Goal: Task Accomplishment & Management: Complete application form

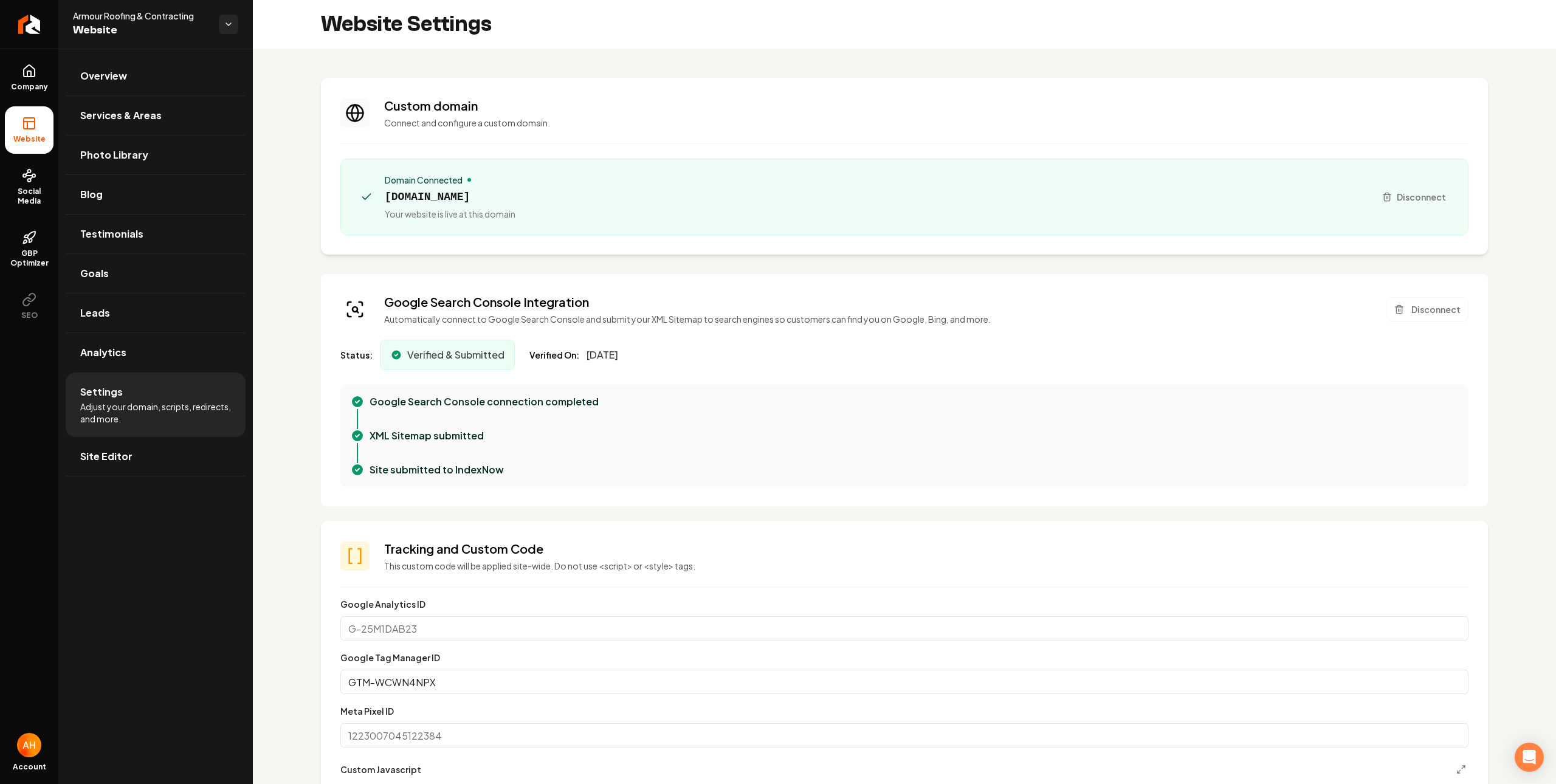
scroll to position [110, 0]
click at [522, 86] on section "Custom domain Connect and configure a custom domain. Domain Connected armourroo…" at bounding box center [905, 166] width 1168 height 177
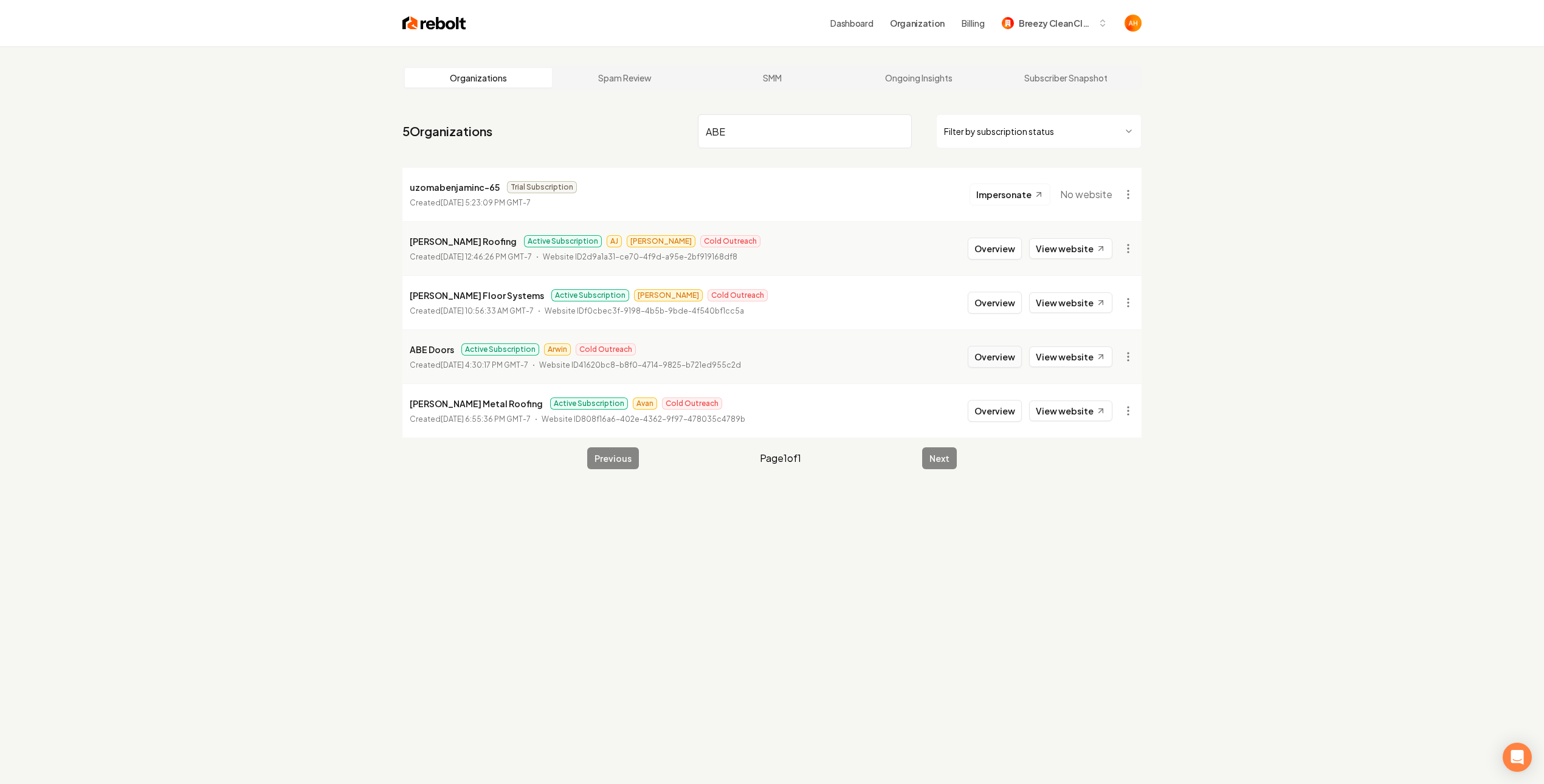
type input "ABE"
click at [982, 362] on button "Overview" at bounding box center [995, 356] width 54 height 22
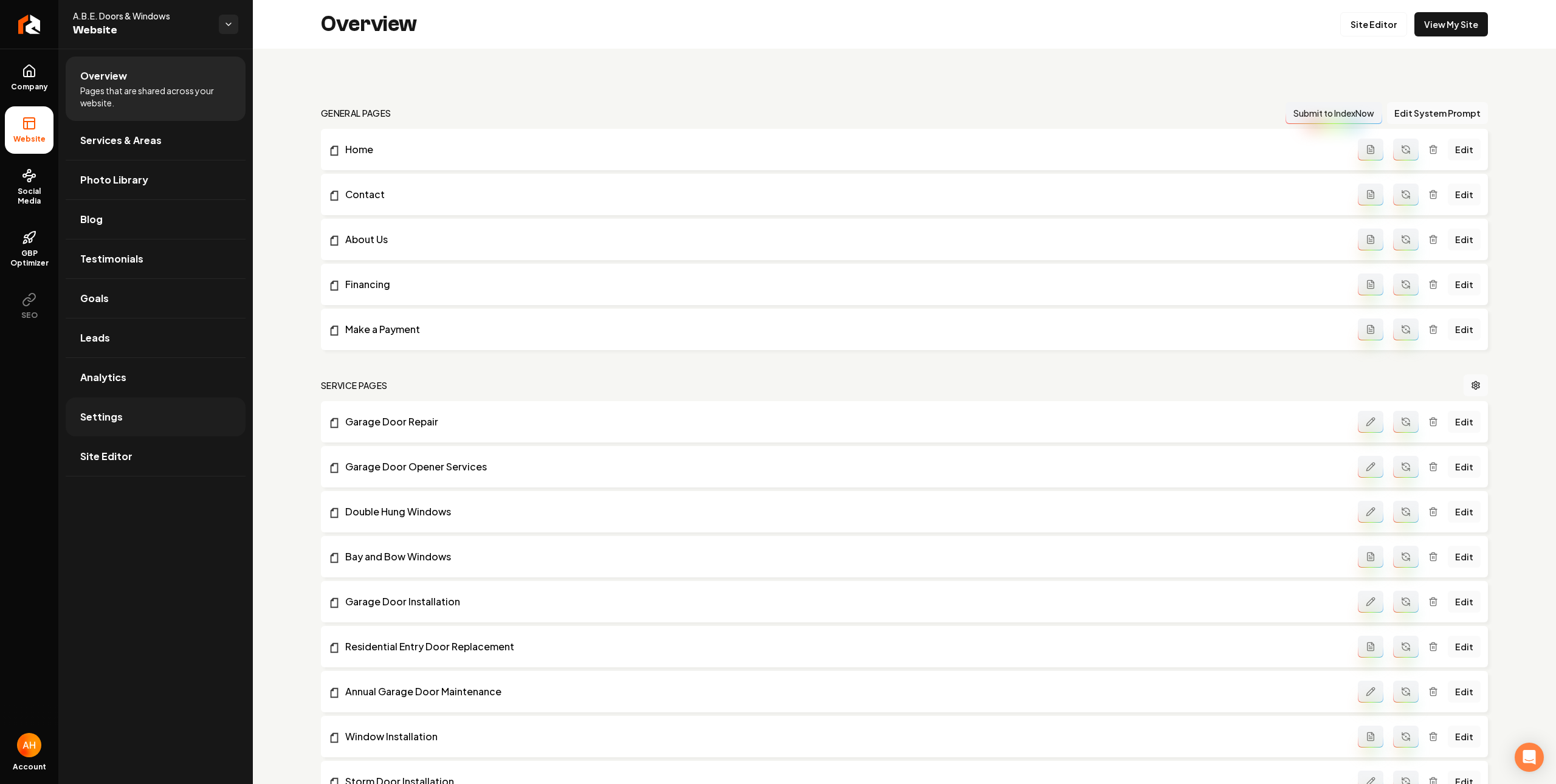
click at [163, 418] on link "Settings" at bounding box center [155, 417] width 180 height 39
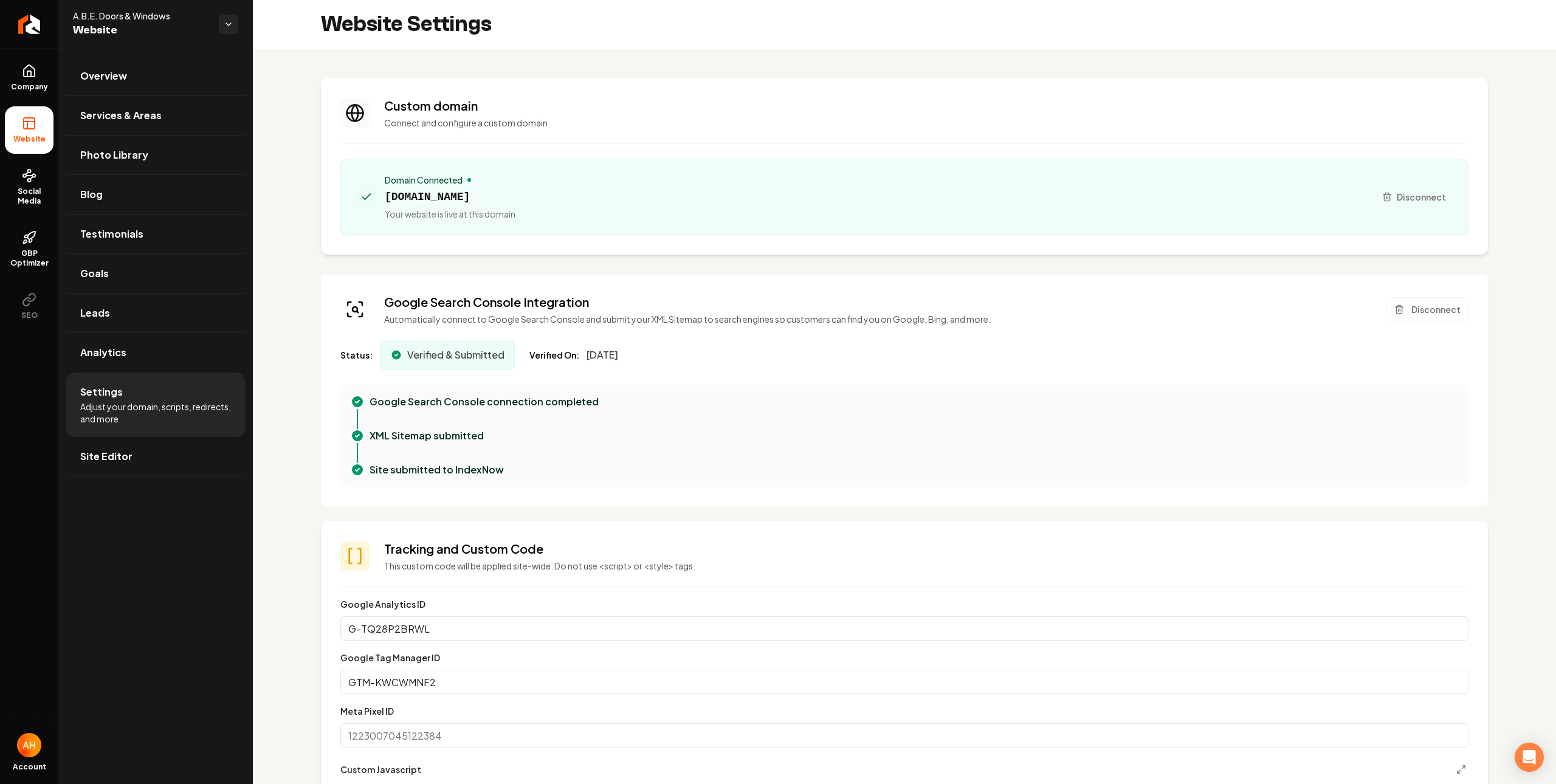
click at [195, 76] on link "Overview" at bounding box center [155, 76] width 180 height 39
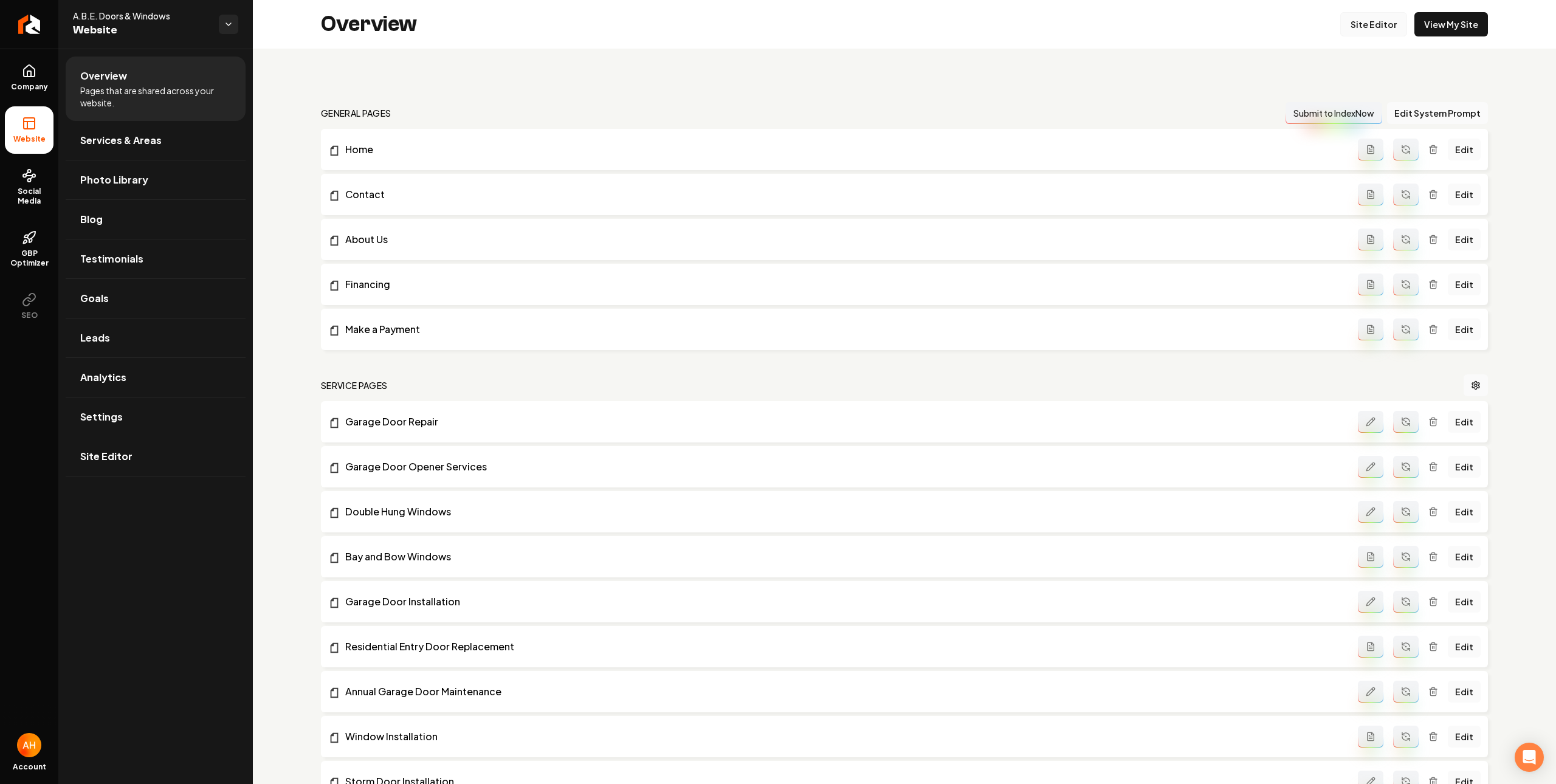
click at [1356, 16] on link "Site Editor" at bounding box center [1374, 24] width 67 height 24
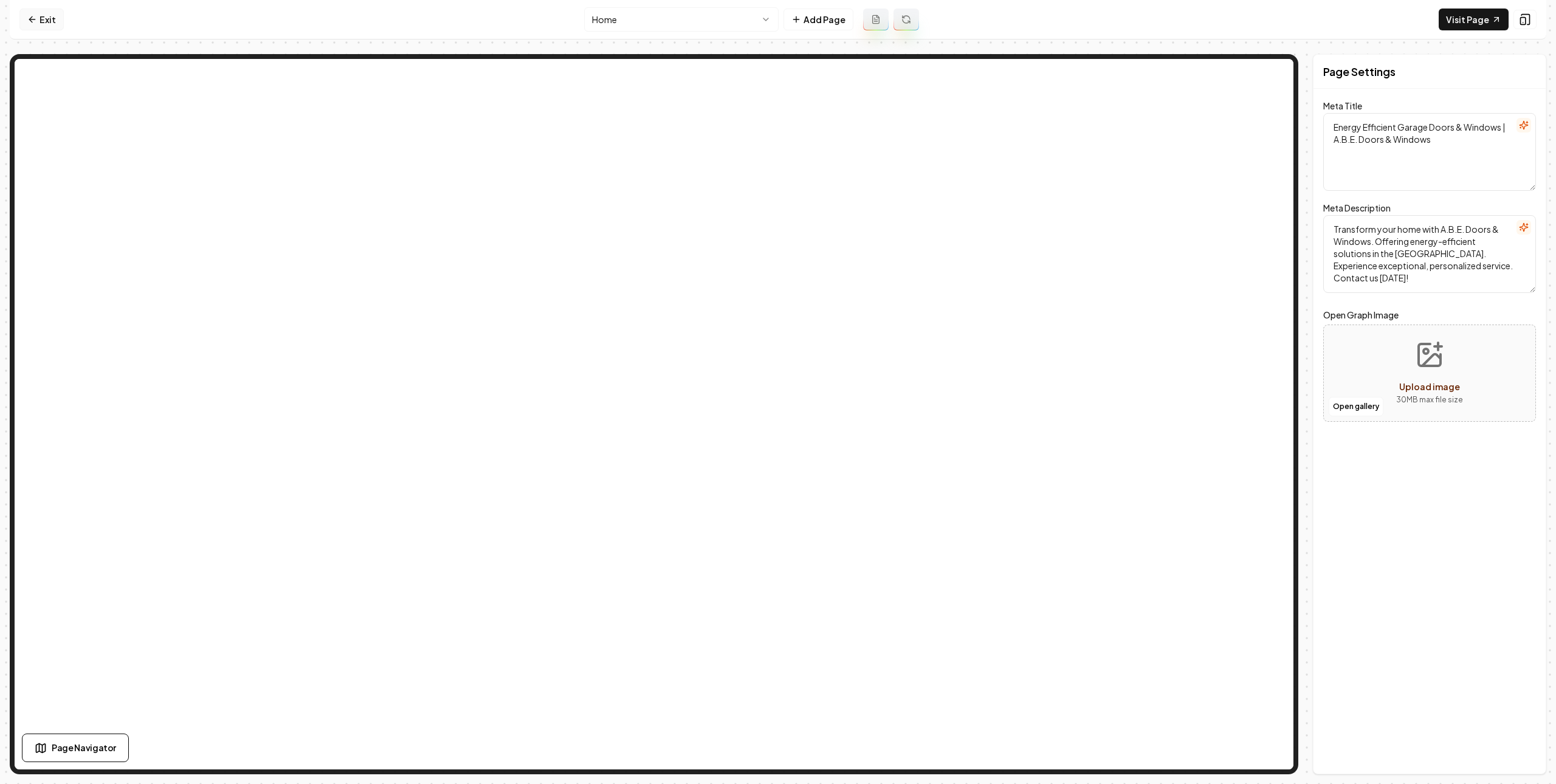
click at [34, 21] on icon at bounding box center [32, 19] width 10 height 10
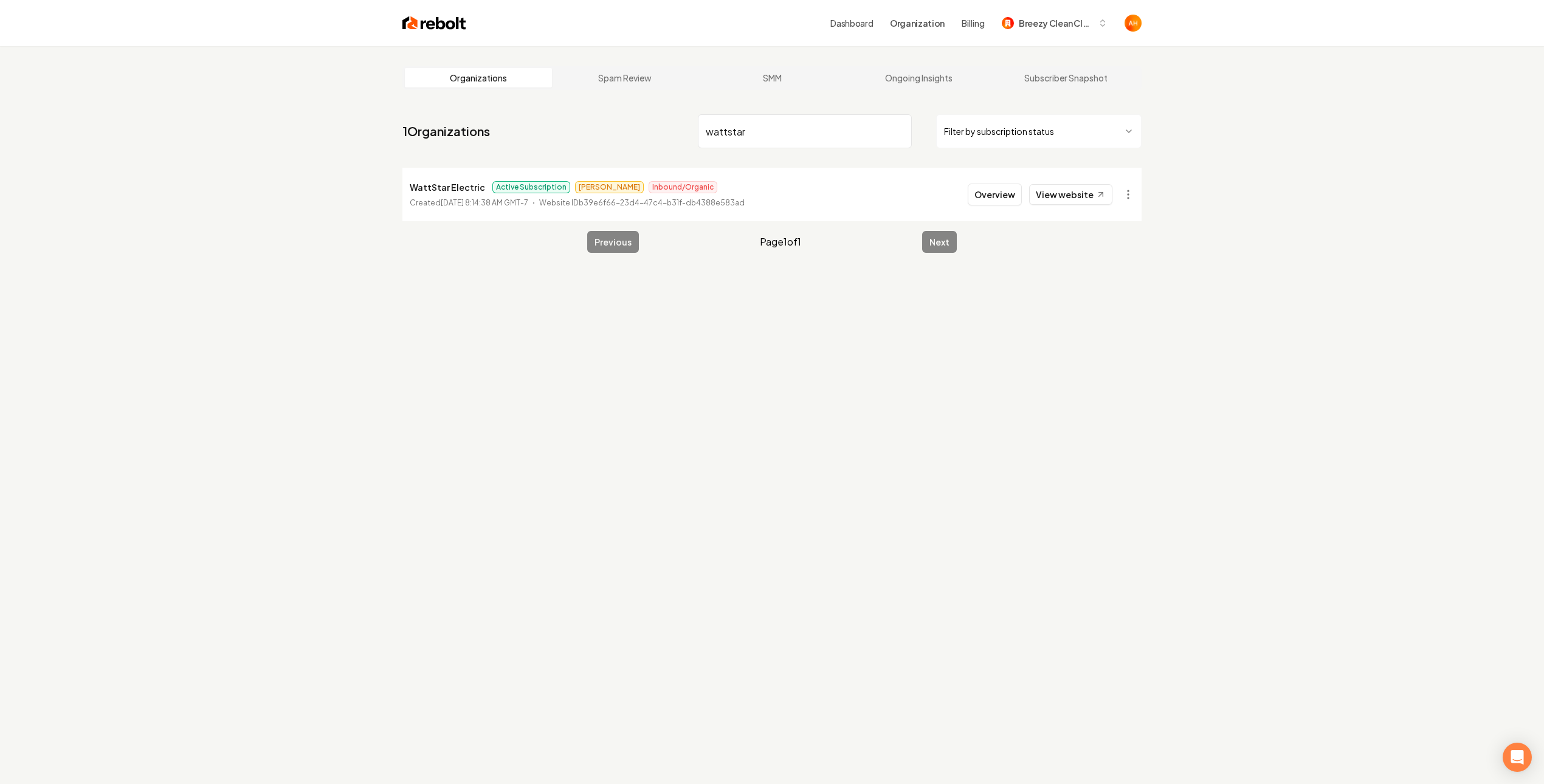
type input "wattstar"
click at [443, 191] on p "WattStar Electric" at bounding box center [448, 187] width 76 height 14
copy p "WattStar Electric"
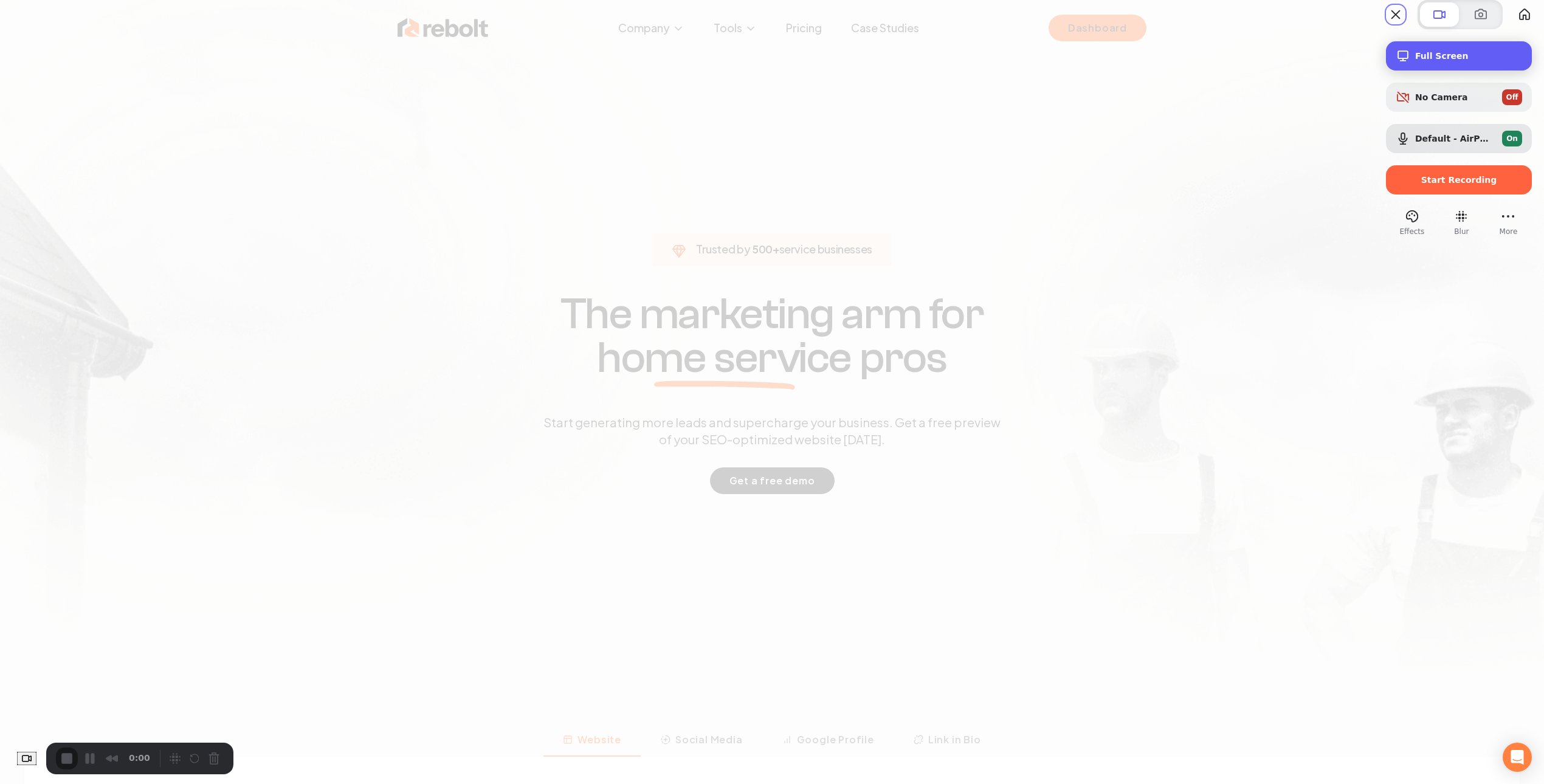
click at [1442, 71] on div "Full Screen" at bounding box center [1459, 56] width 146 height 29
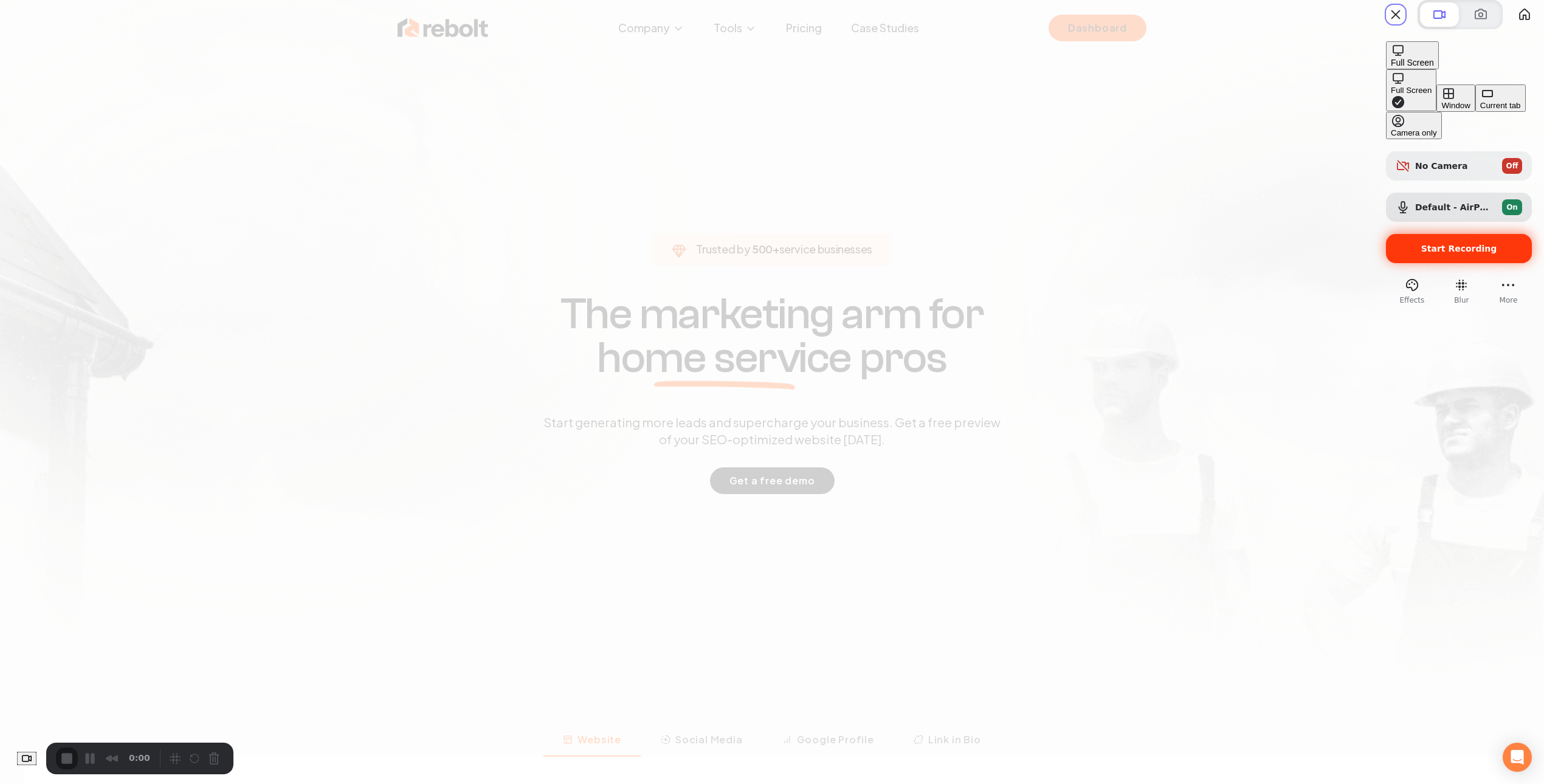
click at [1441, 244] on span "Start Recording" at bounding box center [1459, 249] width 76 height 10
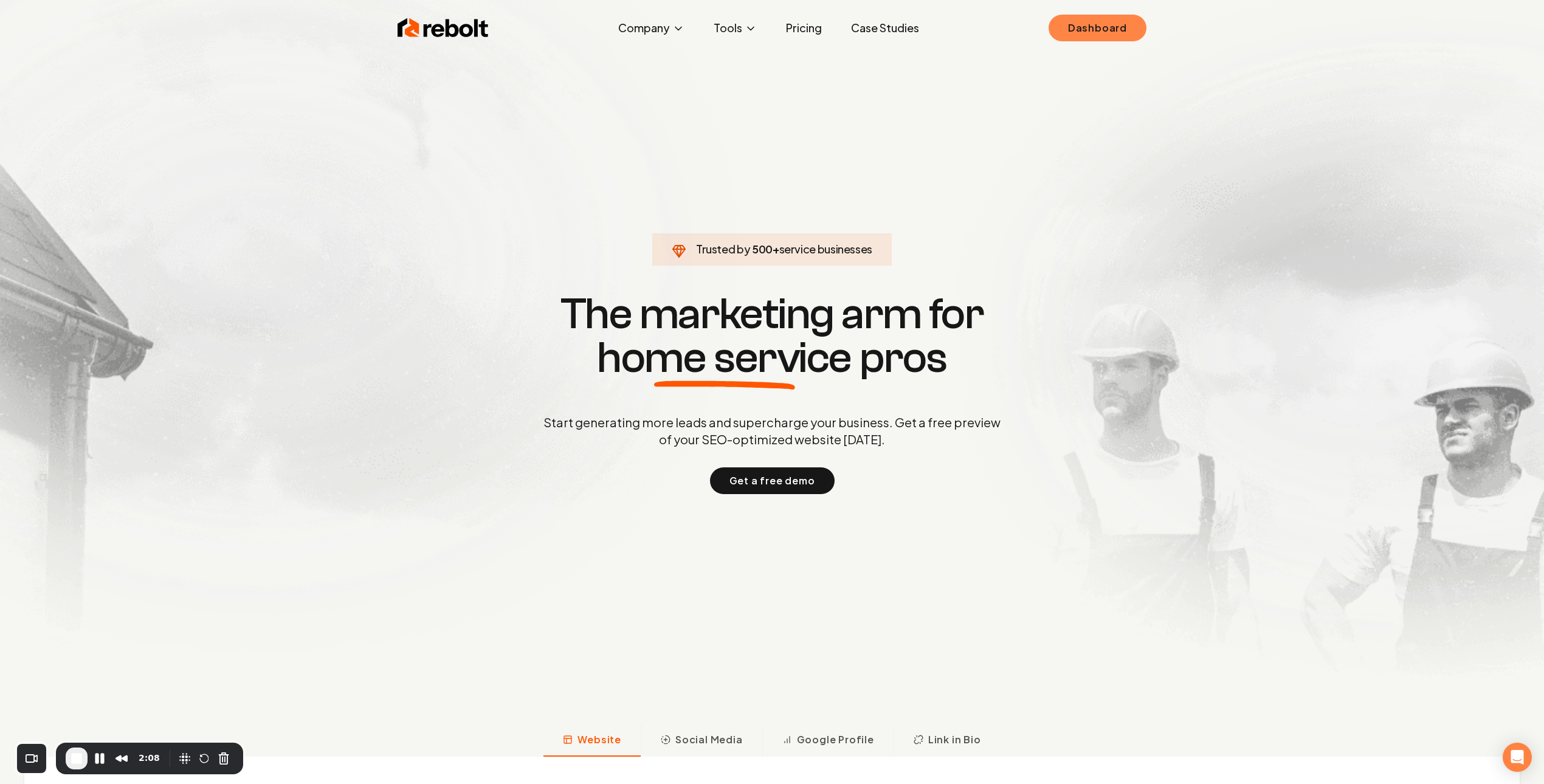
click at [1071, 22] on link "Dashboard" at bounding box center [1097, 28] width 98 height 27
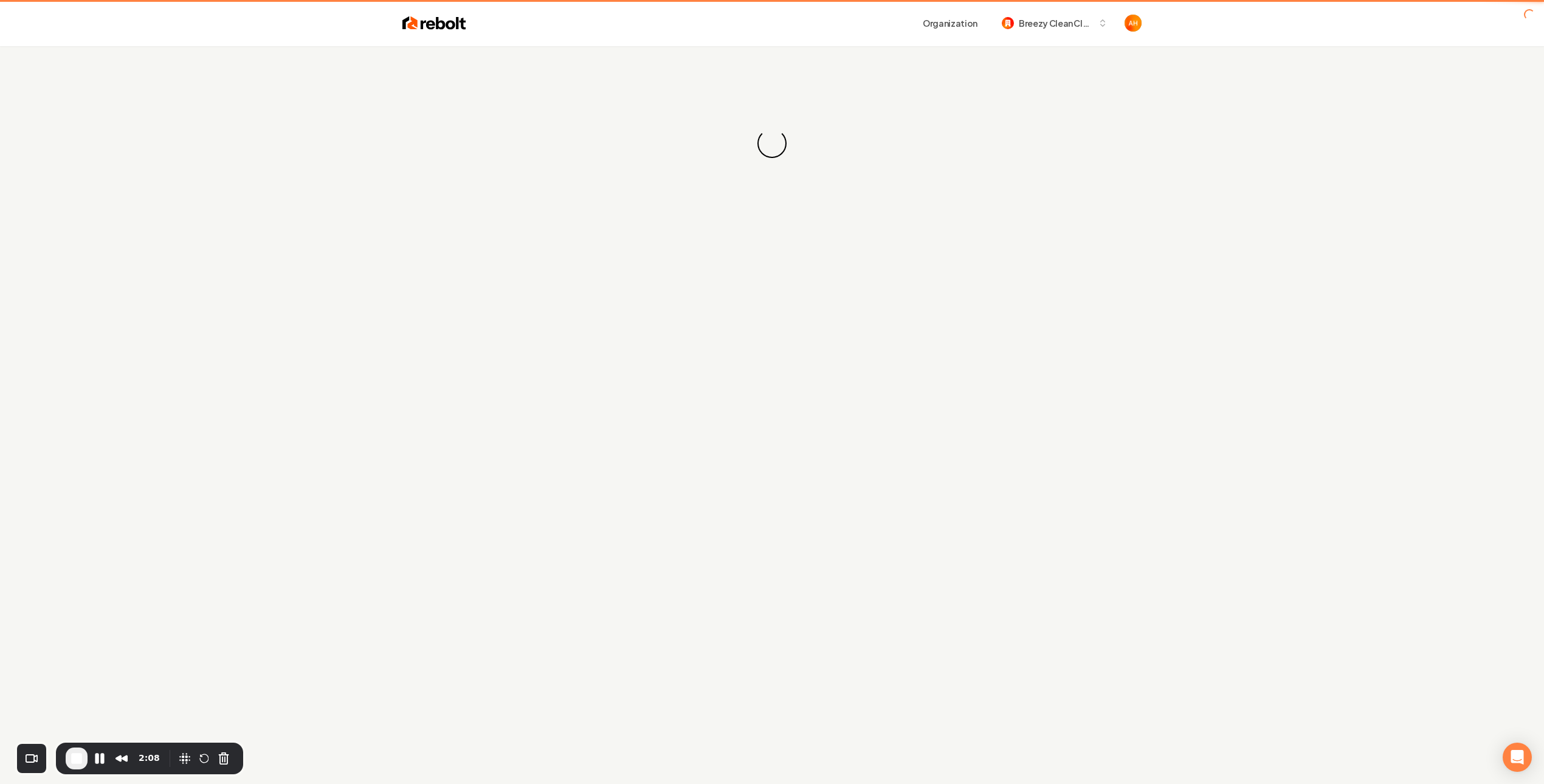
click at [874, 23] on div "Organization Breezy Clean Cleaning" at bounding box center [804, 23] width 676 height 22
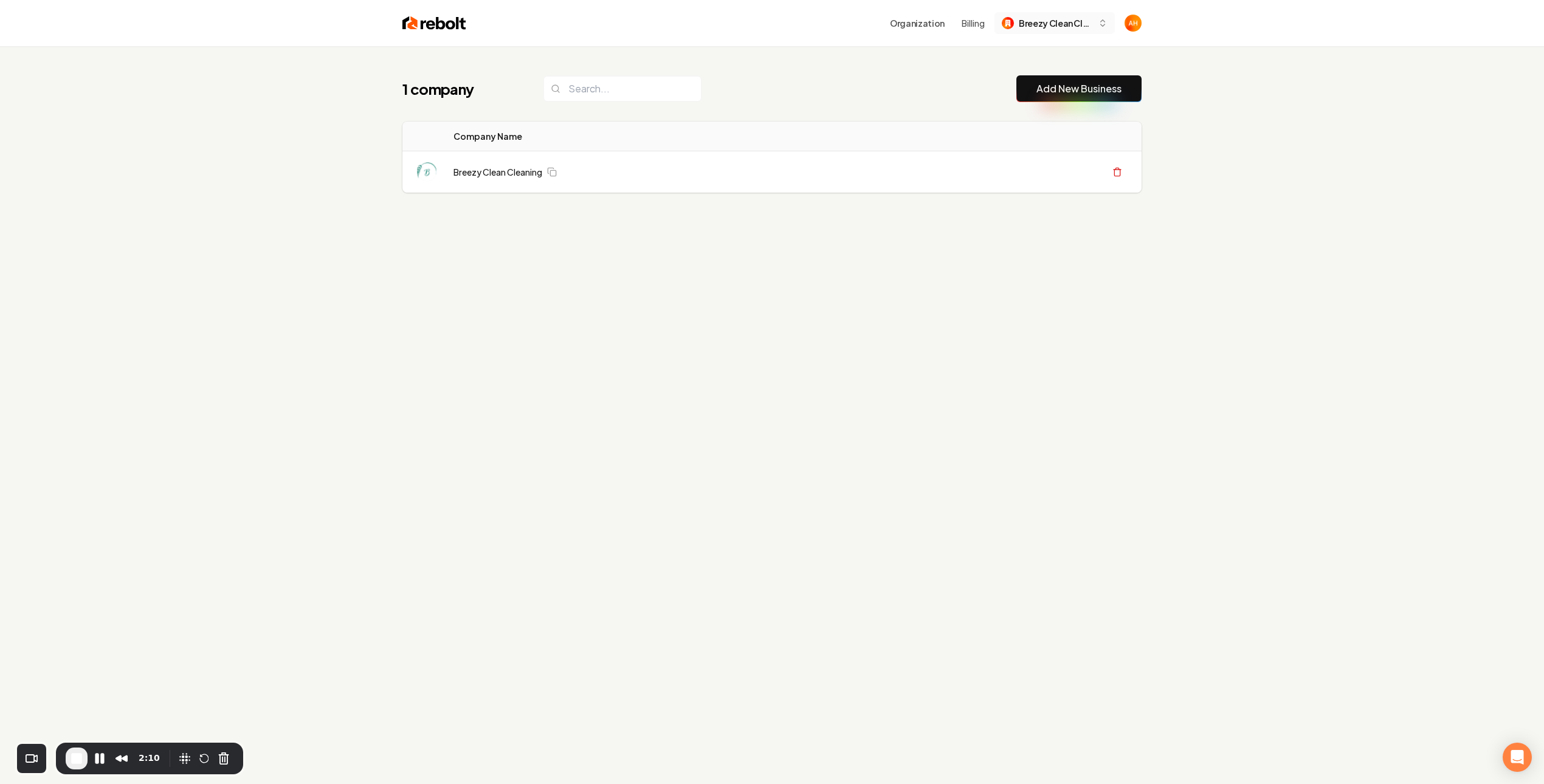
click at [1052, 26] on span "Breezy Clean Cleaning" at bounding box center [1056, 24] width 74 height 13
type input "rebolt"
click at [1044, 92] on div "Rebolt Site Builder" at bounding box center [1066, 86] width 140 height 14
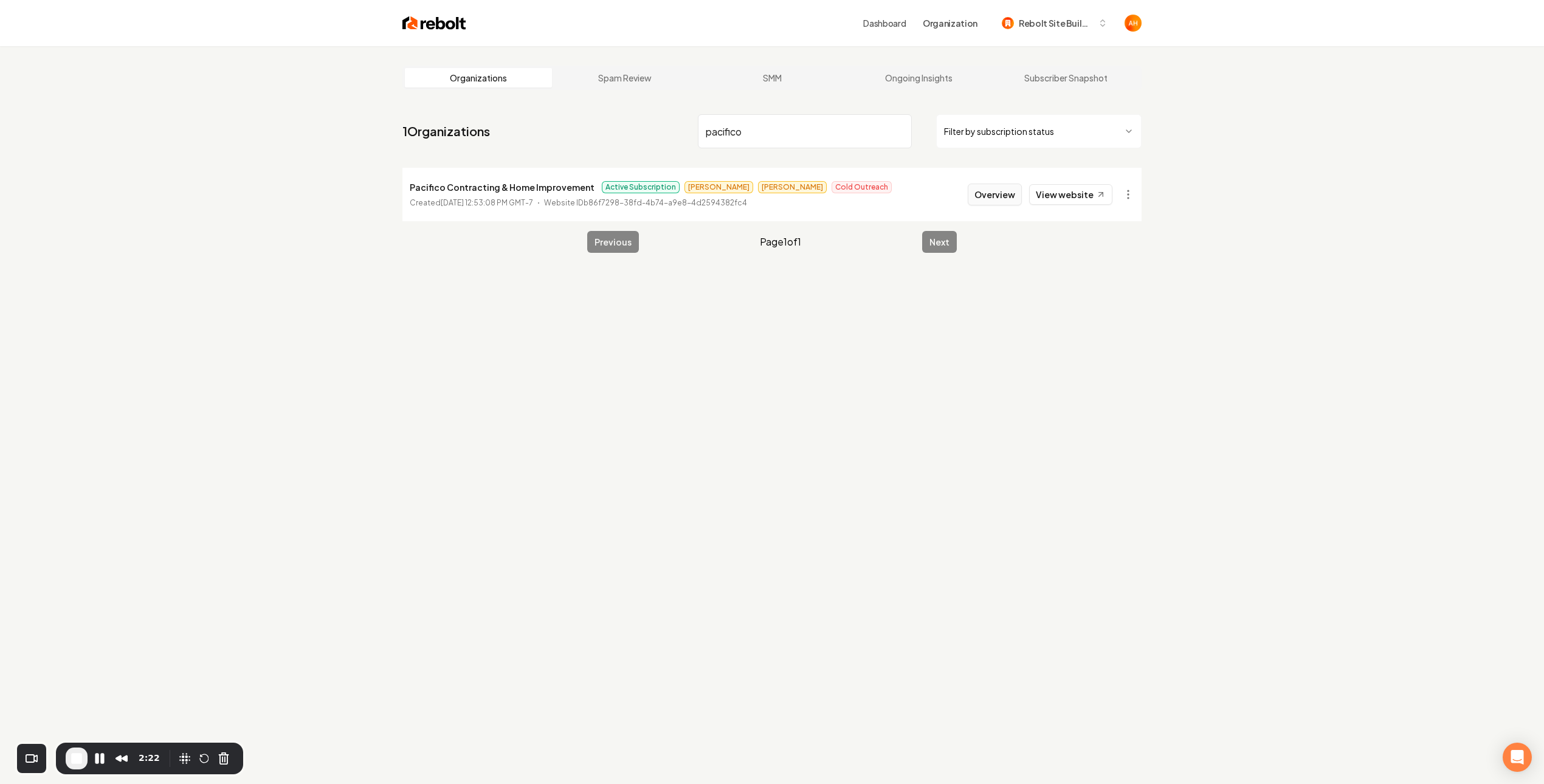
type input "pacifico"
click at [997, 192] on button "Overview" at bounding box center [995, 195] width 54 height 22
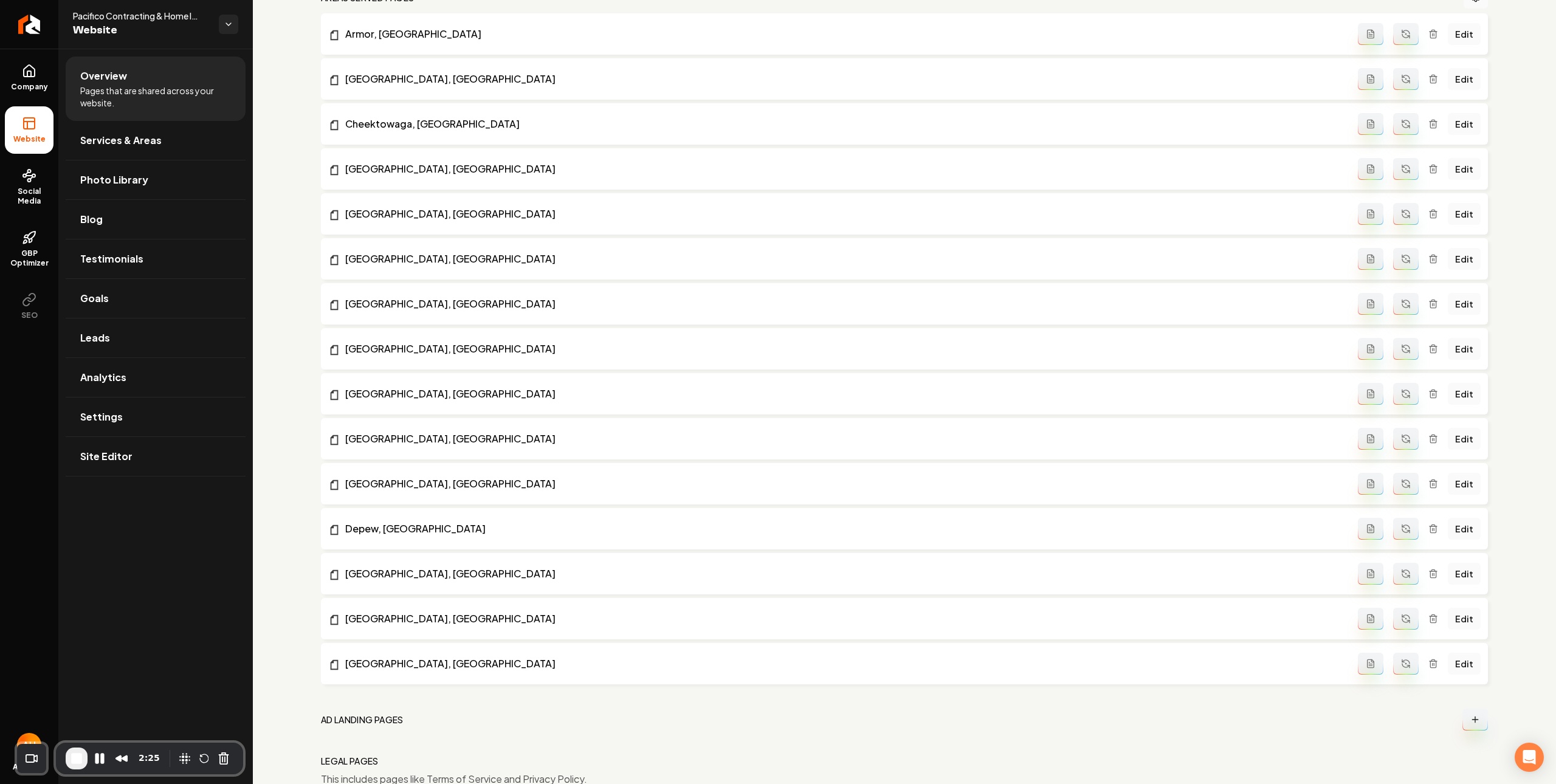
scroll to position [956, 0]
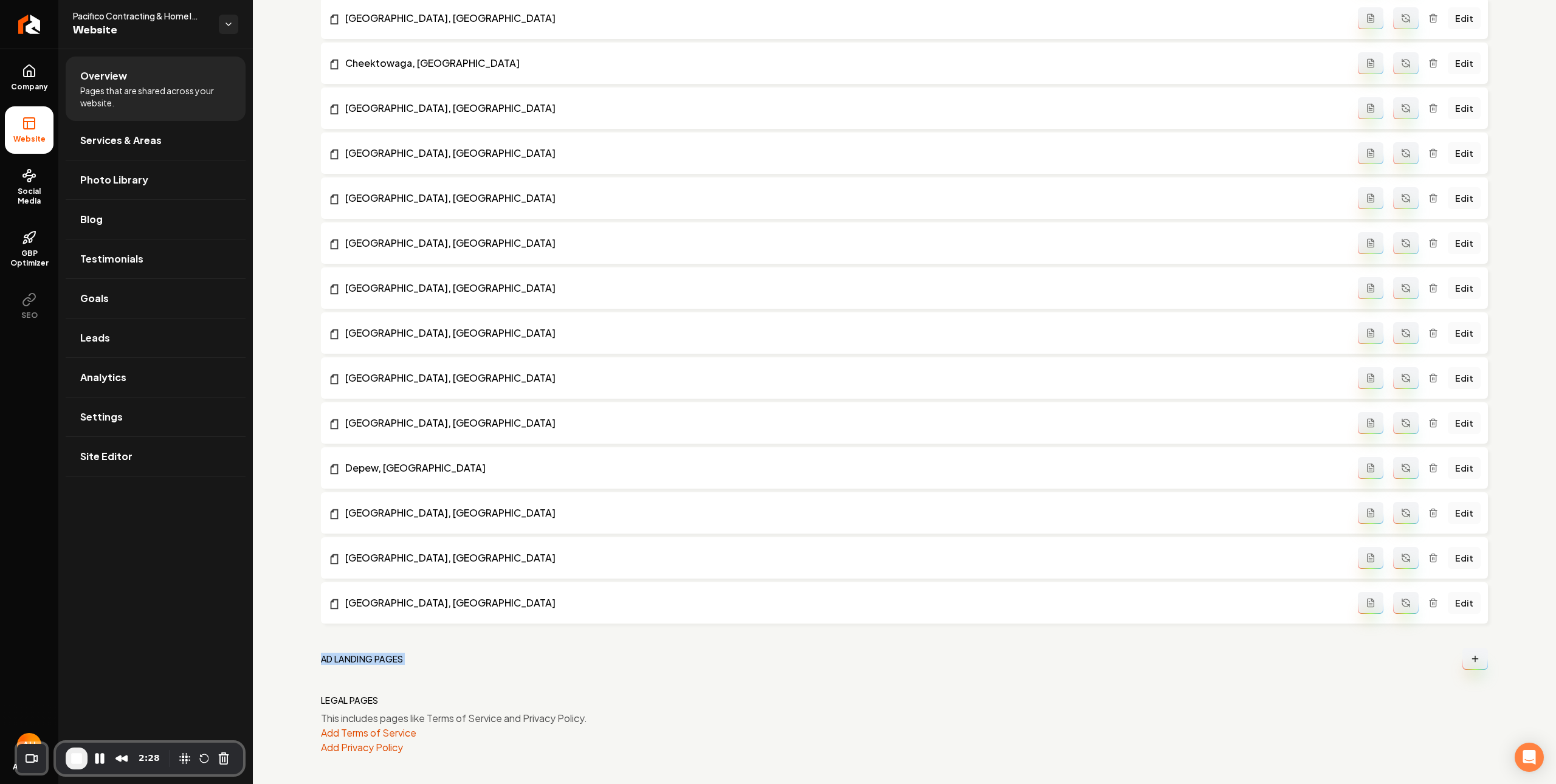
drag, startPoint x: 317, startPoint y: 662, endPoint x: 1473, endPoint y: 651, distance: 1156.1
click at [354, 656] on h2 "Ad landing pages" at bounding box center [362, 659] width 83 height 12
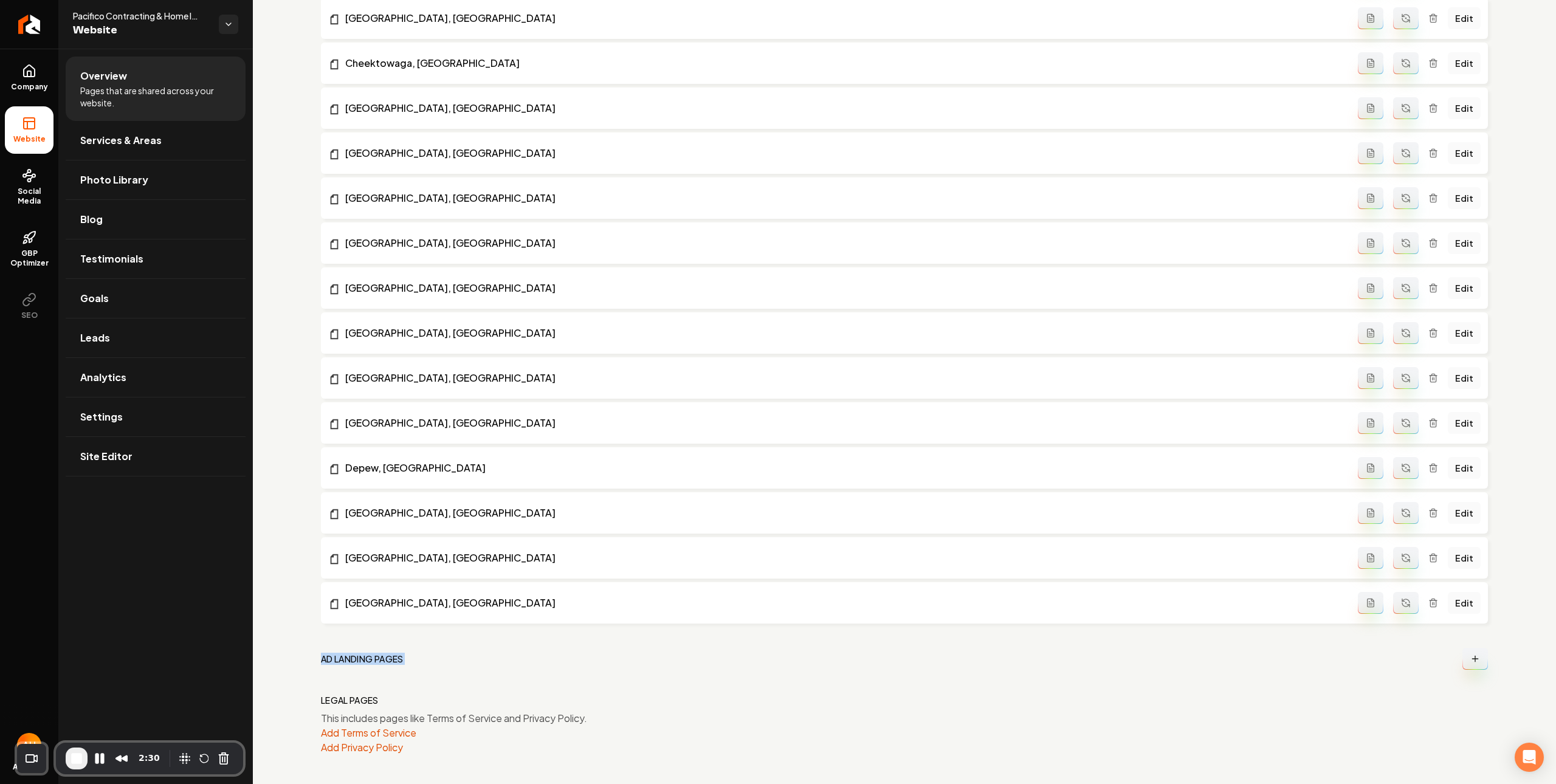
click at [904, 674] on div "general pages Submit to IndexNow Edit System Prompt Gallery Edit Home Edit Cont…" at bounding box center [905, 91] width 1168 height 1329
click at [1468, 654] on button "Main content area" at bounding box center [1475, 659] width 26 height 22
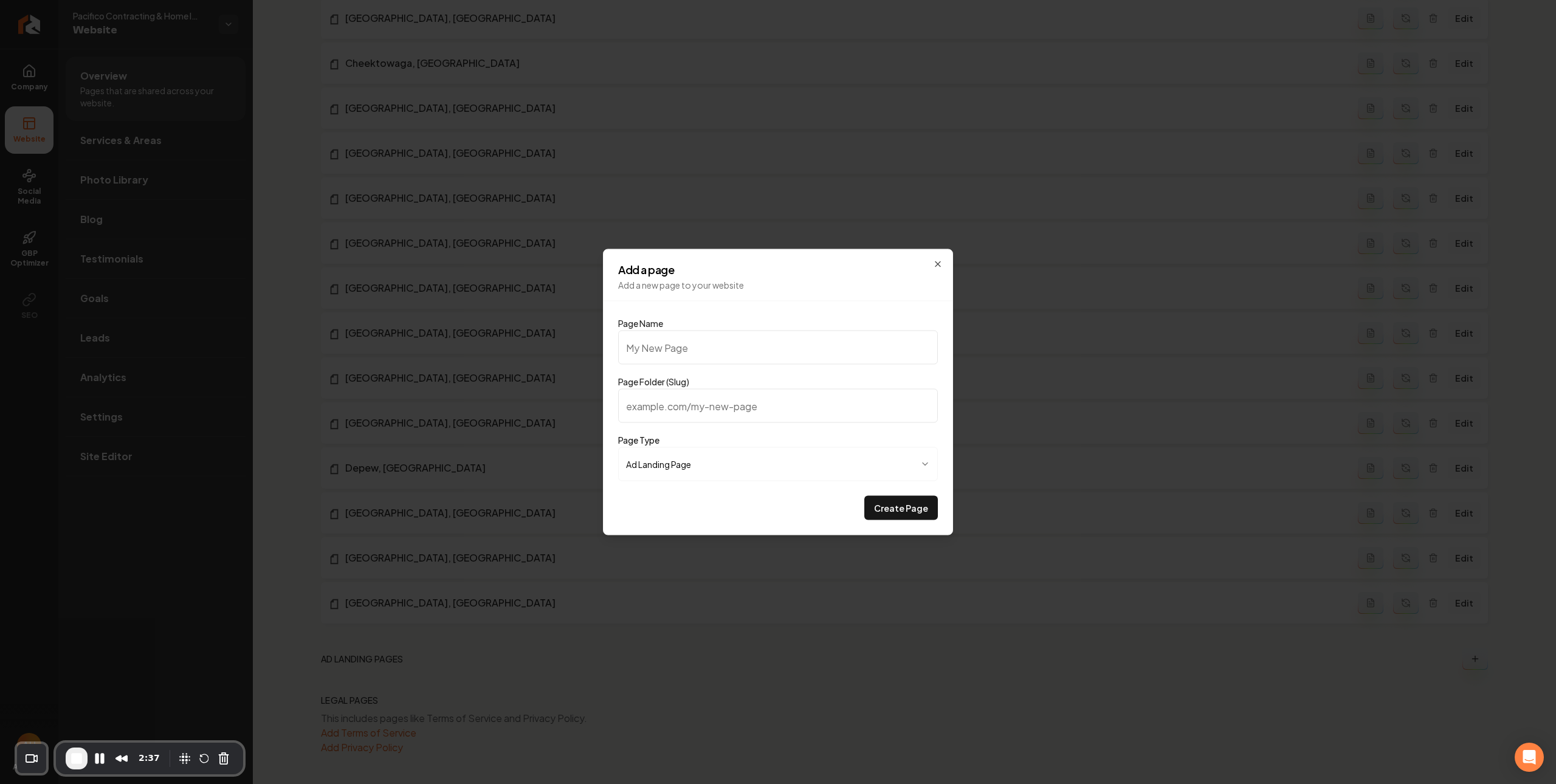
click at [781, 352] on input "Page Name" at bounding box center [778, 348] width 320 height 34
paste input "Commercial Roofing"
type input "Commercial Roofing"
type input "commercial-roofing"
type input "Commercial Roofing"
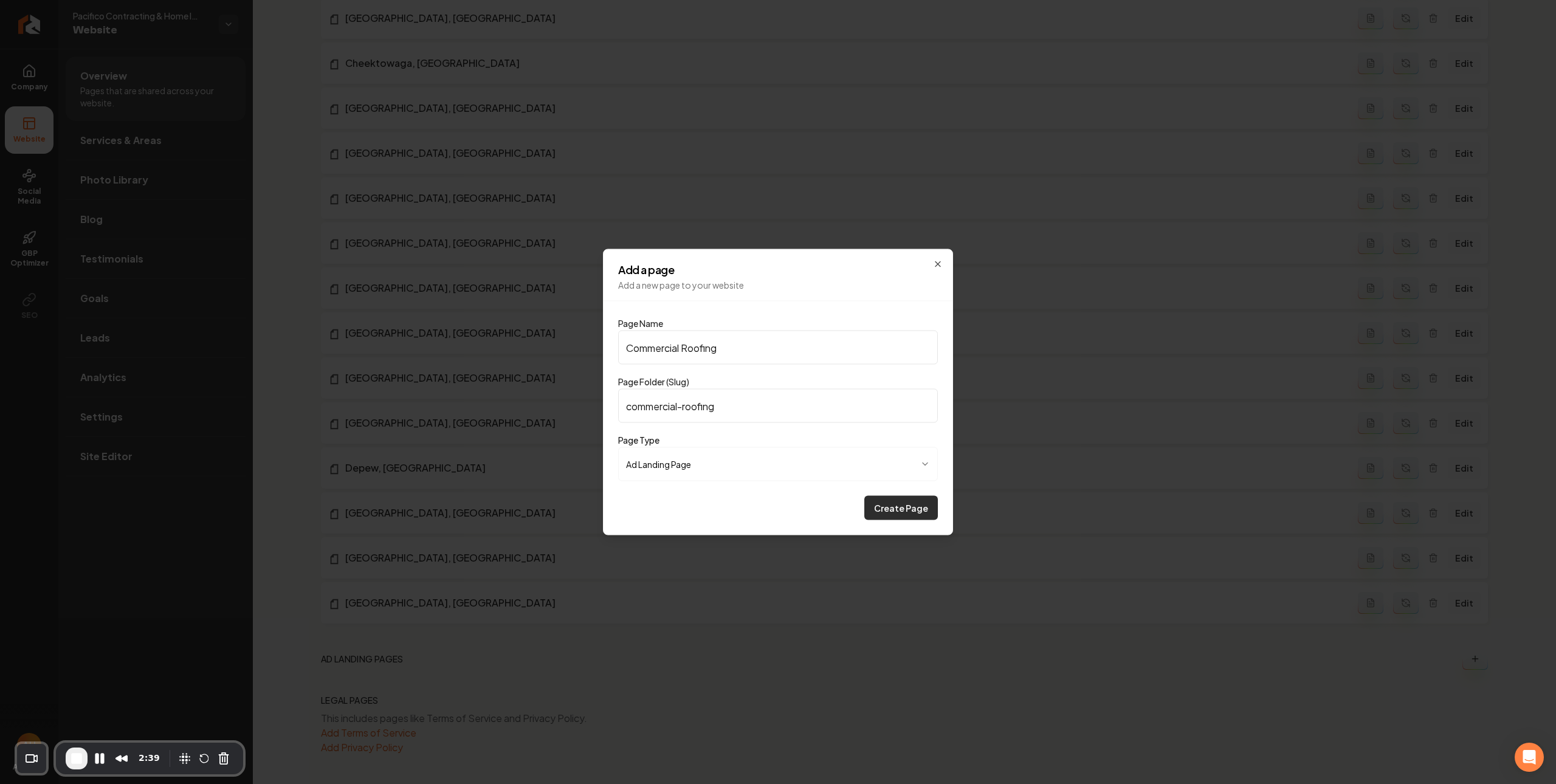
click at [890, 510] on button "Create Page" at bounding box center [901, 508] width 73 height 24
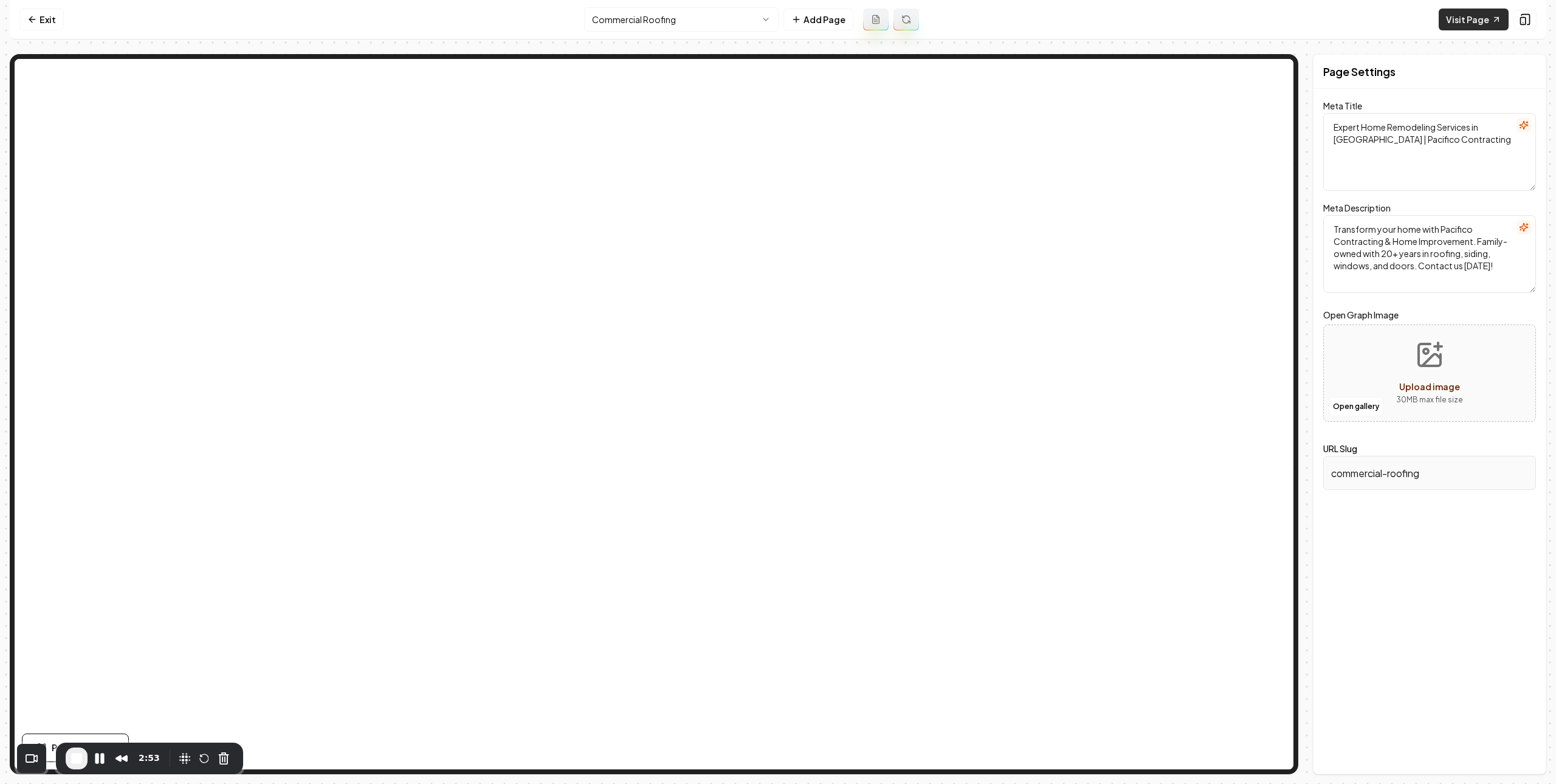
click at [1474, 14] on link "Visit Page" at bounding box center [1474, 19] width 70 height 22
click at [52, 21] on link "Exit" at bounding box center [41, 19] width 44 height 22
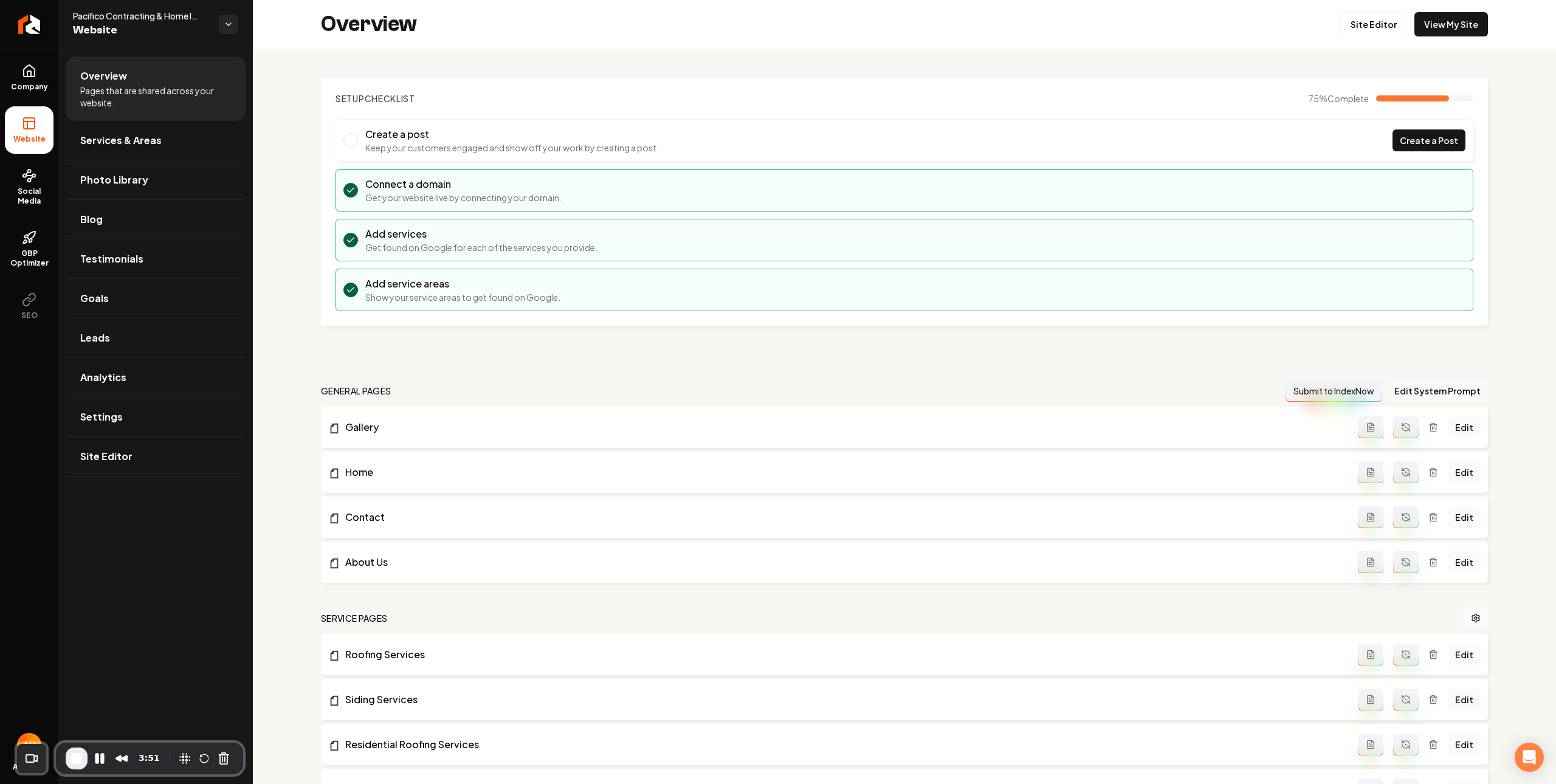
click at [1396, 392] on button "Edit System Prompt" at bounding box center [1438, 391] width 101 height 22
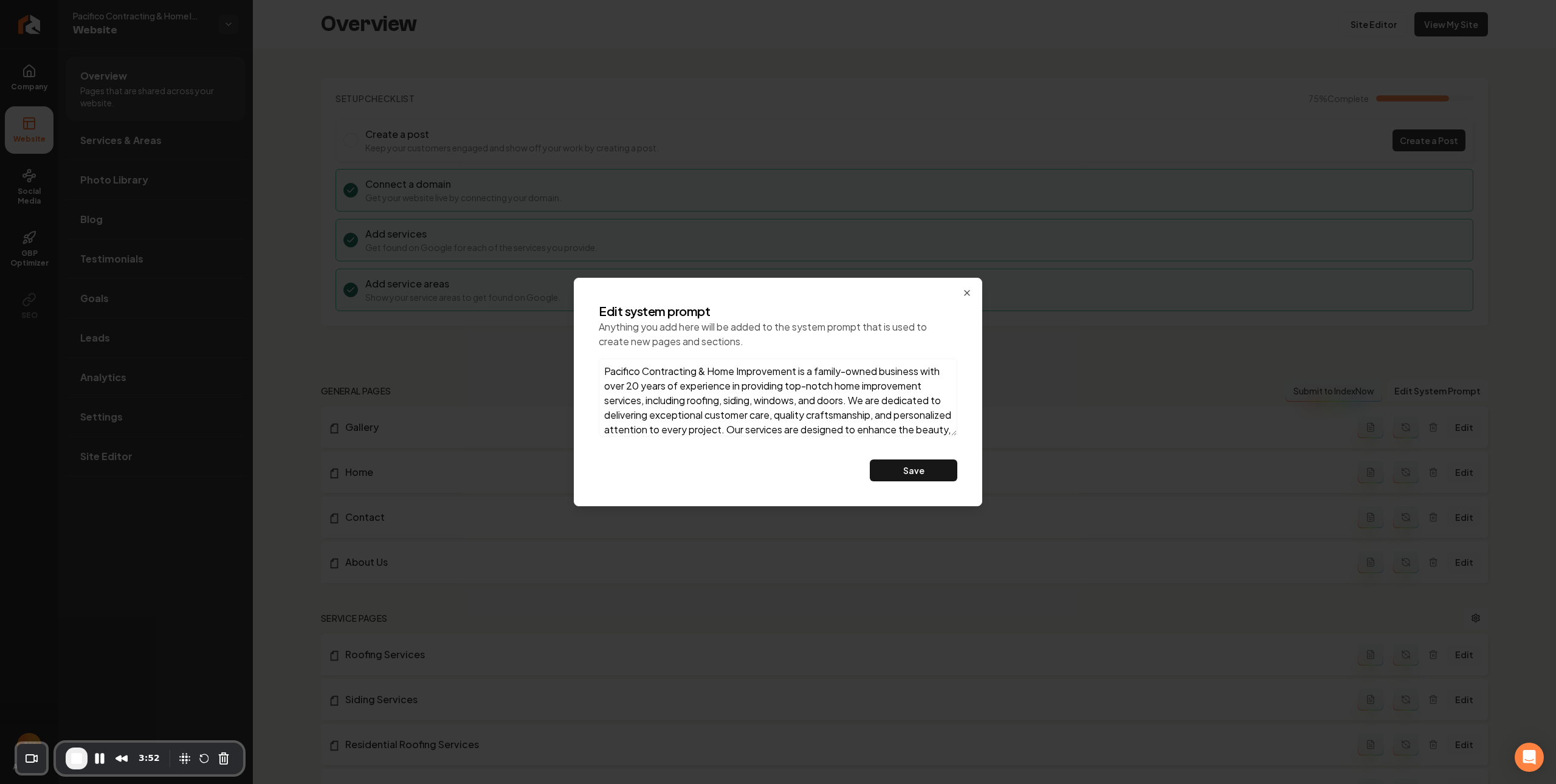
drag, startPoint x: 956, startPoint y: 432, endPoint x: 961, endPoint y: 459, distance: 27.5
click at [961, 459] on div "Edit system prompt Anything you add here will be added to the system prompt tha…" at bounding box center [778, 392] width 378 height 198
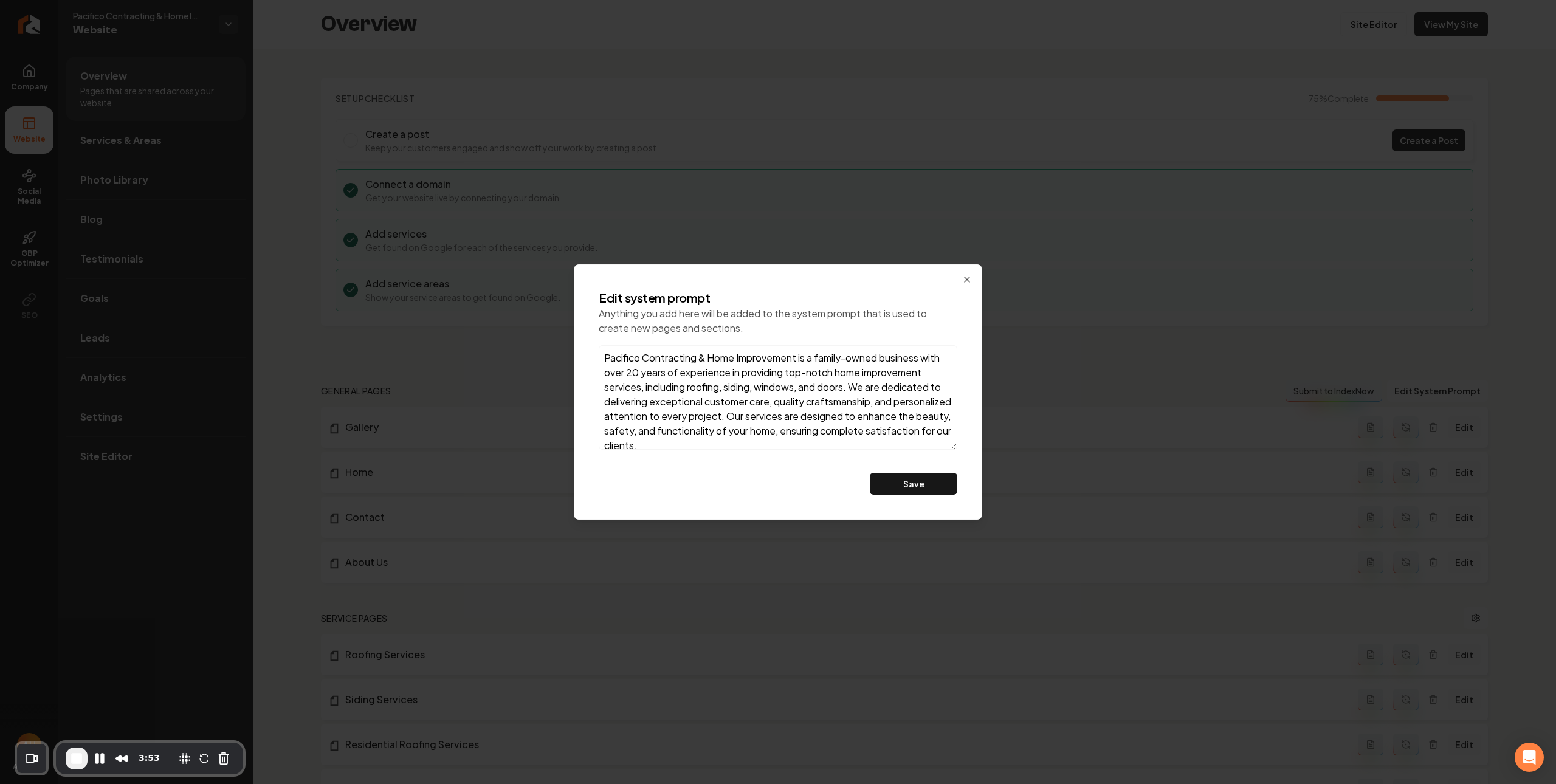
click at [889, 403] on textarea "Pacifico Contracting & Home Improvement is a family-owned business with over 20…" at bounding box center [778, 397] width 359 height 105
click at [966, 278] on icon "button" at bounding box center [967, 280] width 10 height 10
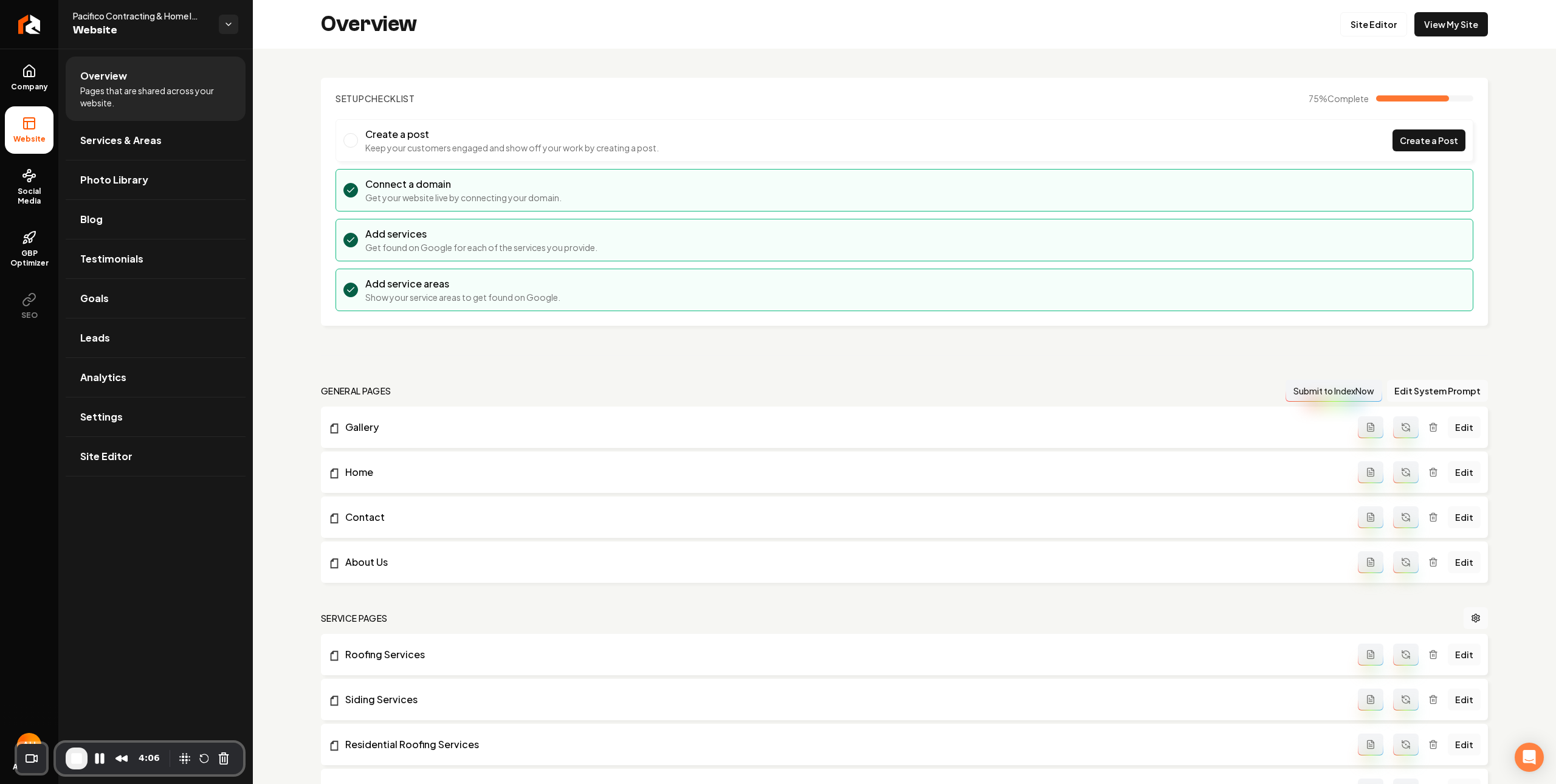
scroll to position [1002, 0]
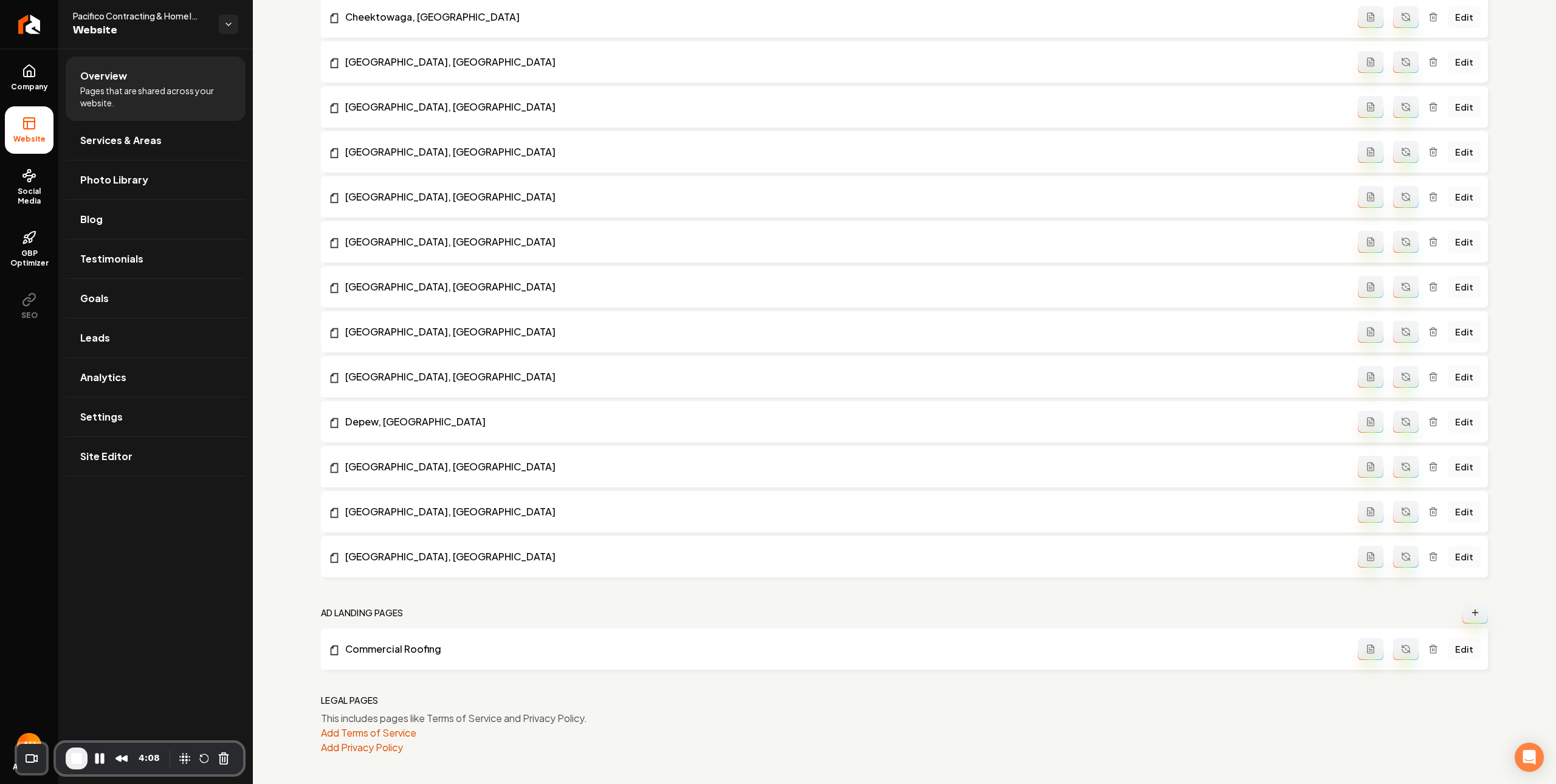
click at [1465, 651] on link "Edit" at bounding box center [1465, 649] width 33 height 22
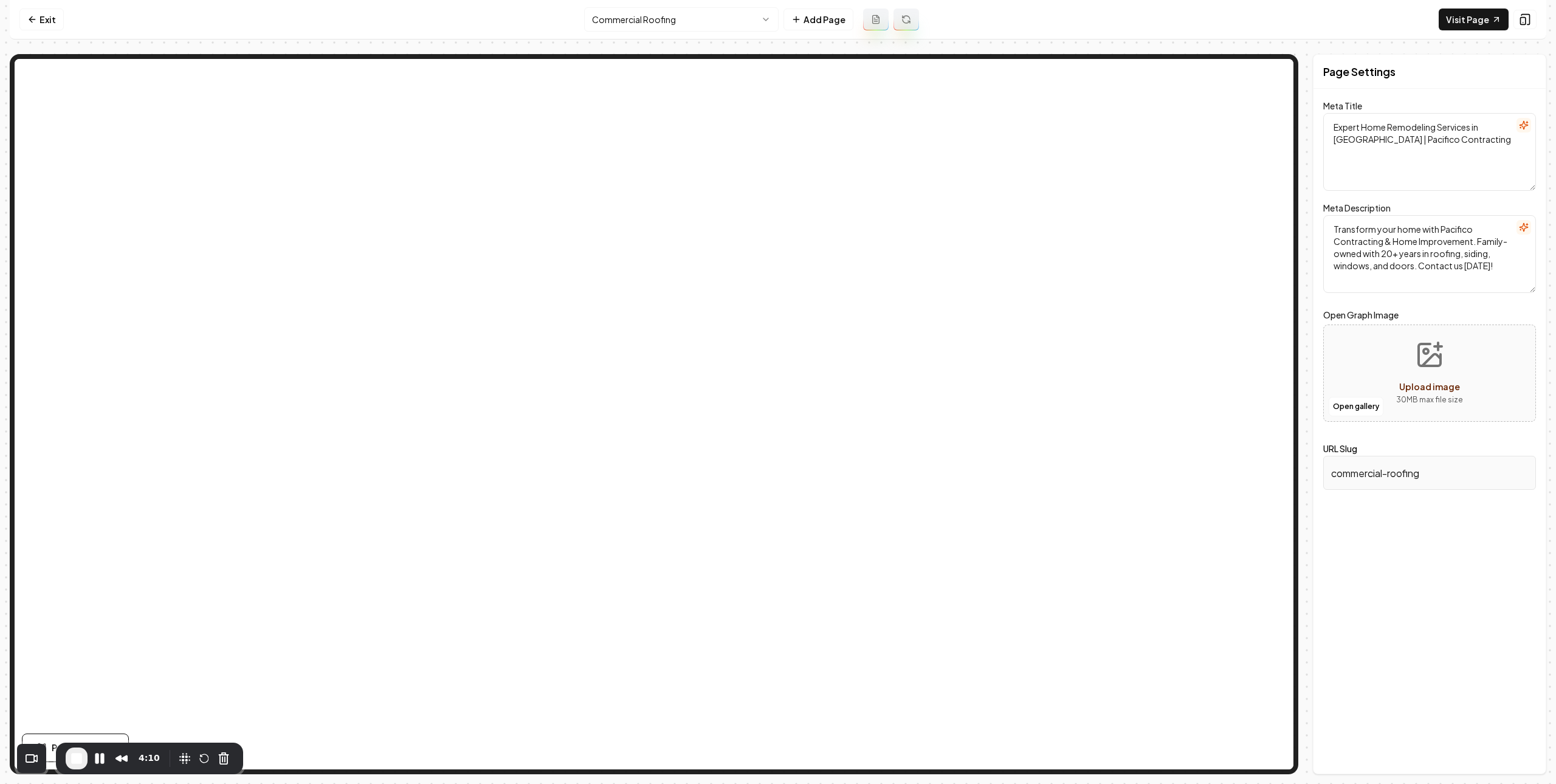
click at [1352, 143] on textarea "Expert Home Remodeling Services in [GEOGRAPHIC_DATA] | Pacifico Contracting" at bounding box center [1430, 152] width 213 height 78
click at [1436, 259] on textarea "Transform your home with Pacifico Contracting & Home Improvement. Family-owned …" at bounding box center [1430, 254] width 213 height 78
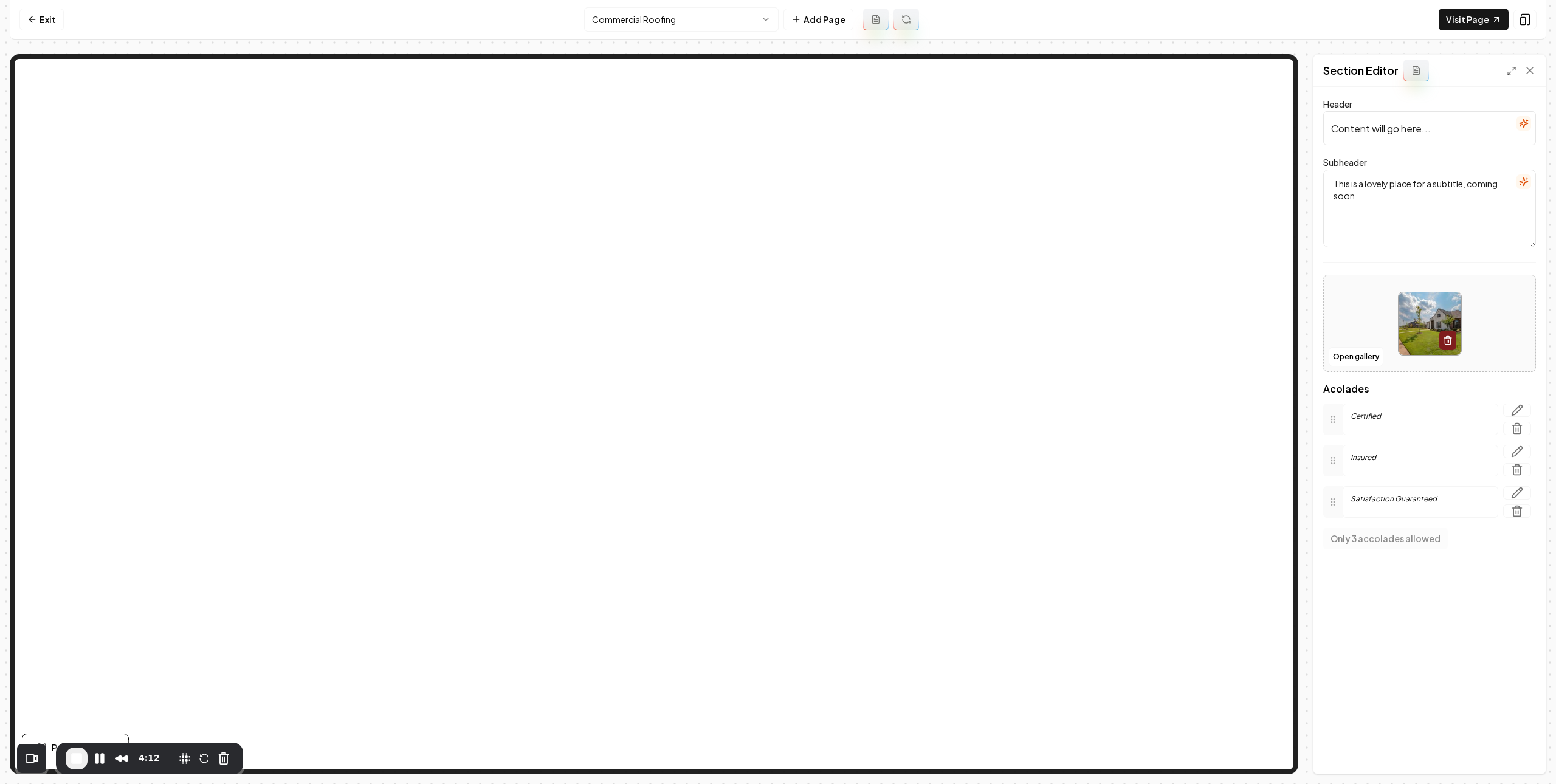
click at [1431, 126] on input "Content will go here..." at bounding box center [1430, 128] width 213 height 34
click at [1384, 222] on textarea "This is a lovely place for a subtitle, coming soon..." at bounding box center [1430, 208] width 213 height 78
click at [74, 760] on span "End Recording" at bounding box center [76, 758] width 14 height 14
click at [52, 20] on link "Exit" at bounding box center [41, 19] width 44 height 22
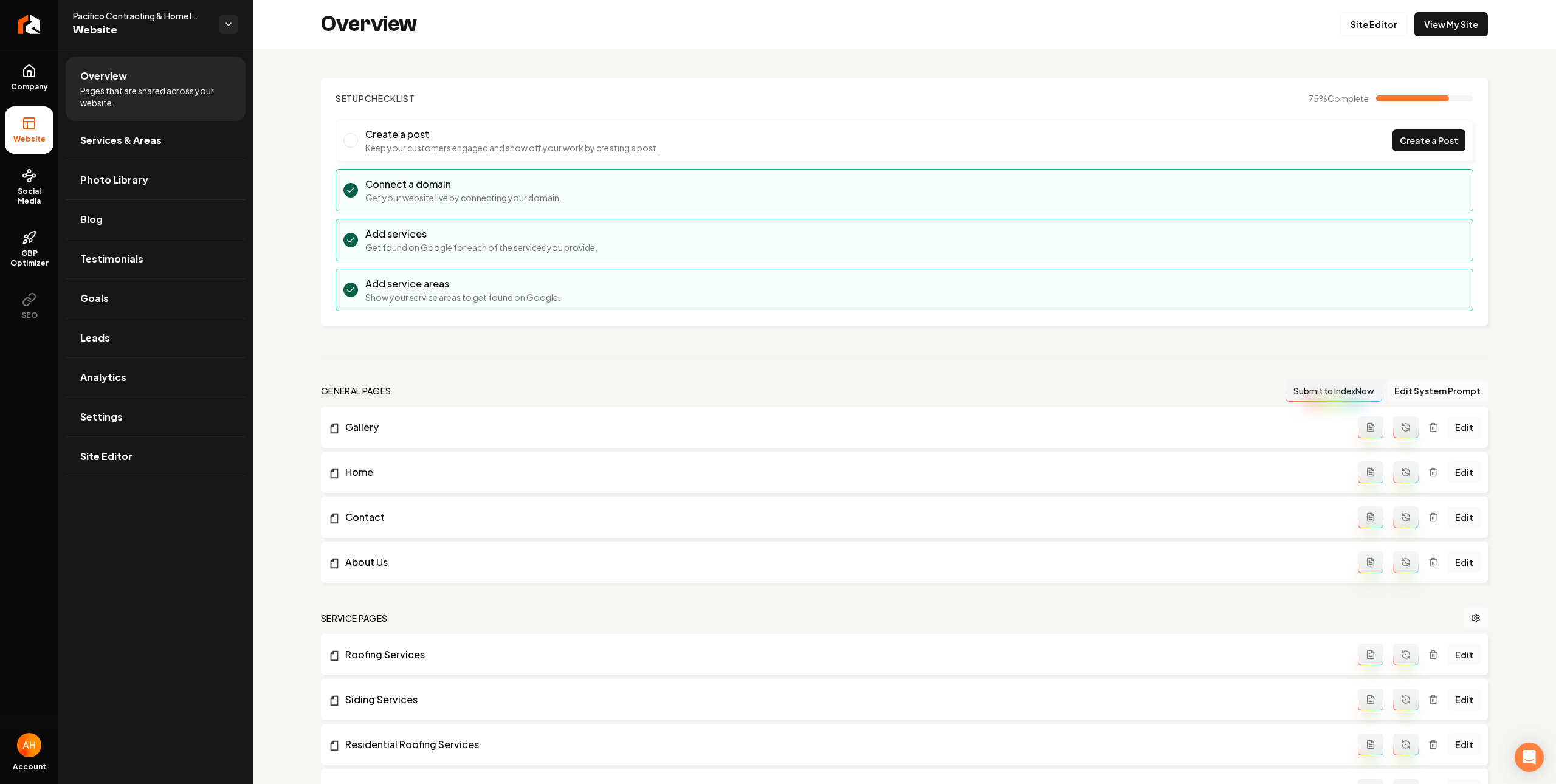
scroll to position [1002, 0]
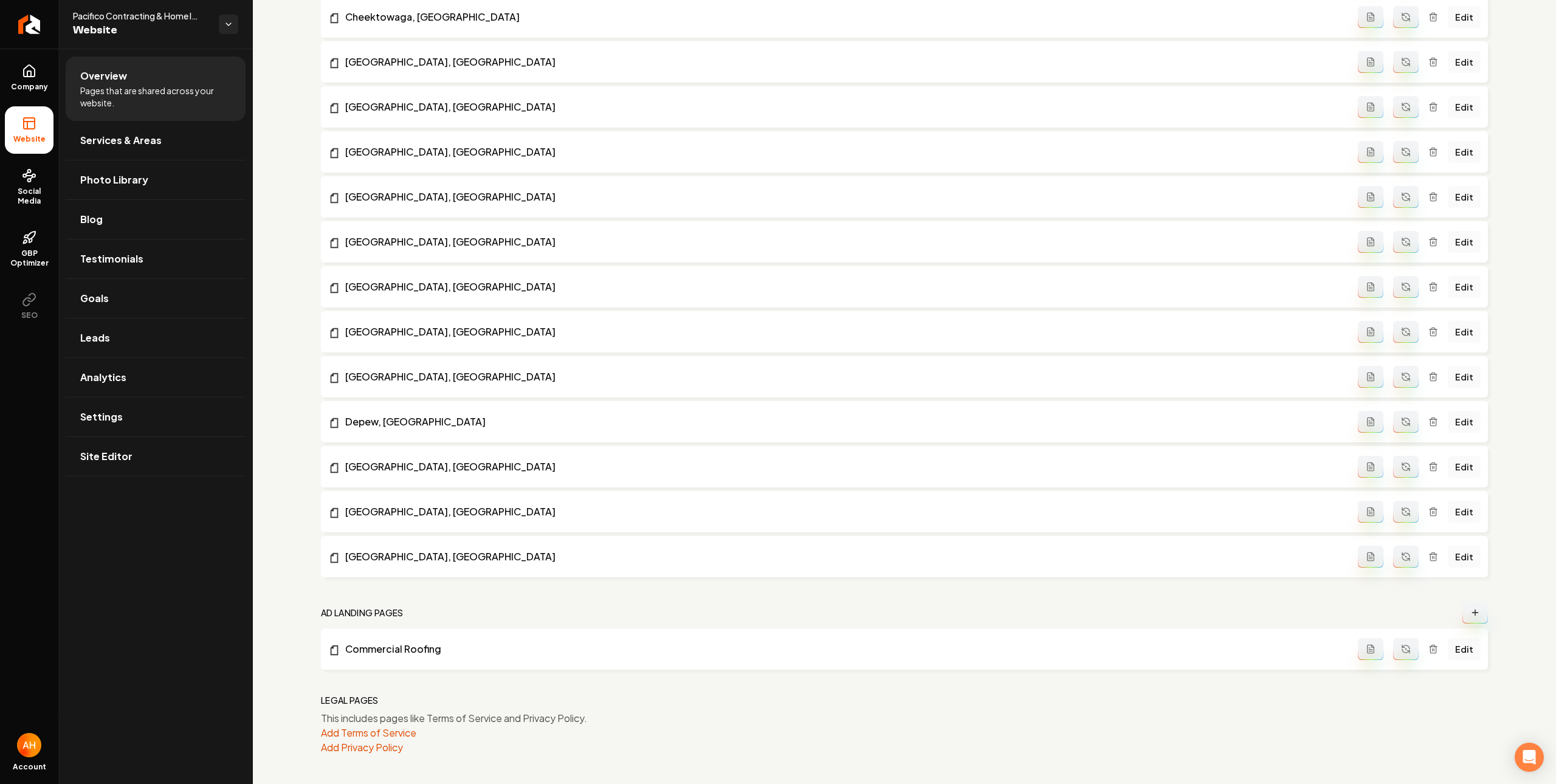
click at [1431, 653] on icon "Main content area" at bounding box center [1433, 649] width 6 height 6
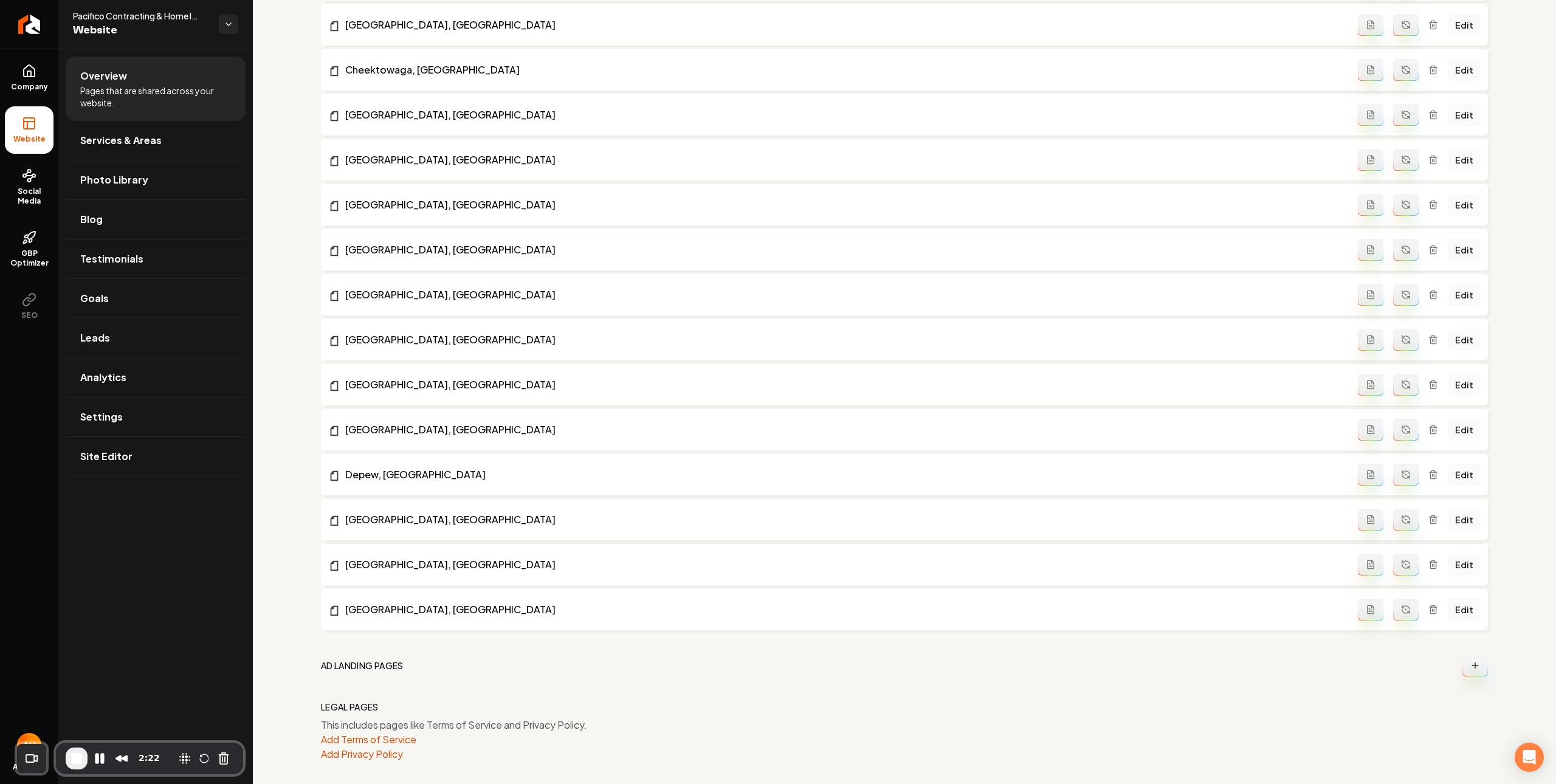
scroll to position [956, 0]
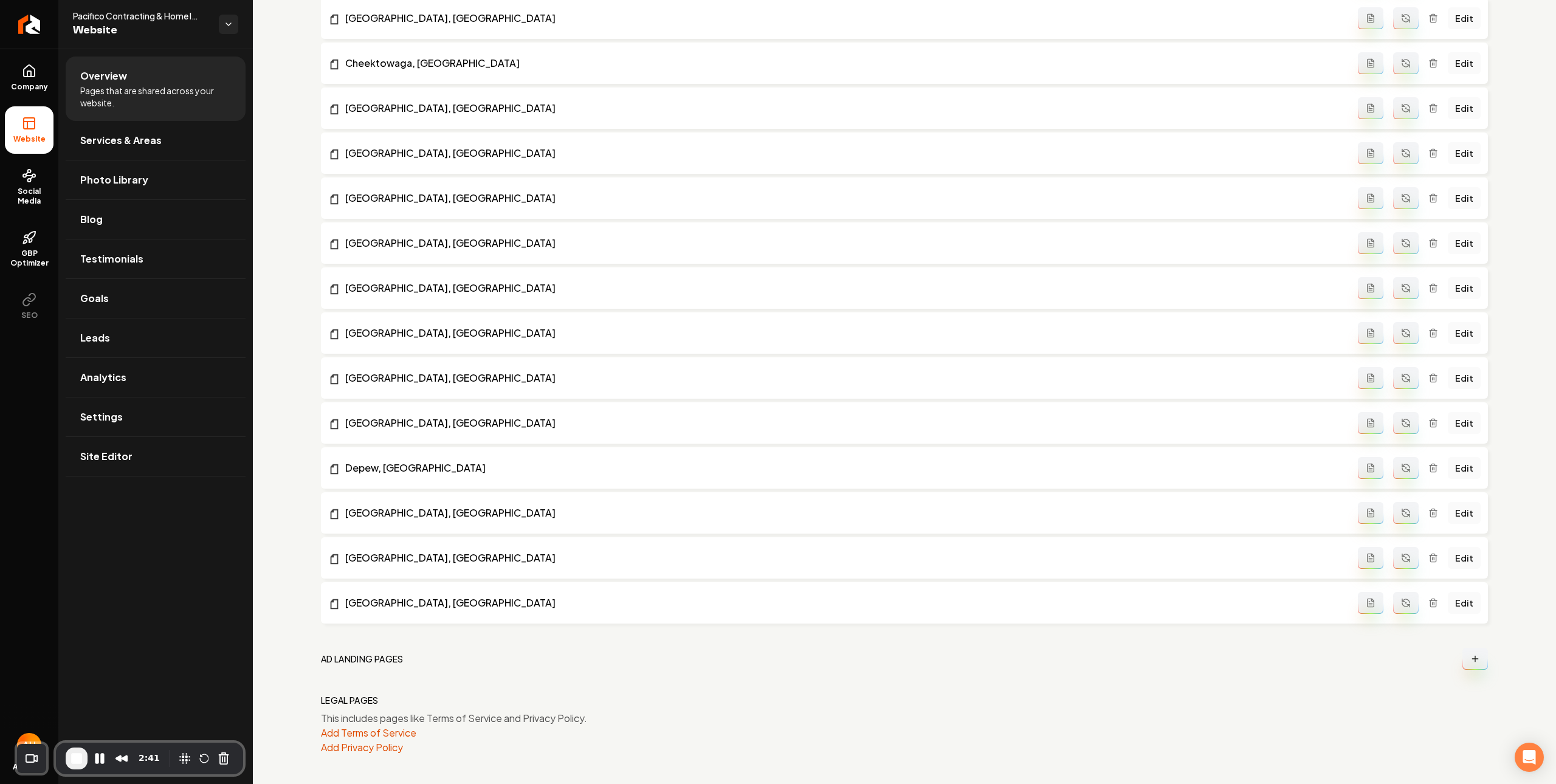
click at [1463, 653] on button "Main content area" at bounding box center [1475, 659] width 26 height 22
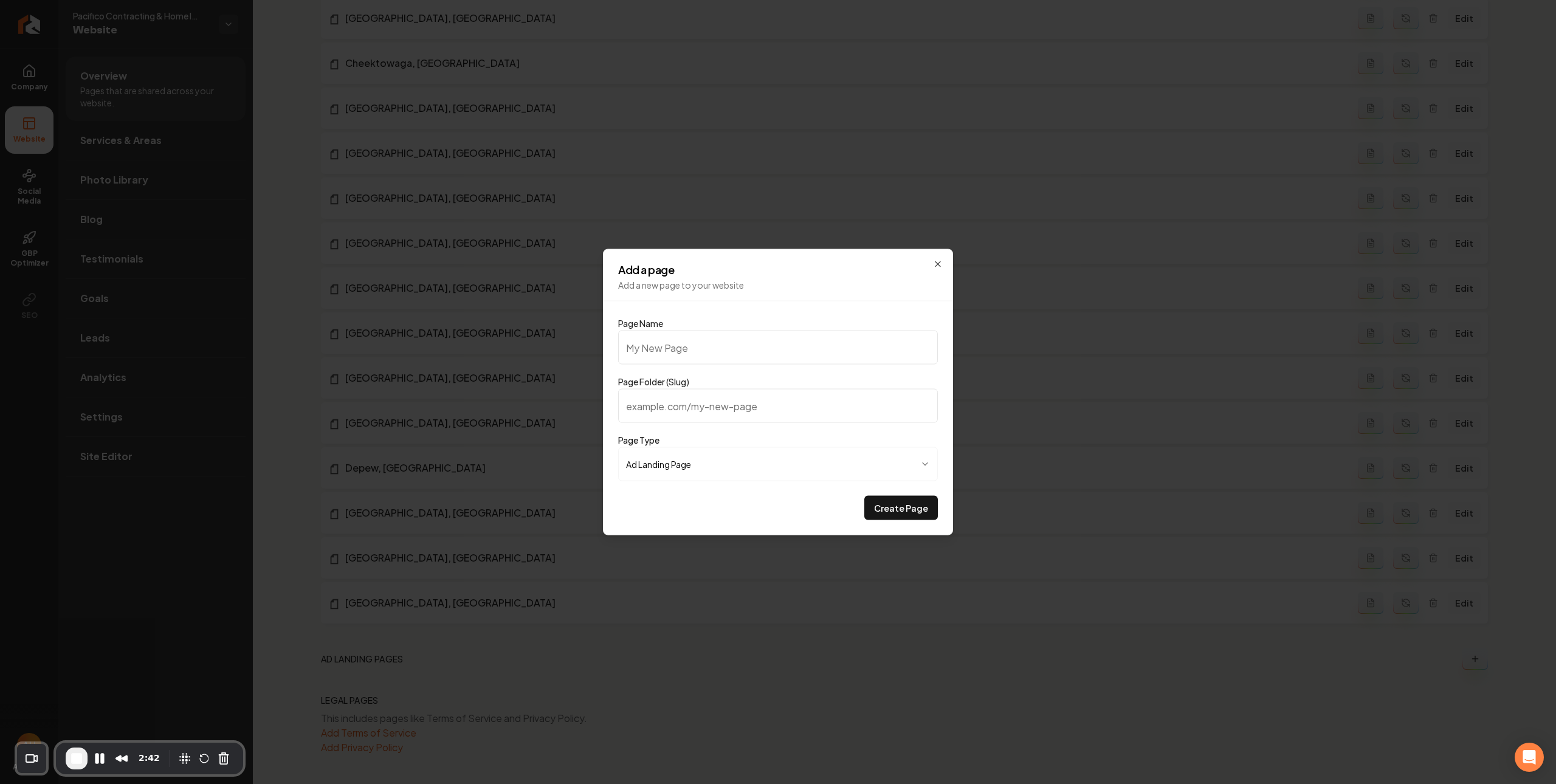
type input "Commercial Roofing"
type input "commercial-roofing"
type input "Commercial Roofing"
click at [934, 514] on button "Create Page" at bounding box center [901, 508] width 73 height 24
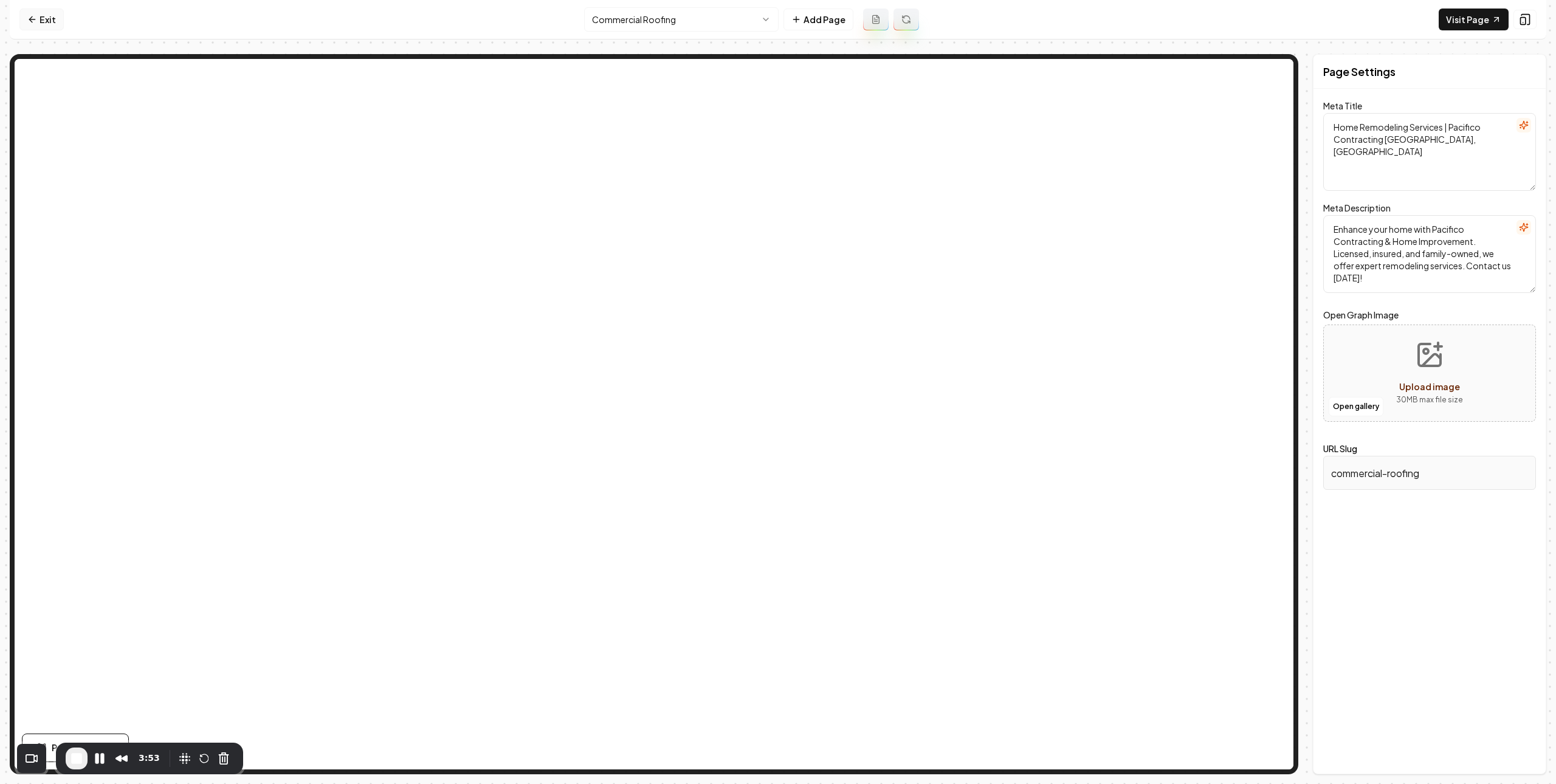
click at [59, 27] on link "Exit" at bounding box center [41, 19] width 44 height 22
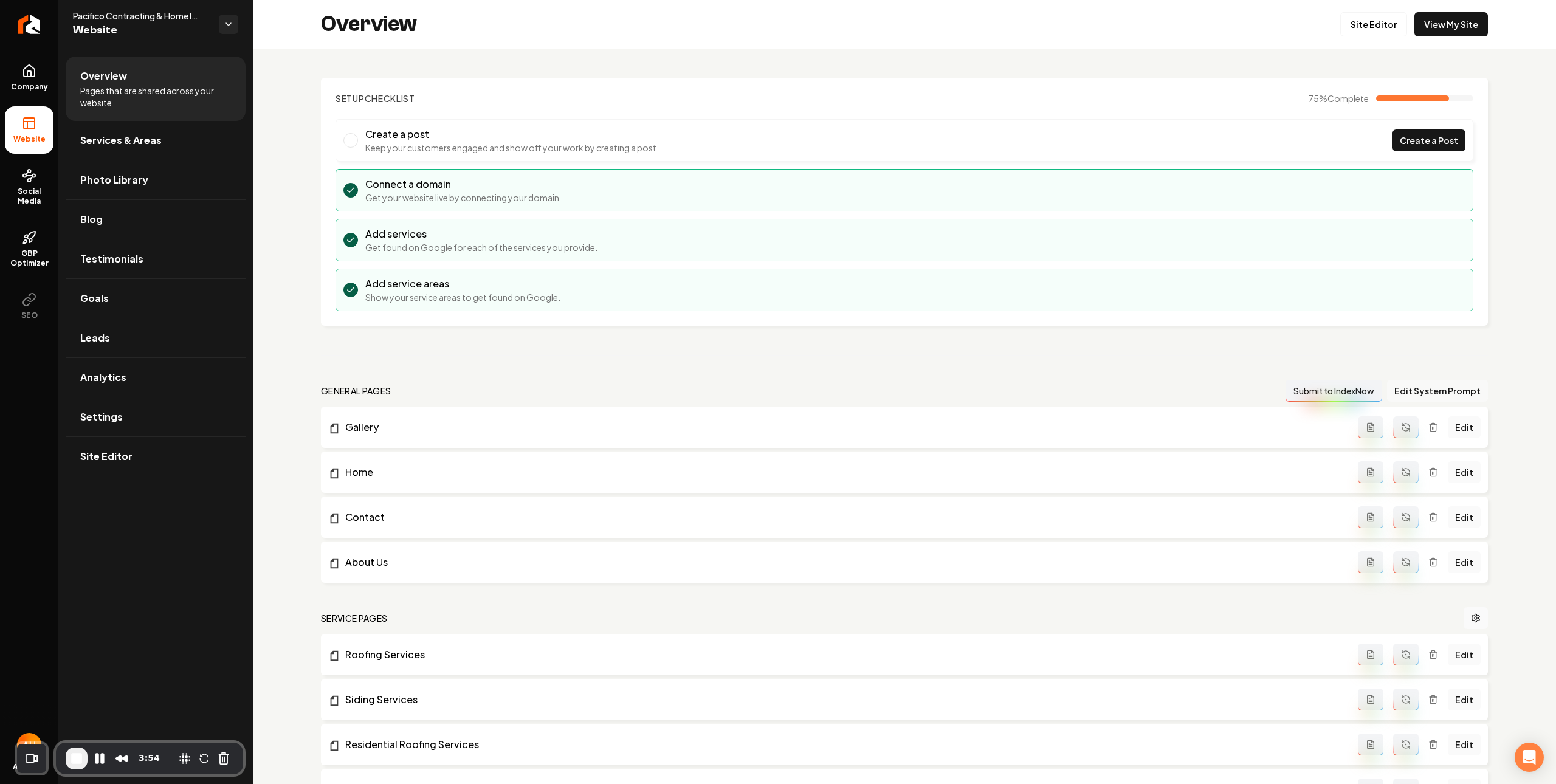
click at [1407, 393] on button "Edit System Prompt" at bounding box center [1438, 391] width 101 height 22
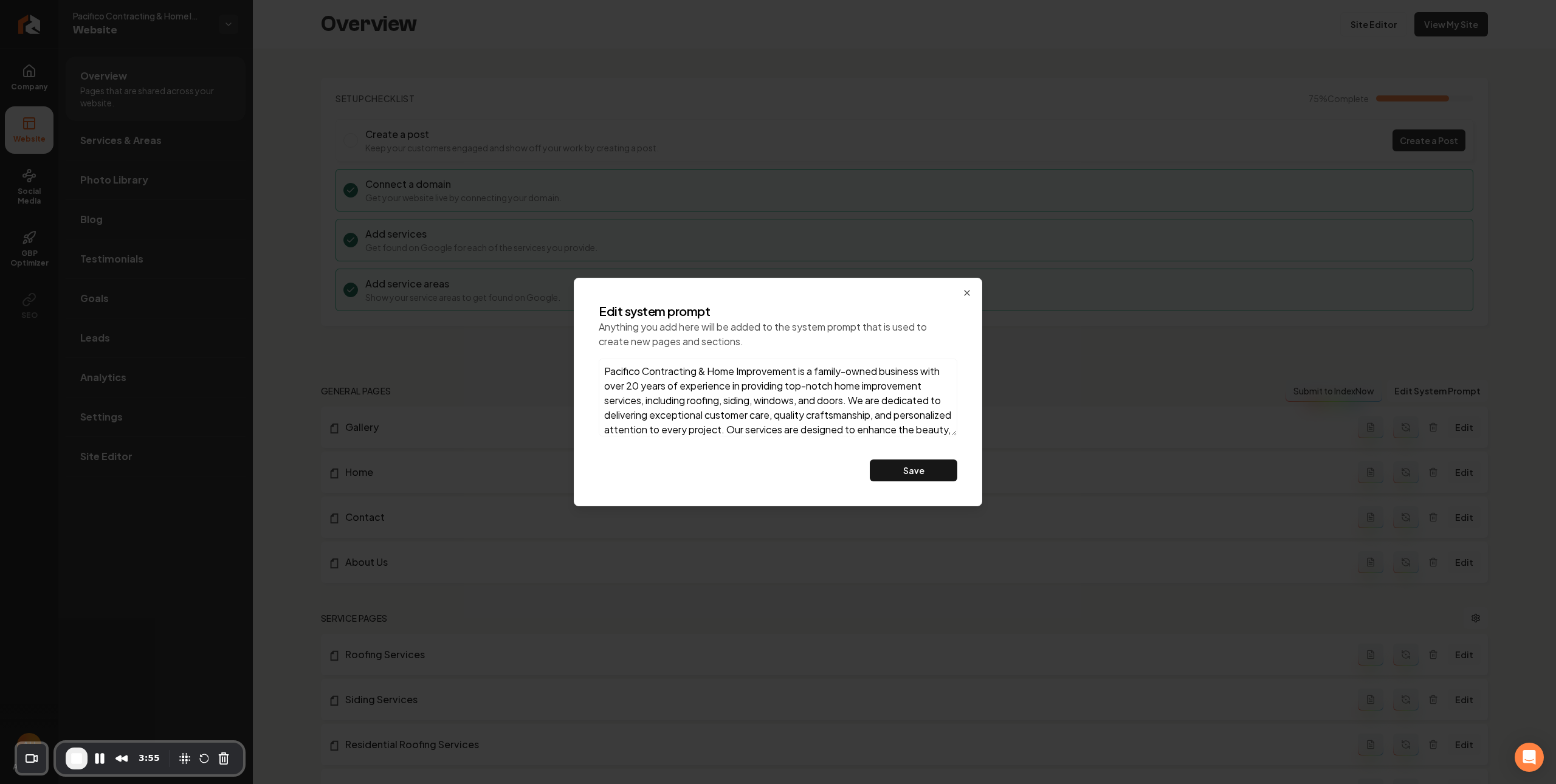
click at [882, 386] on textarea "Pacifico Contracting & Home Improvement is a family-owned business with over 20…" at bounding box center [778, 397] width 359 height 78
click at [969, 289] on icon "button" at bounding box center [967, 293] width 10 height 10
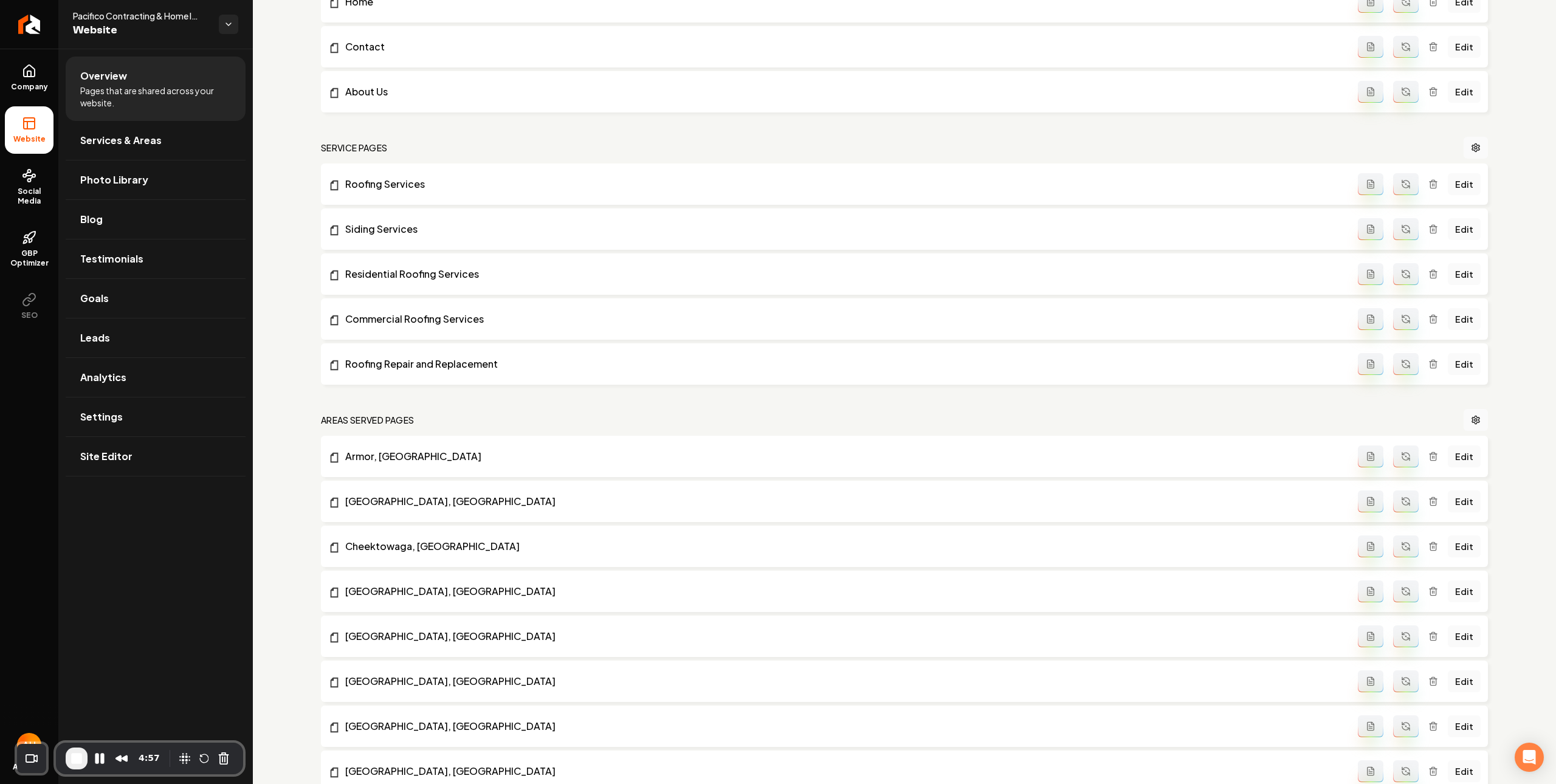
scroll to position [1002, 0]
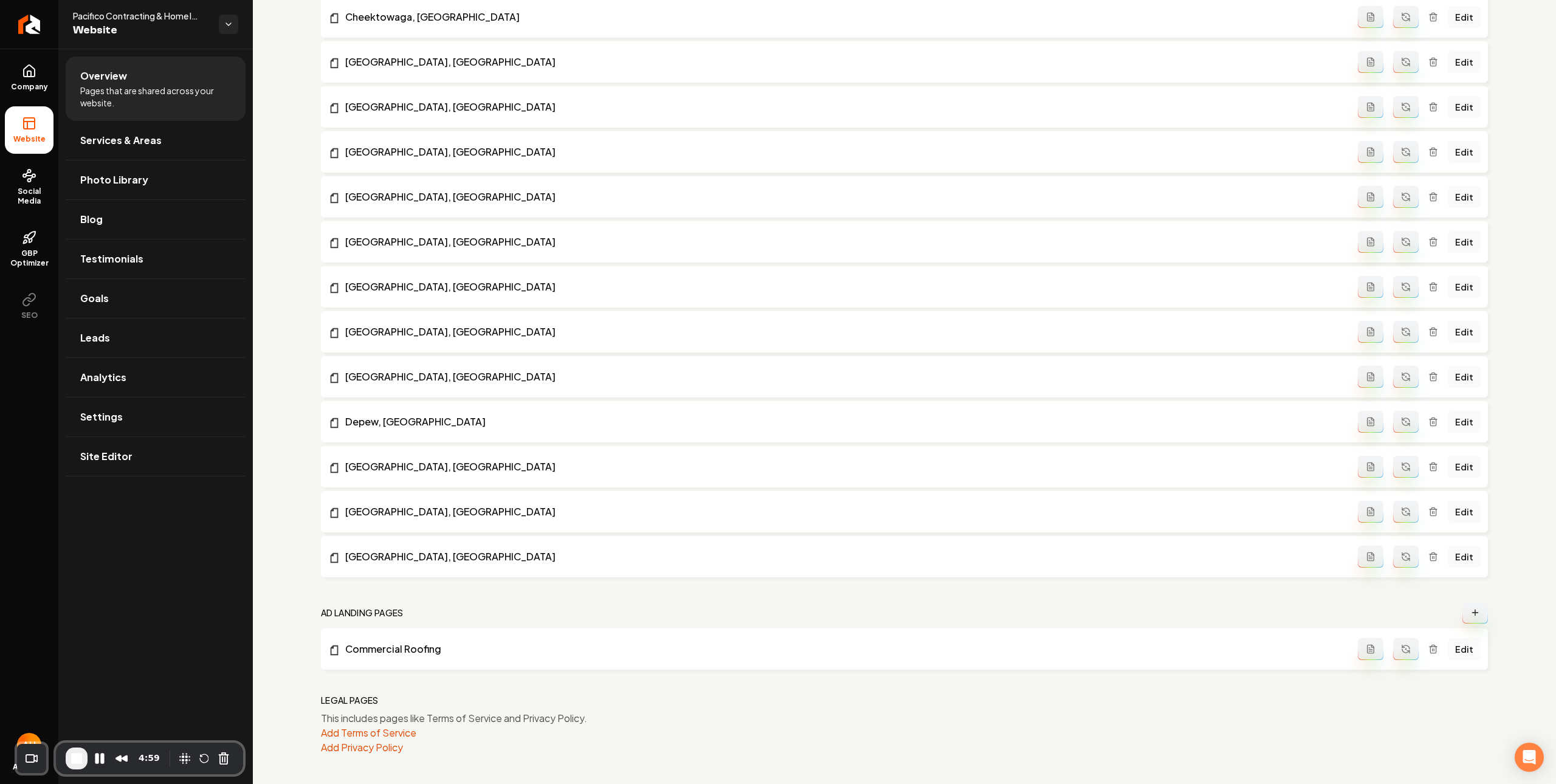
click at [1457, 651] on link "Edit" at bounding box center [1465, 649] width 33 height 22
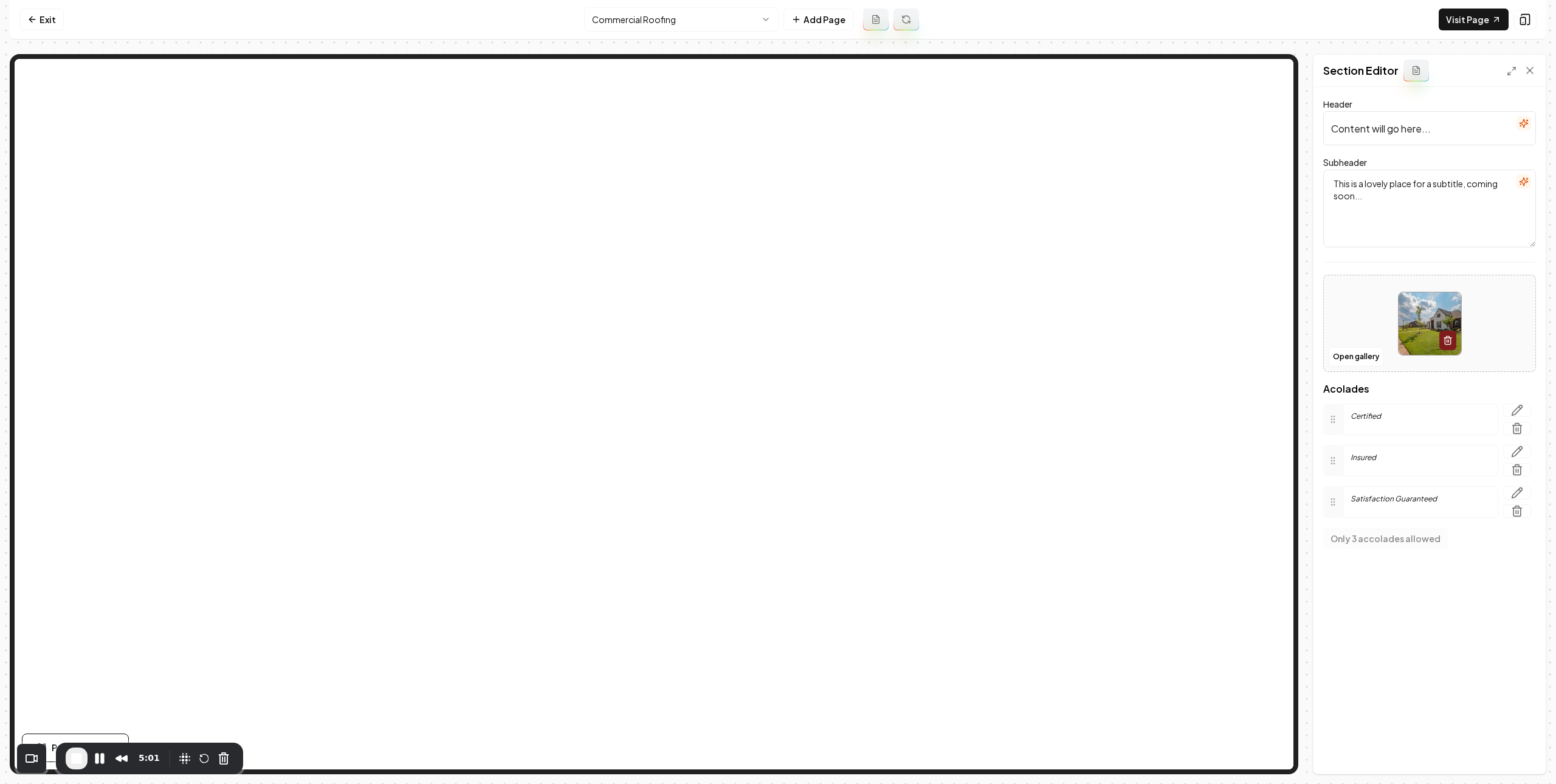
click at [1448, 140] on input "Content will go here..." at bounding box center [1430, 128] width 213 height 34
paste input "Protect Your Investment with Expert Commercial Roofing Solutions"
type input "Protect Your Investment with Expert Commercial Roofing Solutions"
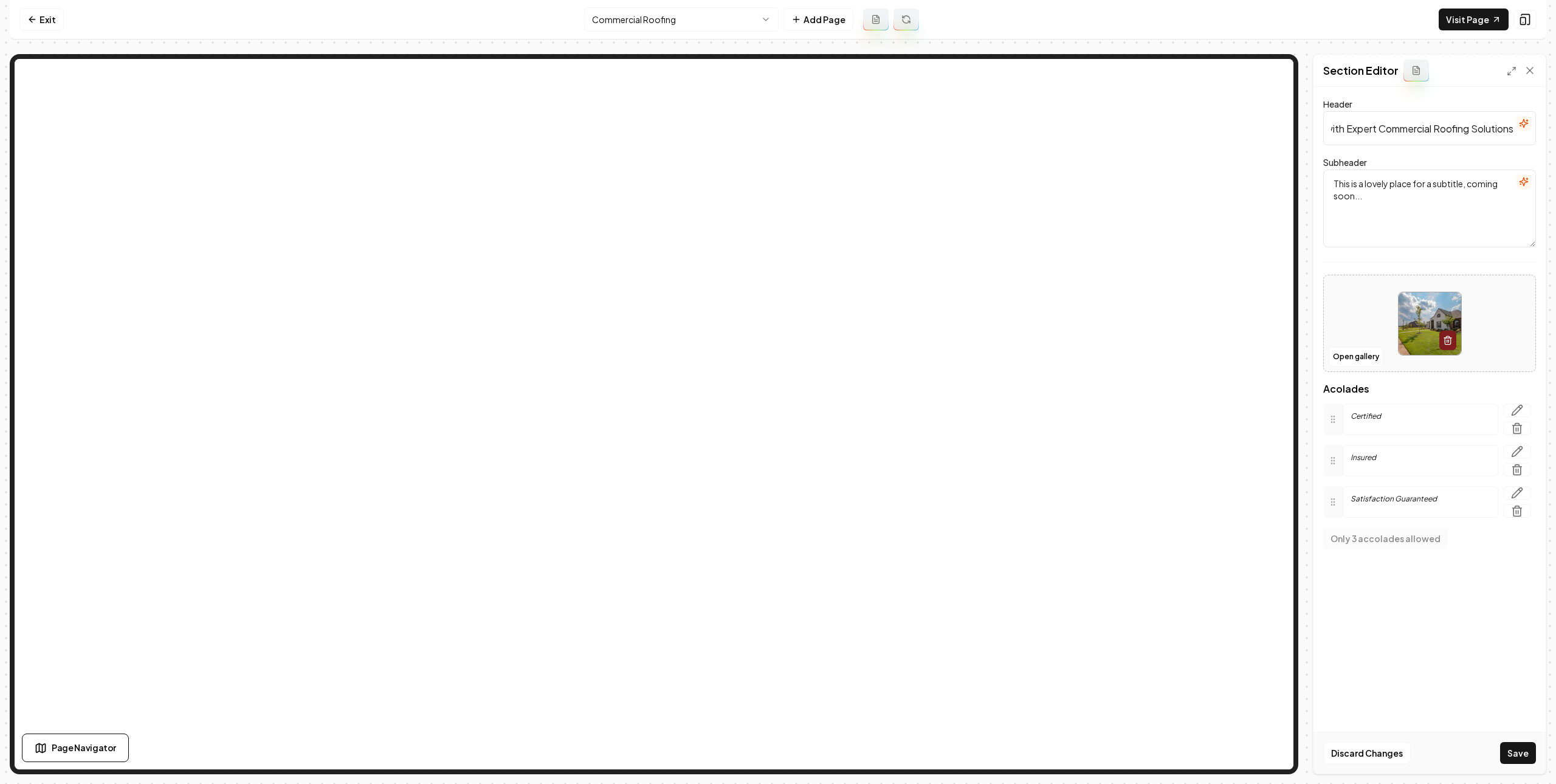
scroll to position [0, 0]
click at [1413, 189] on textarea "This is a lovely place for a subtitle, coming soon..." at bounding box center [1430, 208] width 213 height 78
paste textarea "With over 20 years of experience, Pacifico Contracting delivers durable, energy…"
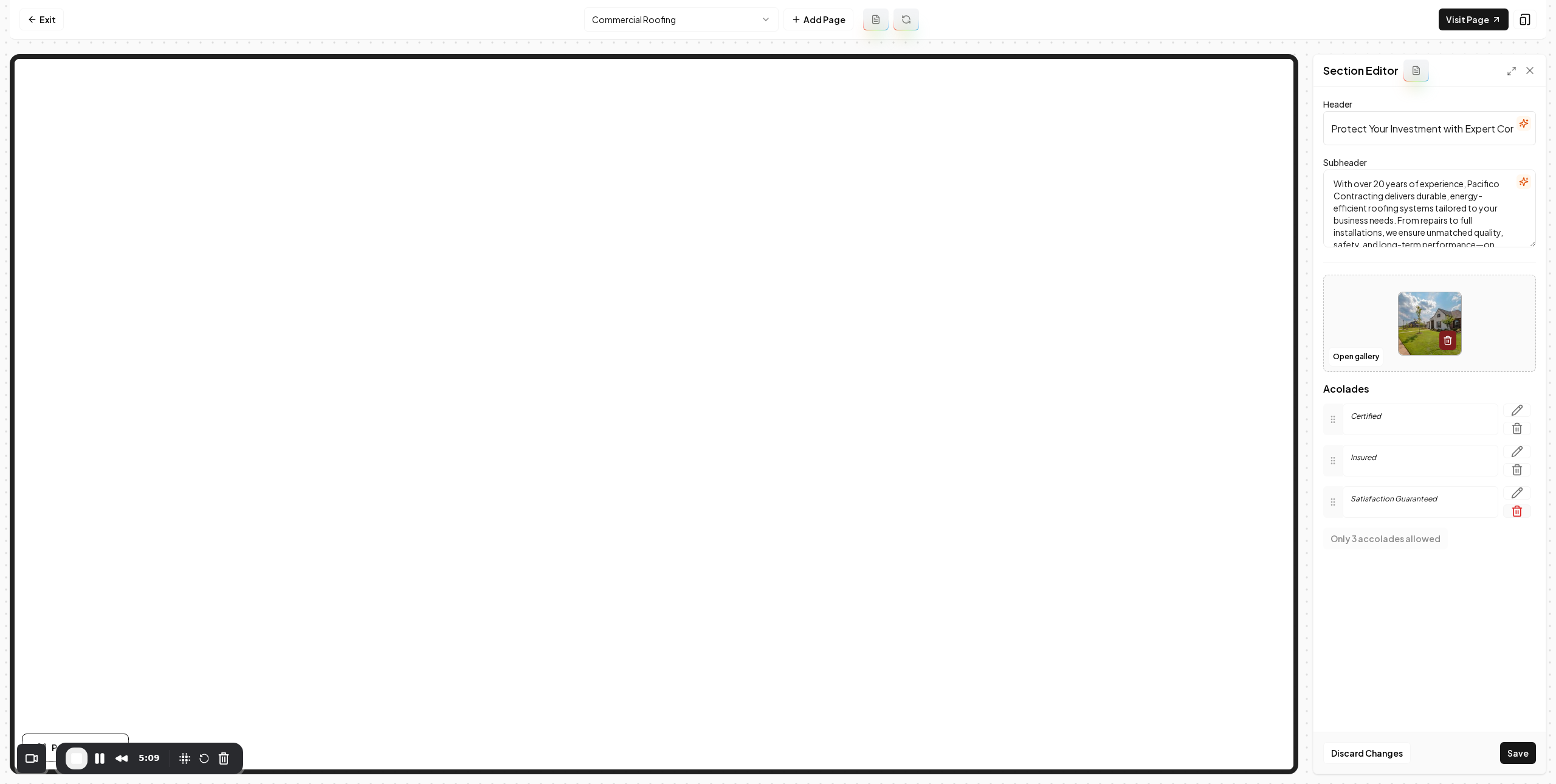
scroll to position [28, 0]
click at [1537, 743] on div "Discard Changes Save" at bounding box center [1430, 753] width 232 height 42
click at [1534, 746] on button "Save" at bounding box center [1518, 753] width 36 height 22
click at [1416, 210] on textarea "With over 20 years of experience, Pacifico Contracting delivers durable, energy…" at bounding box center [1430, 208] width 213 height 78
paste textarea "Over 20 years of proven experience delivering durable, energy-efficient roofing…"
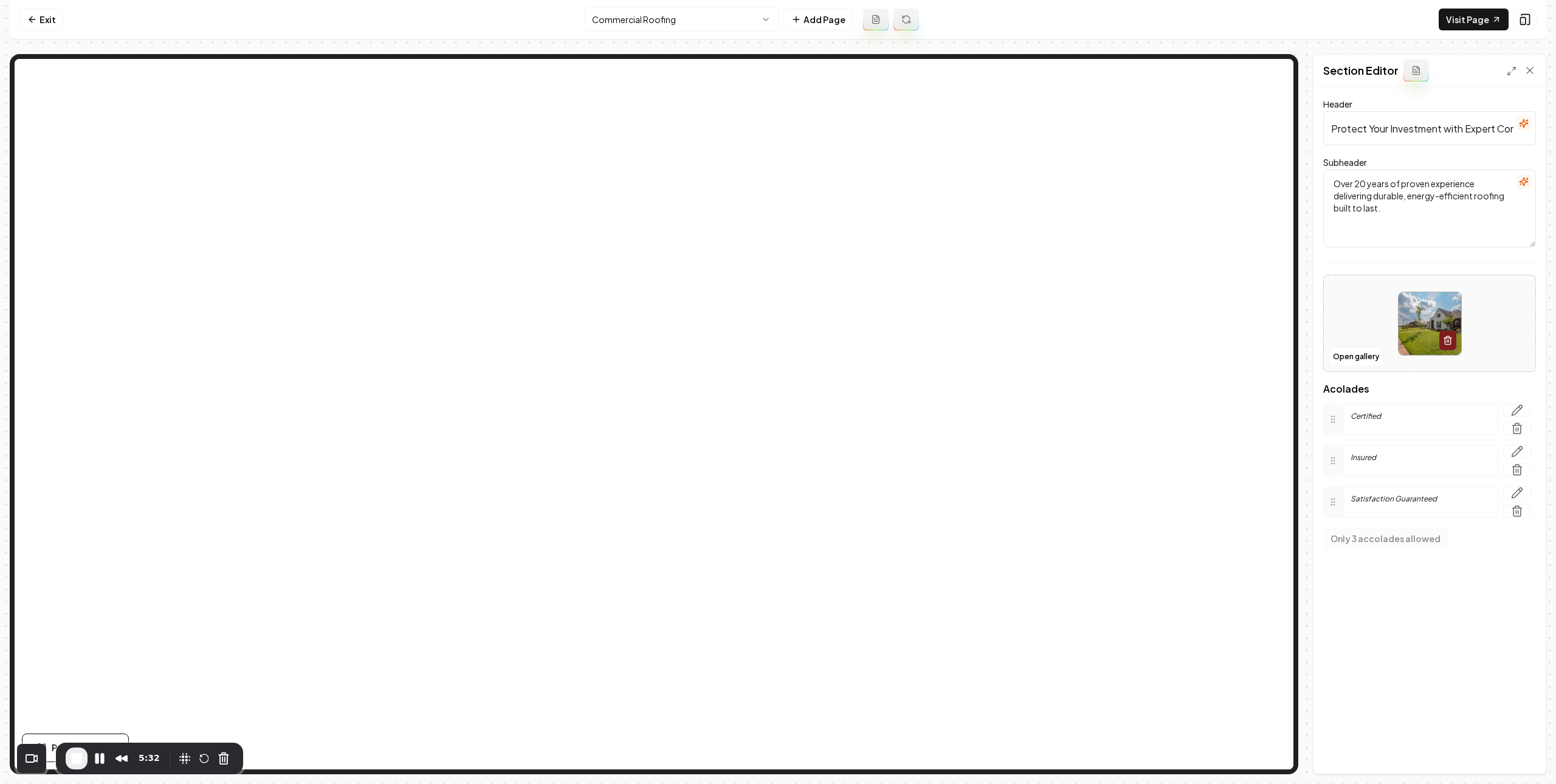
scroll to position [0, 0]
type textarea "Over 20 years of proven experience delivering durable, energy-efficient roofing…"
drag, startPoint x: 1522, startPoint y: 749, endPoint x: 1248, endPoint y: 605, distance: 309.5
click at [1521, 748] on button "Save" at bounding box center [1518, 753] width 36 height 22
click at [98, 760] on button "Pause Recording" at bounding box center [99, 758] width 19 height 19
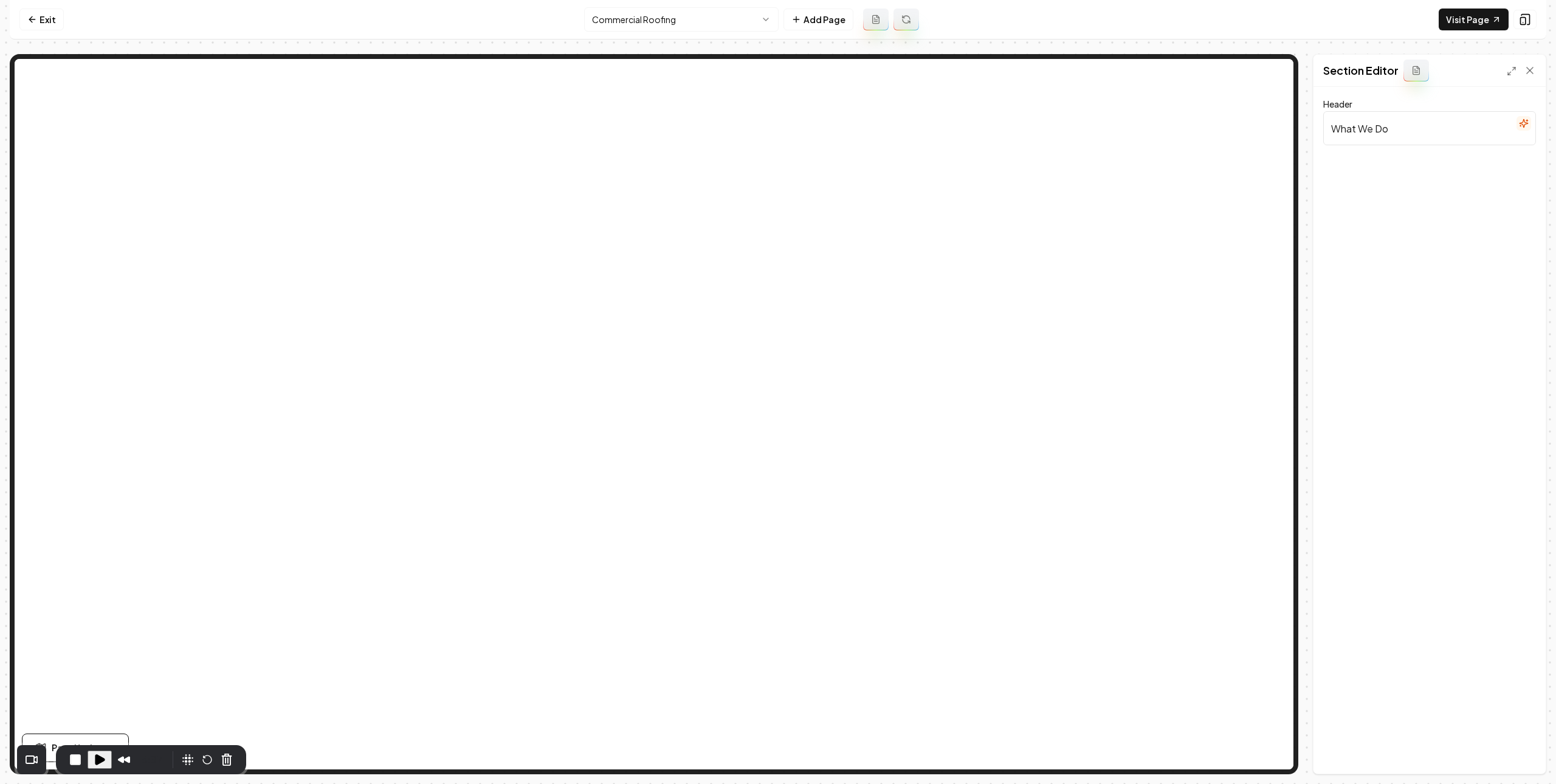
click at [1407, 137] on input "What We Do" at bounding box center [1430, 128] width 213 height 34
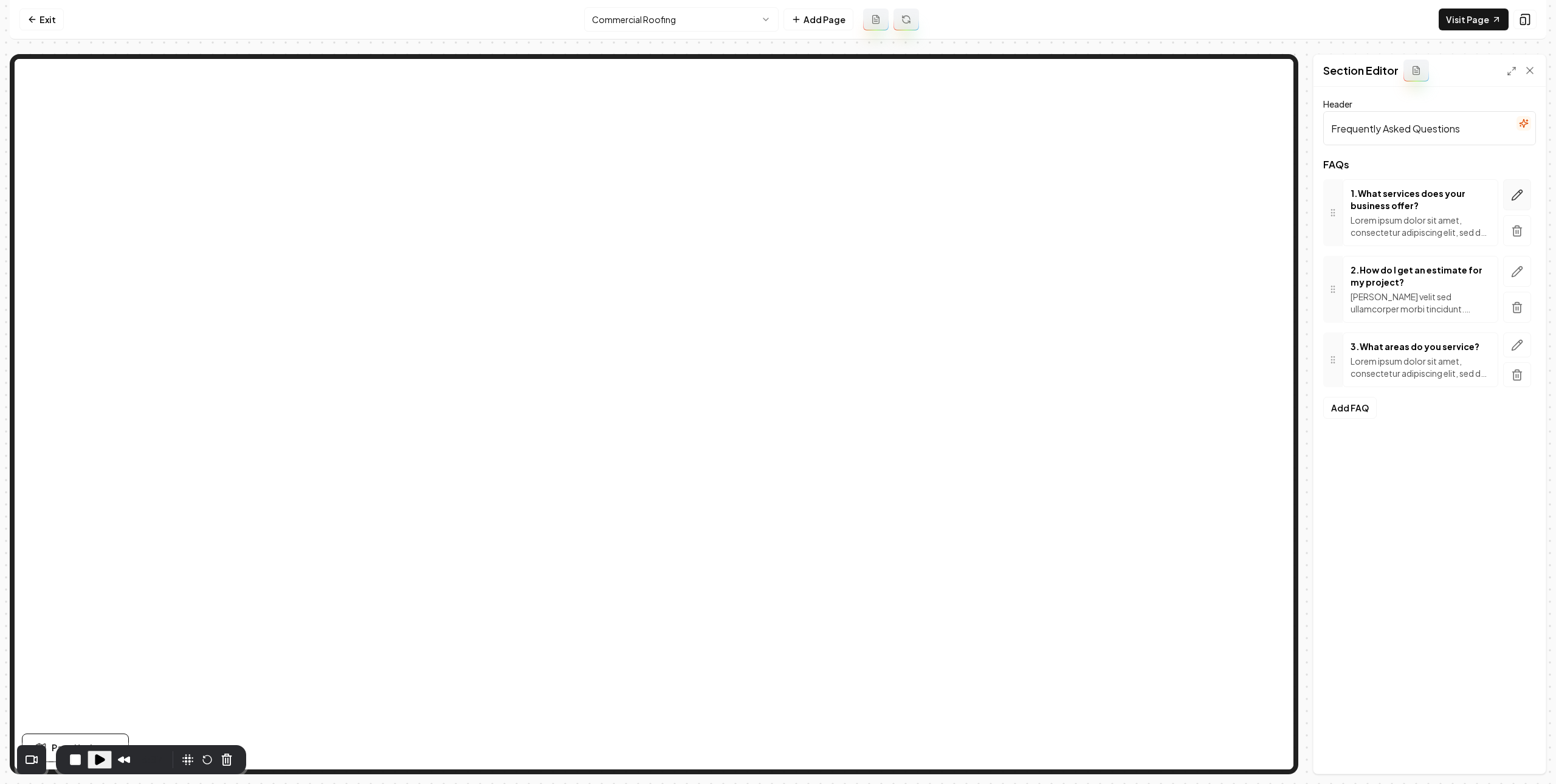
click at [1515, 200] on icon "button" at bounding box center [1518, 195] width 10 height 10
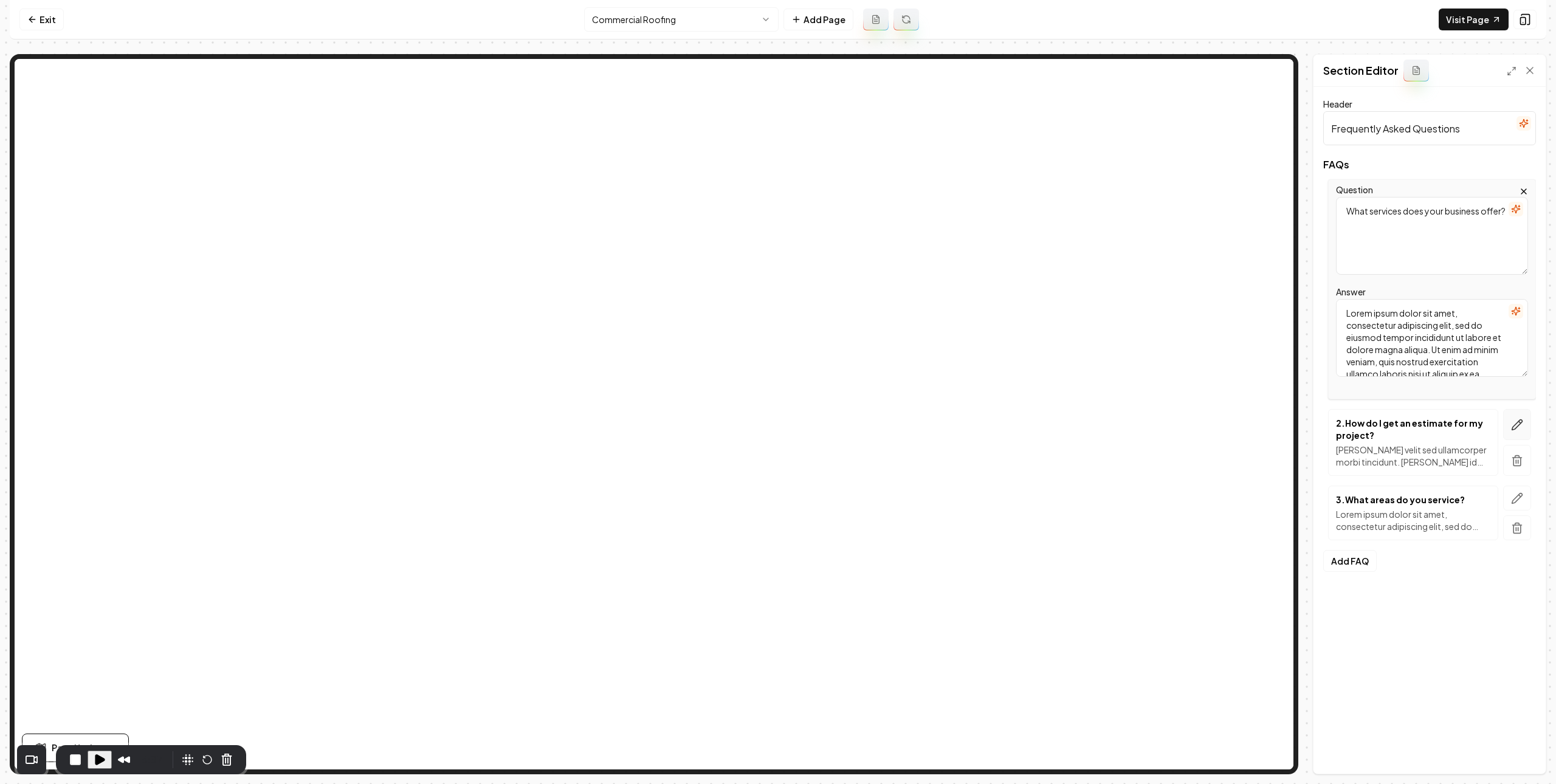
click at [1519, 417] on button "button" at bounding box center [1517, 424] width 28 height 31
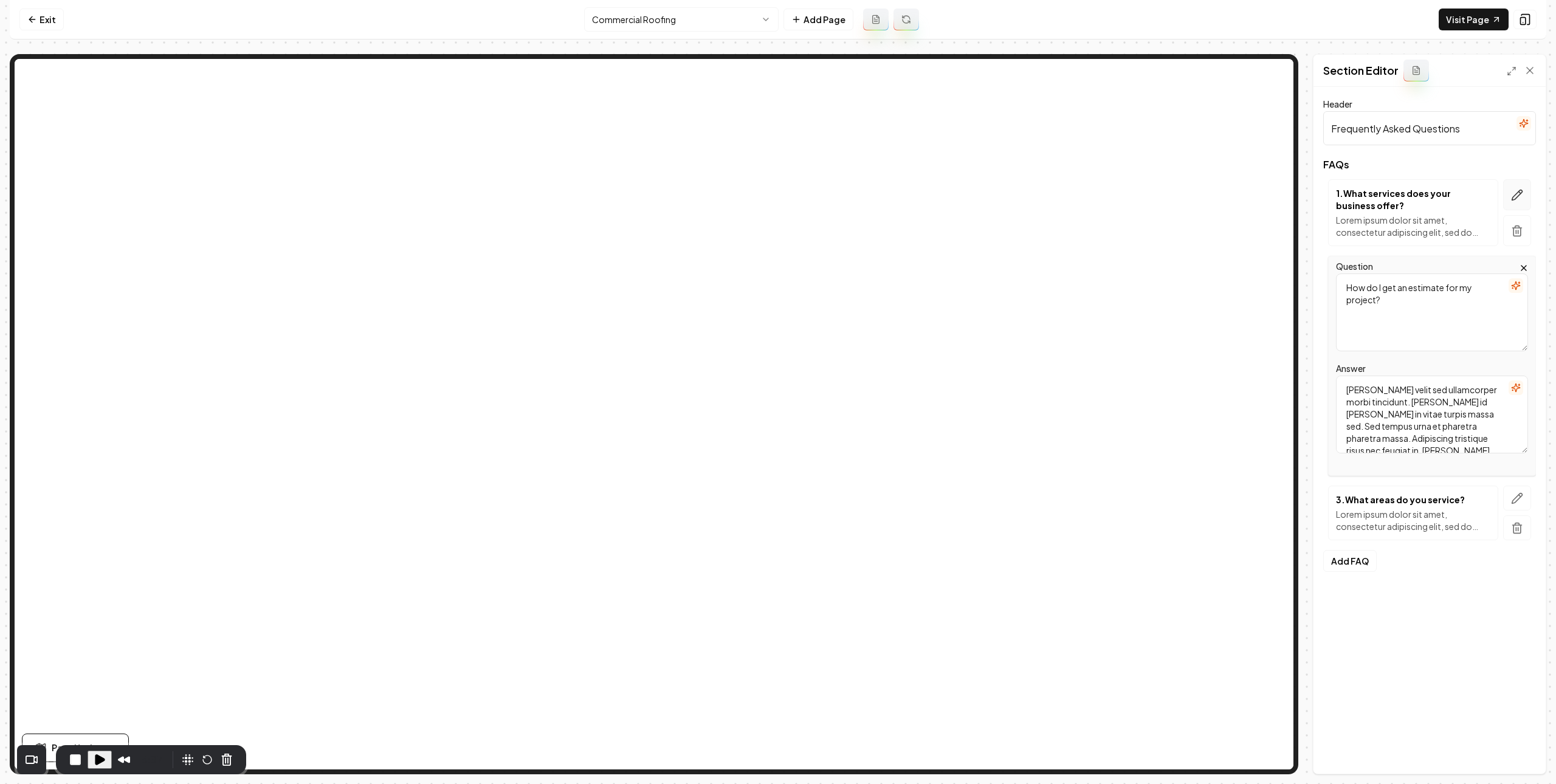
click at [1515, 196] on icon "button" at bounding box center [1517, 195] width 12 height 12
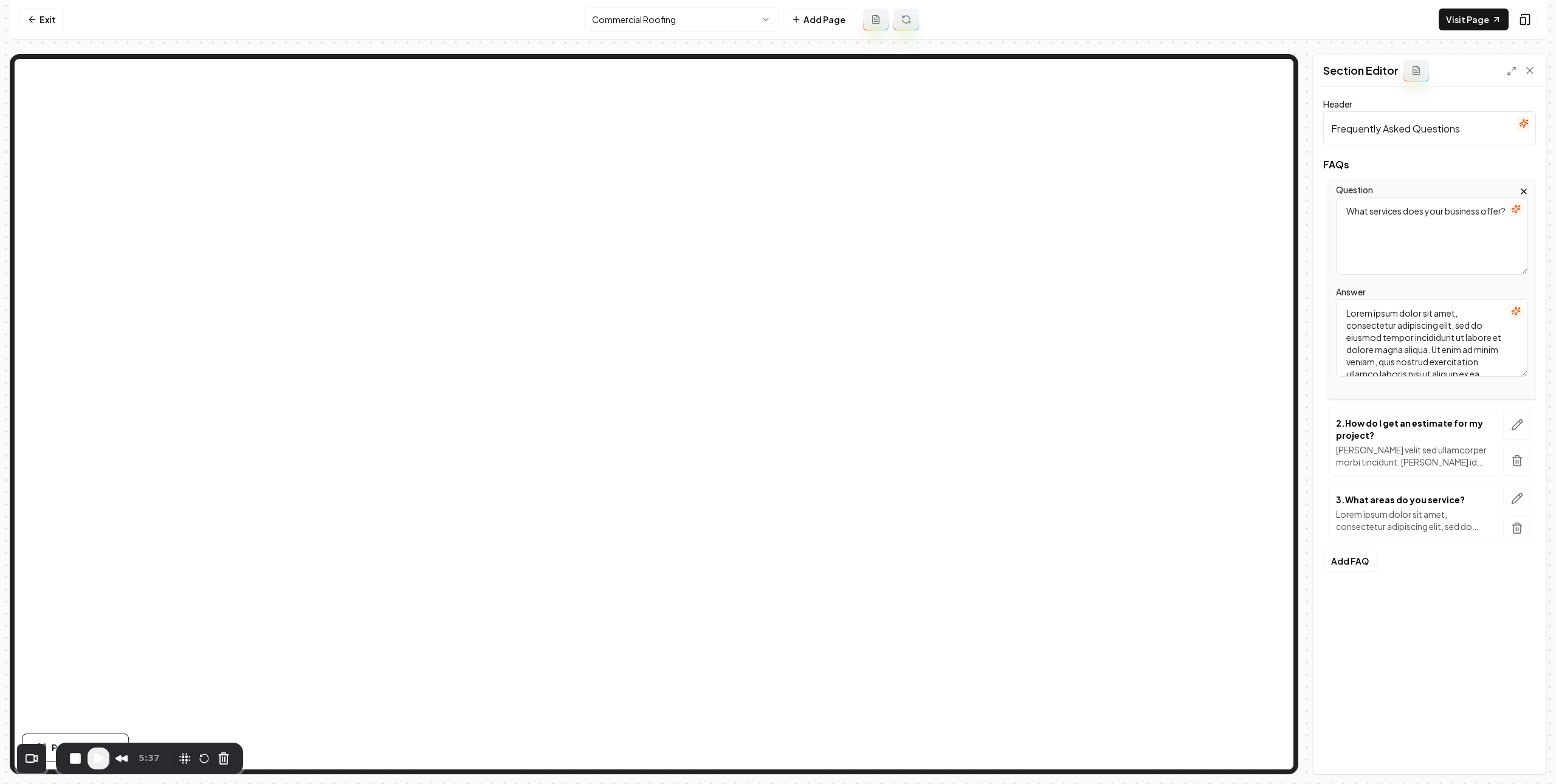
click at [1420, 238] on textarea "What services does your business offer?" at bounding box center [1433, 235] width 192 height 78
paste textarea "Do you offer commercial roofing for all building types"
type textarea "Do you offer commercial roofing for all building types?"
click at [1374, 332] on textarea "Lorem ipsum dolor sit amet, consectetur adipiscing elit, sed do eiusmod tempor …" at bounding box center [1433, 338] width 192 height 78
paste textarea "Yes — we provide roofing solutions for offices, warehouses, retail spaces, indu…"
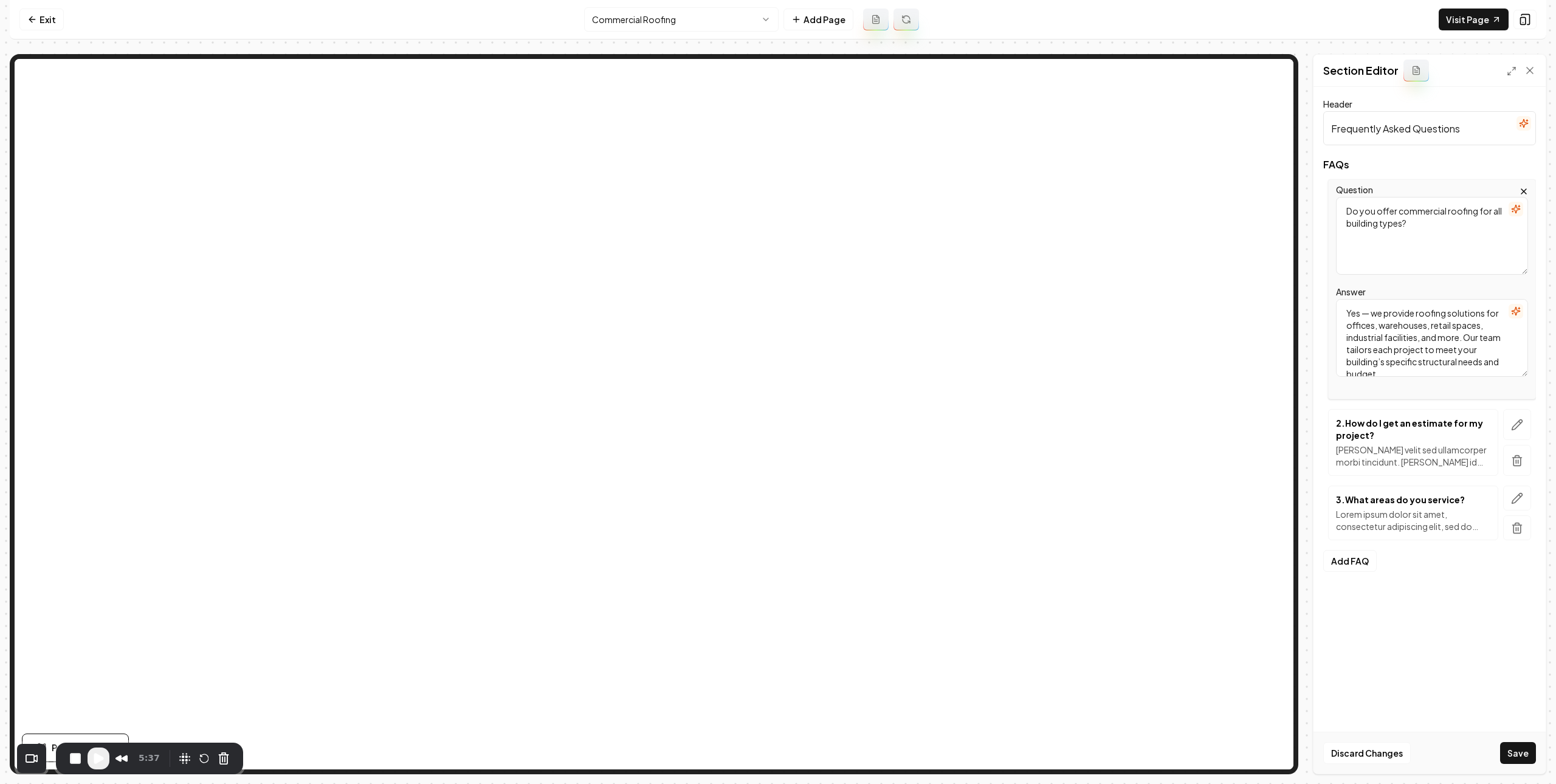
scroll to position [4, 0]
type textarea "Yes — we provide roofing solutions for offices, warehouses, retail spaces, indu…"
drag, startPoint x: 1510, startPoint y: 416, endPoint x: 1280, endPoint y: 326, distance: 247.0
click at [1510, 416] on button "button" at bounding box center [1517, 424] width 28 height 31
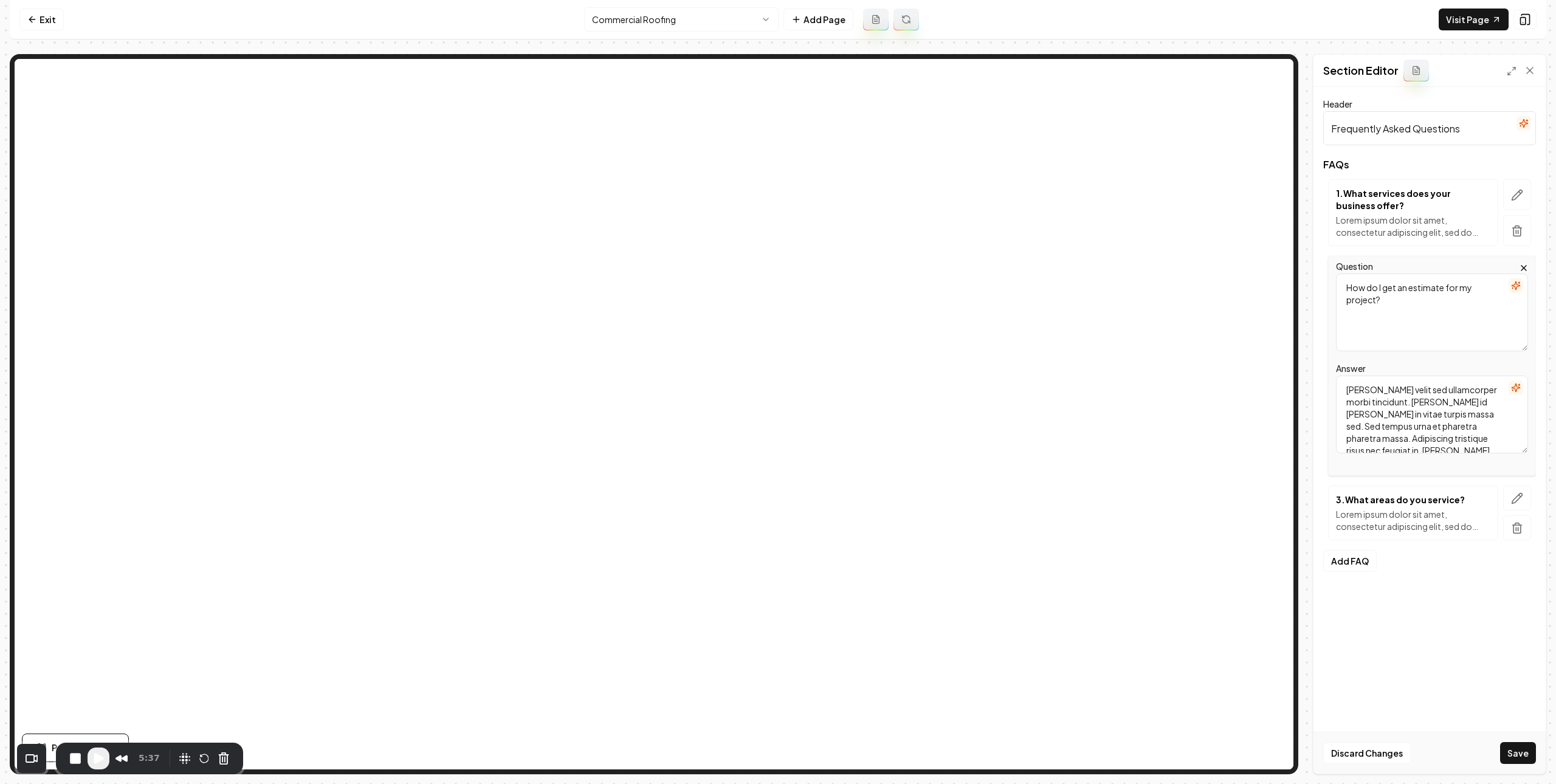
click at [1431, 307] on textarea "How do I get an estimate for my project?" at bounding box center [1433, 312] width 192 height 78
paste textarea "long does a commercial roofing project take"
type textarea "How long does a commercial roofing project take?"
click at [1408, 413] on textarea "[PERSON_NAME] velit sed ullamcorper morbi tincidunt. [PERSON_NAME] id [PERSON_N…" at bounding box center [1433, 414] width 192 height 78
paste textarea "Project timelines vary based on roof size, condition, and chosen materials. Mos…"
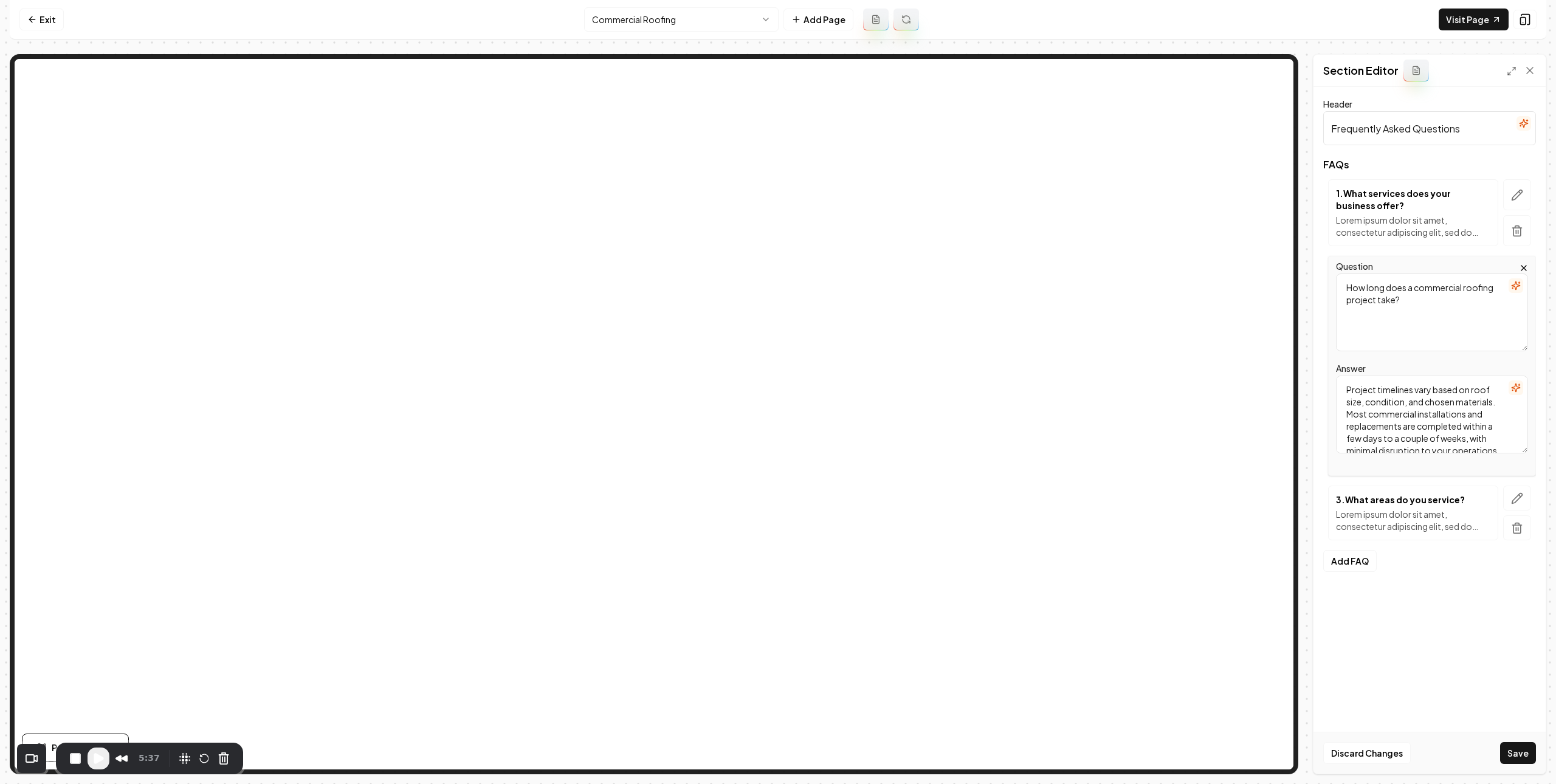
scroll to position [16, 0]
type textarea "Project timelines vary based on roof size, condition, and chosen materials. Mos…"
click at [1516, 505] on icon "button" at bounding box center [1517, 498] width 12 height 12
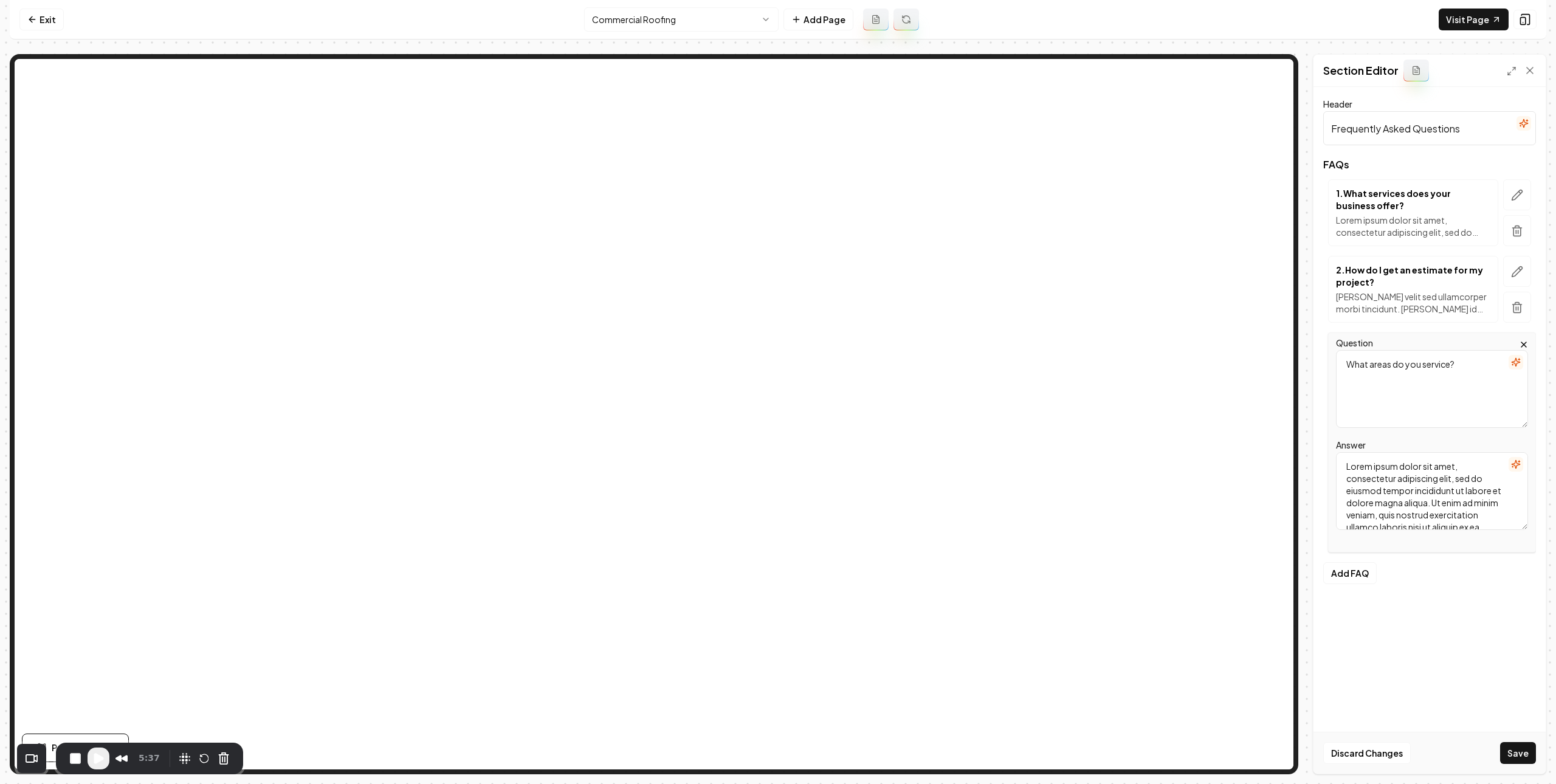
click at [1410, 381] on textarea "What areas do you service?" at bounding box center [1433, 388] width 192 height 78
paste textarea "commercial roofing materials do you work with"
type textarea "What commercial roofing materials do you work with?"
drag, startPoint x: 1419, startPoint y: 473, endPoint x: 1423, endPoint y: 489, distance: 16.5
click at [1420, 473] on textarea "Lorem ipsum dolor sit amet, consectetur adipiscing elit, sed do eiusmod tempor …" at bounding box center [1433, 491] width 192 height 78
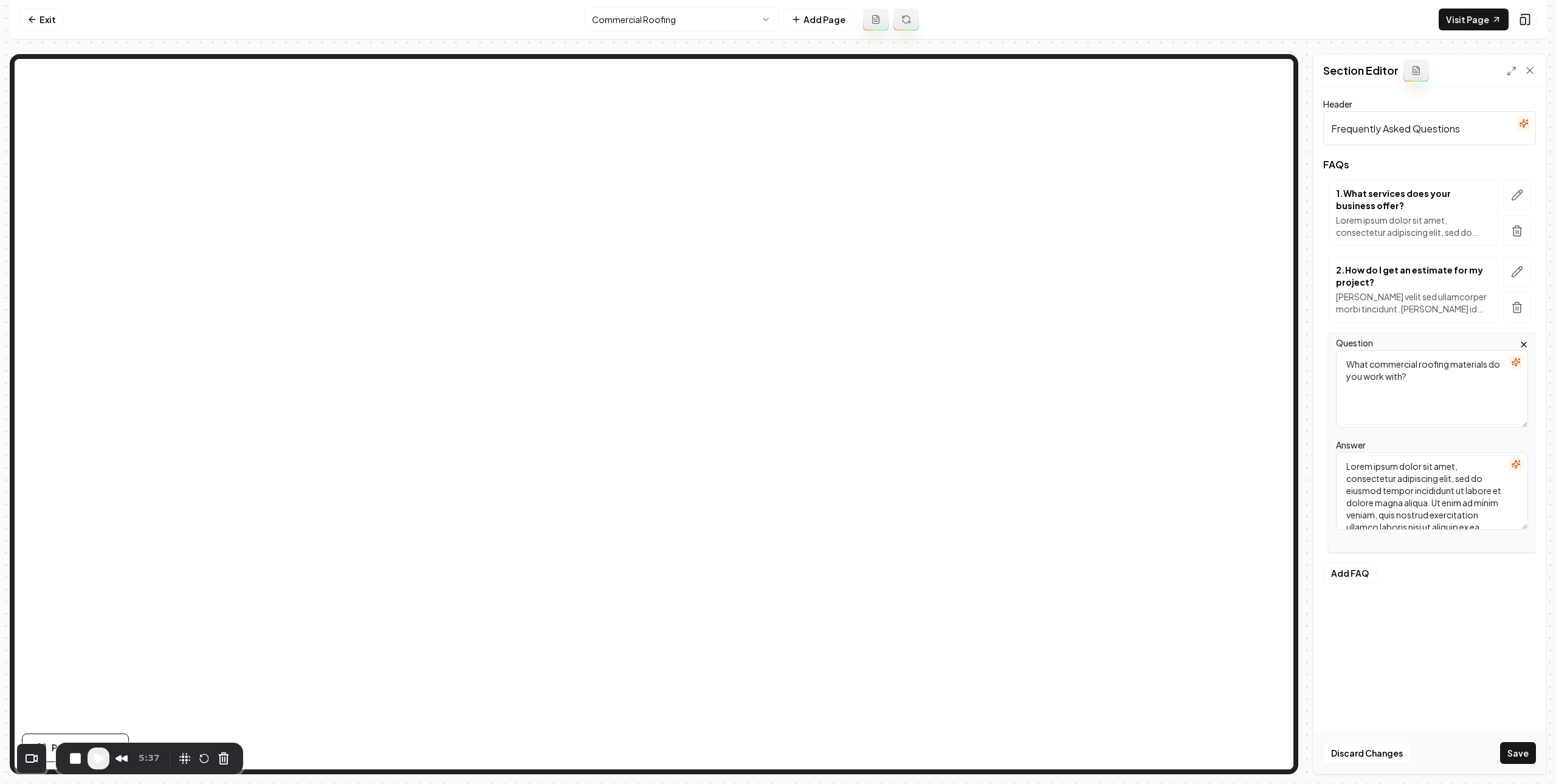
paste textarea "We install and service a variety of high-performance materials, including TPO, …"
type textarea "We install and service a variety of high-performance materials, including TPO, …"
drag, startPoint x: 1516, startPoint y: 751, endPoint x: 1506, endPoint y: 739, distance: 15.6
click at [1516, 751] on button "Save" at bounding box center [1518, 753] width 36 height 22
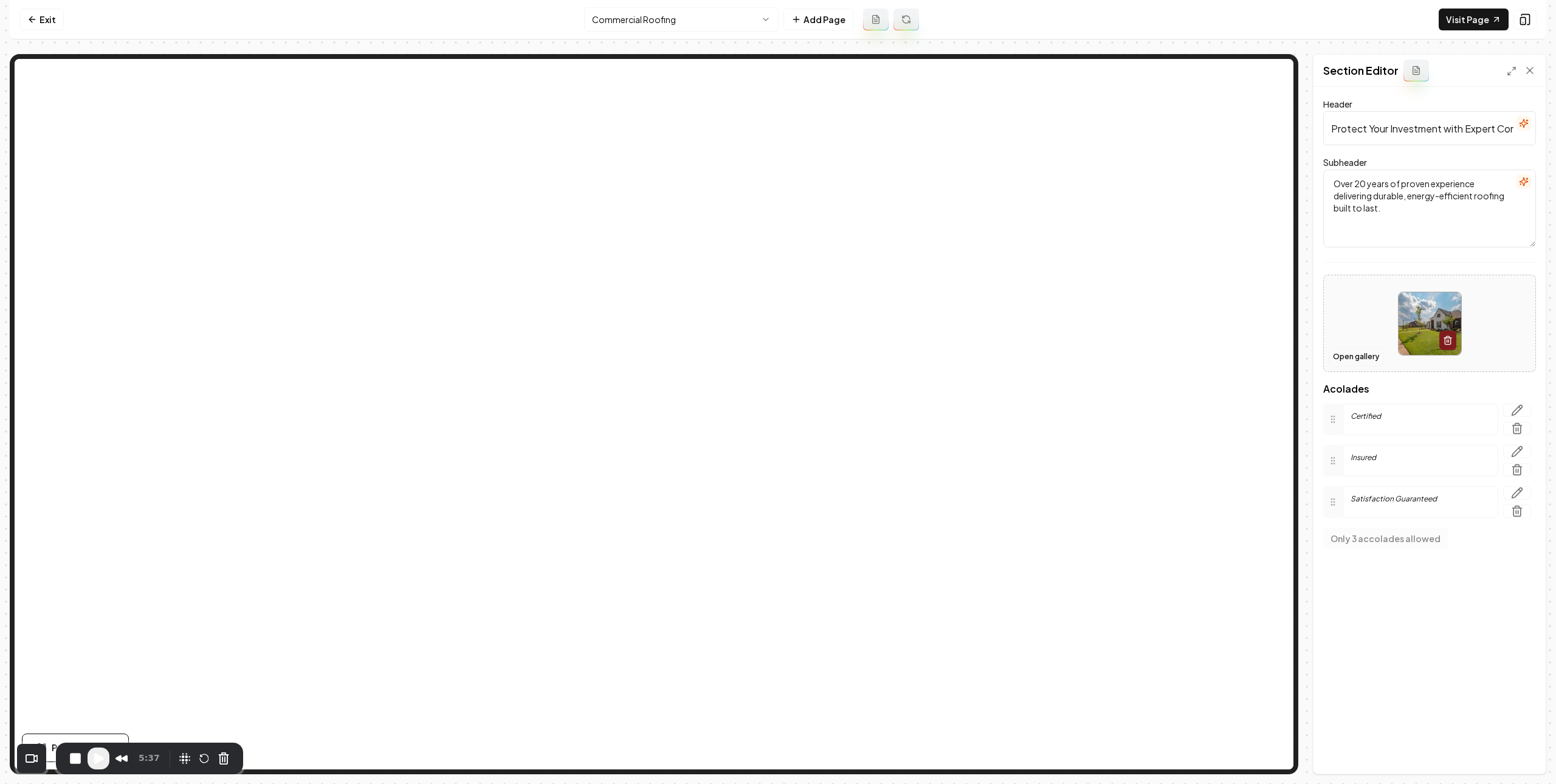
click at [1367, 356] on button "Open gallery" at bounding box center [1356, 356] width 55 height 19
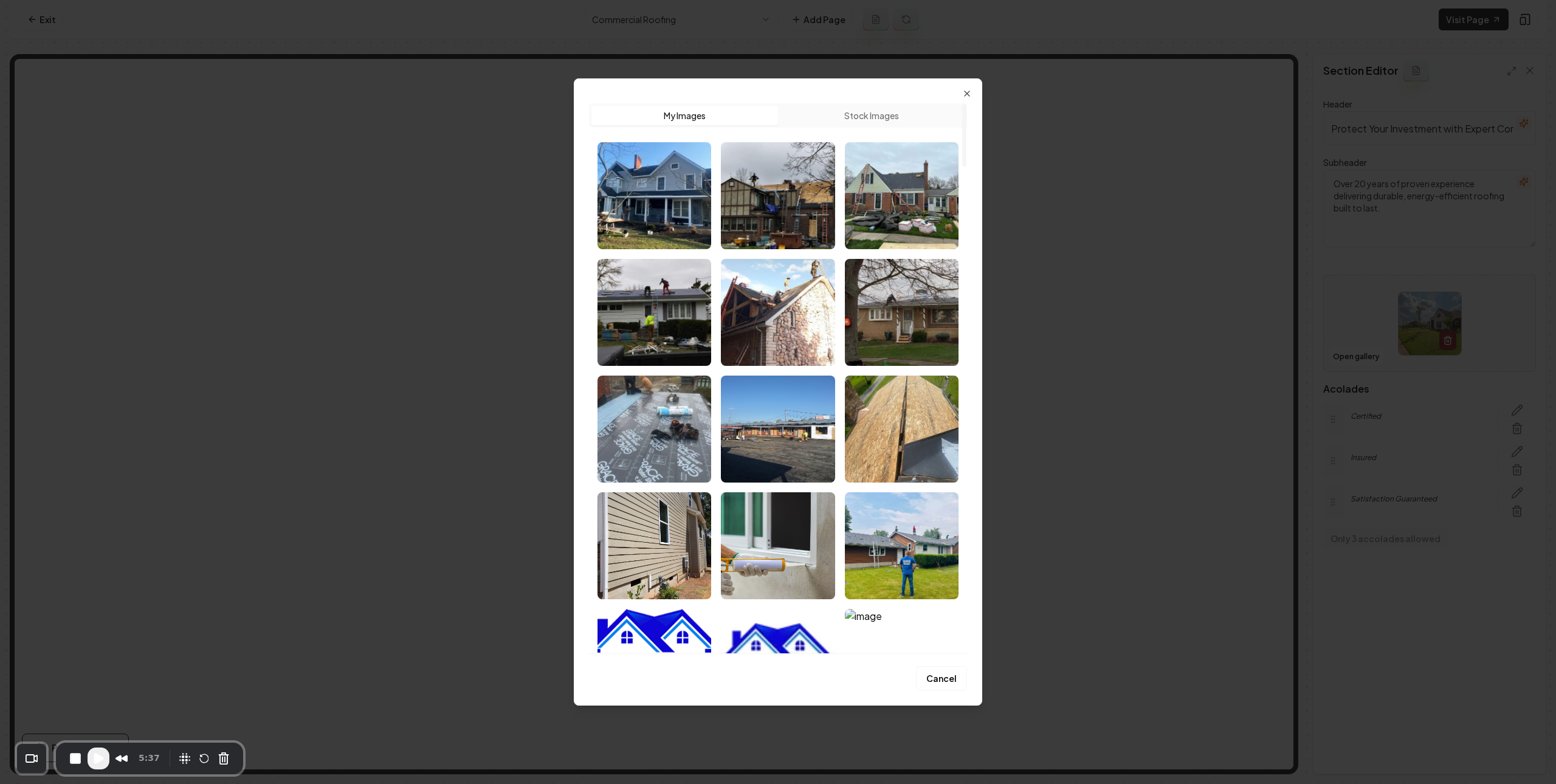
click at [855, 118] on button "Stock Images" at bounding box center [872, 115] width 187 height 19
click at [748, 120] on button "My Images" at bounding box center [685, 115] width 187 height 19
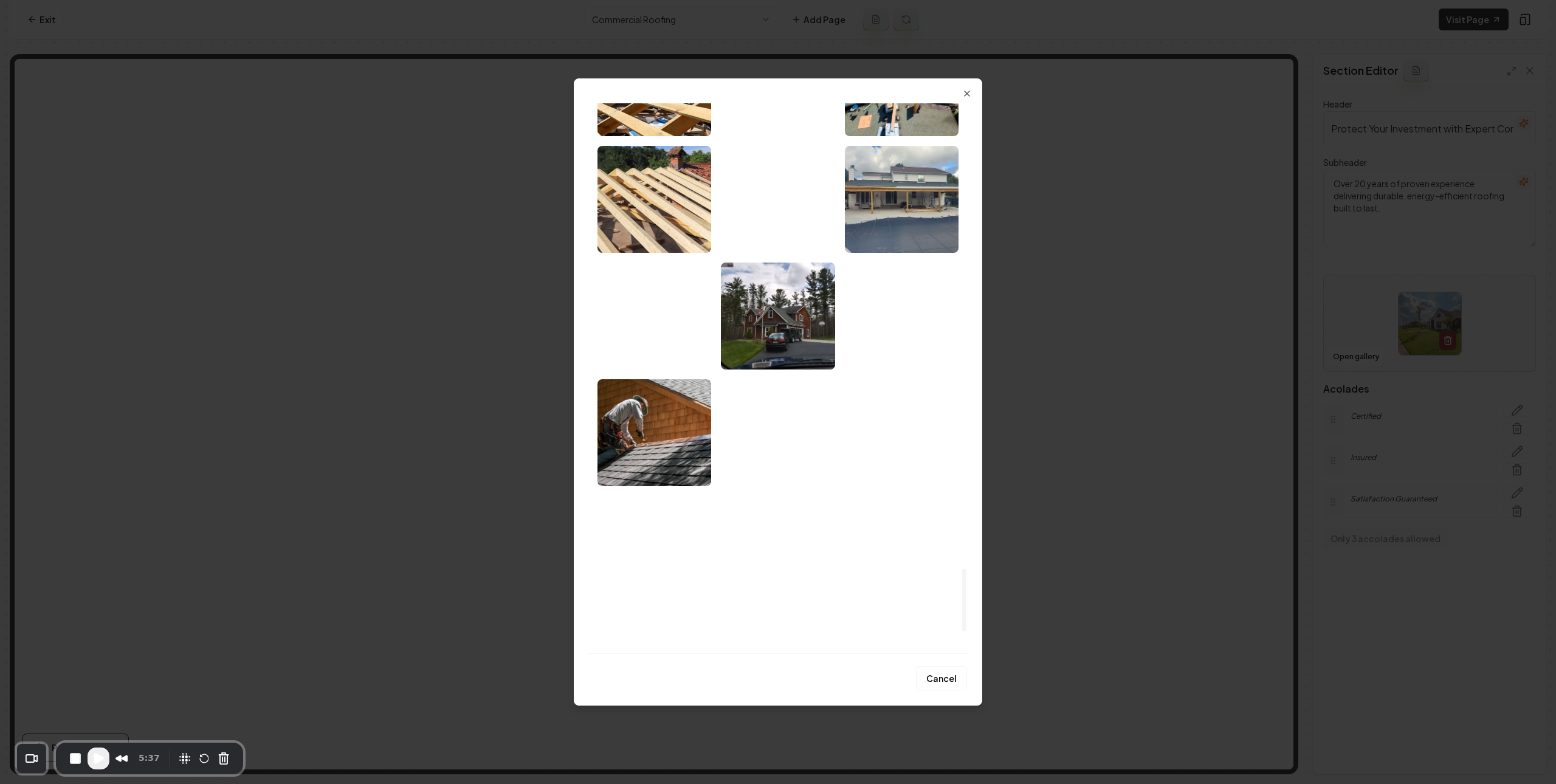
scroll to position [4270, 0]
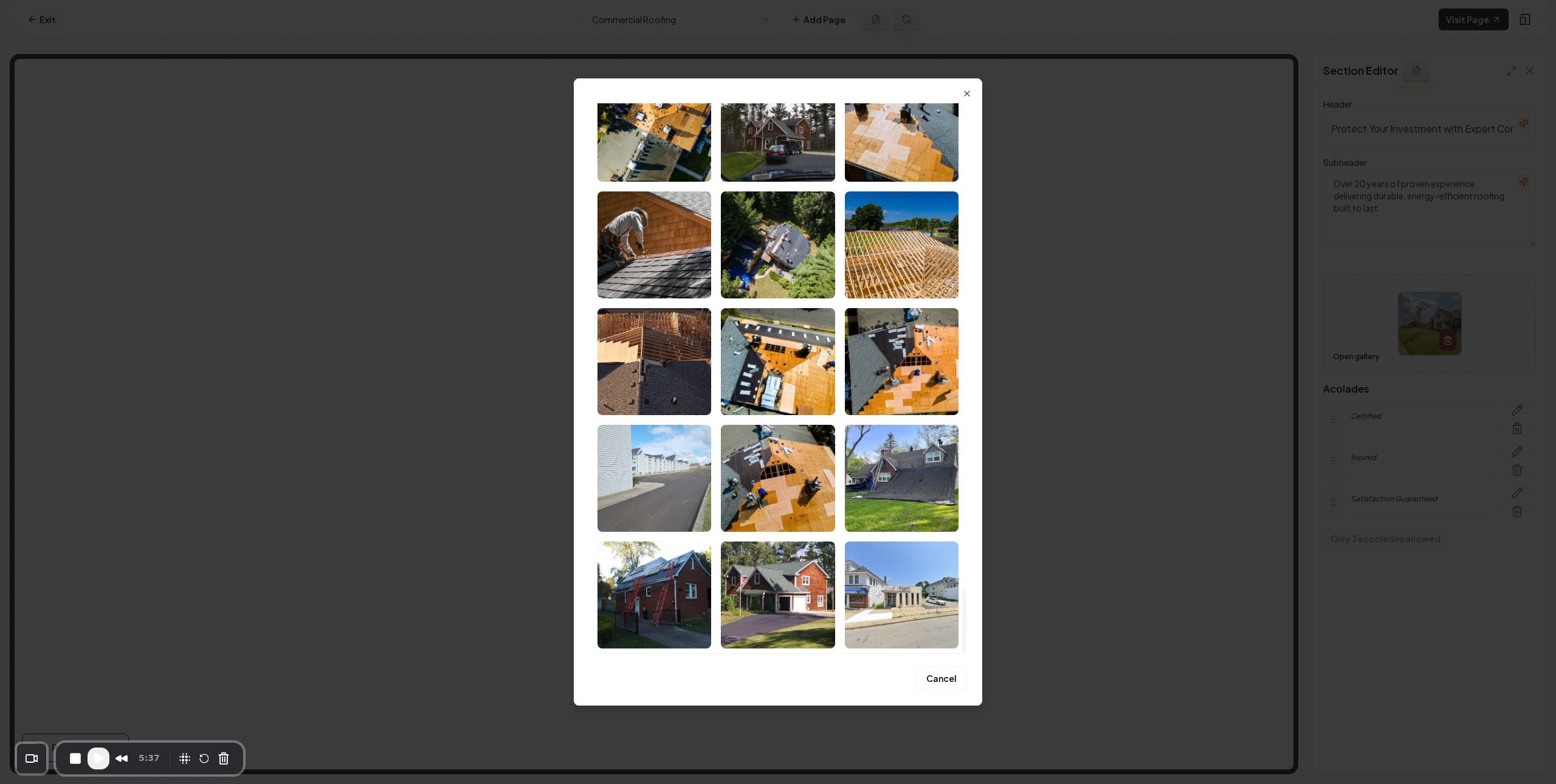
click at [667, 485] on img "Select image image_67d1e4ce432c47641635f3ab.jpeg" at bounding box center [654, 478] width 113 height 107
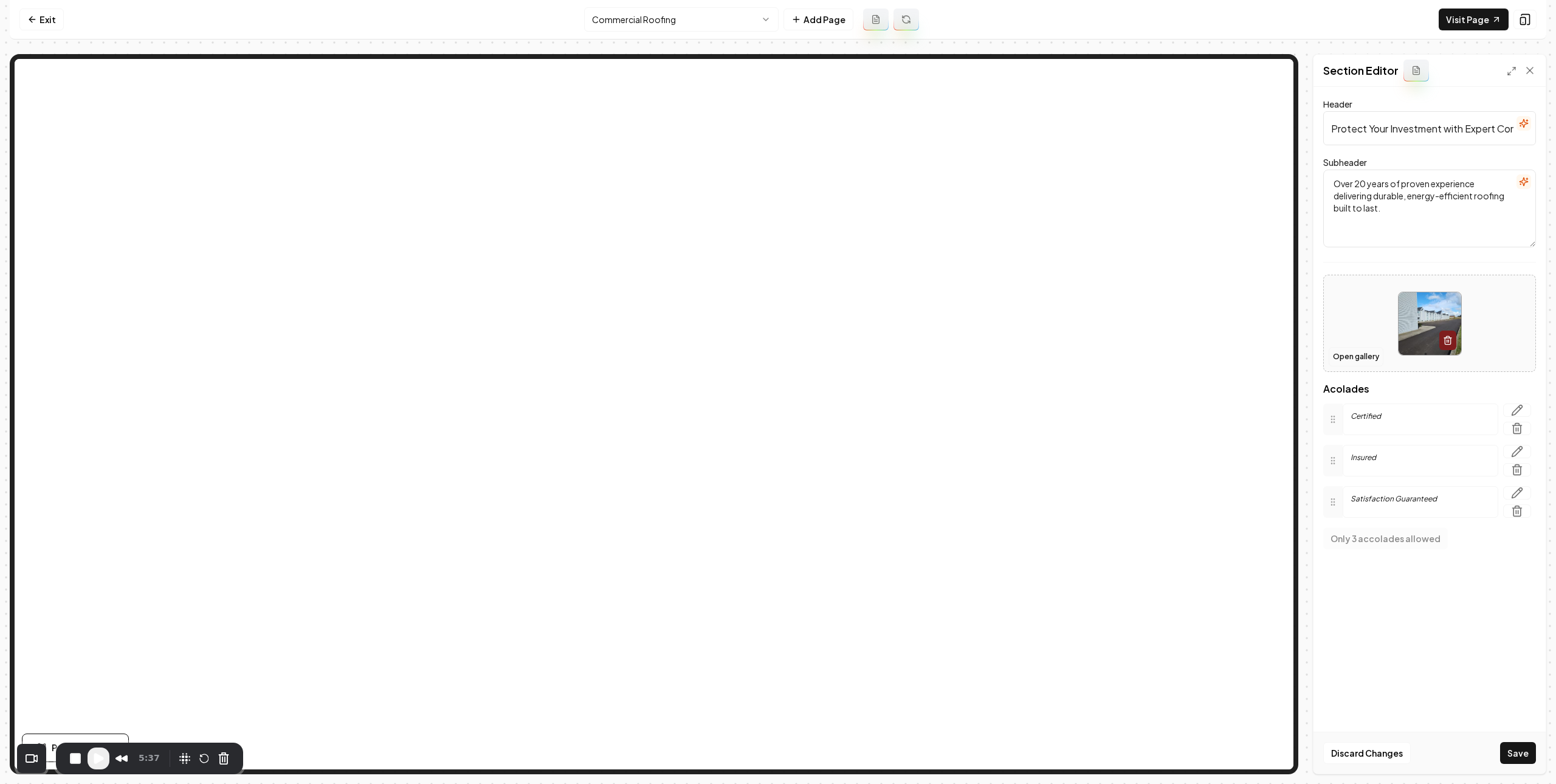
click at [1357, 362] on button "Open gallery" at bounding box center [1356, 356] width 55 height 19
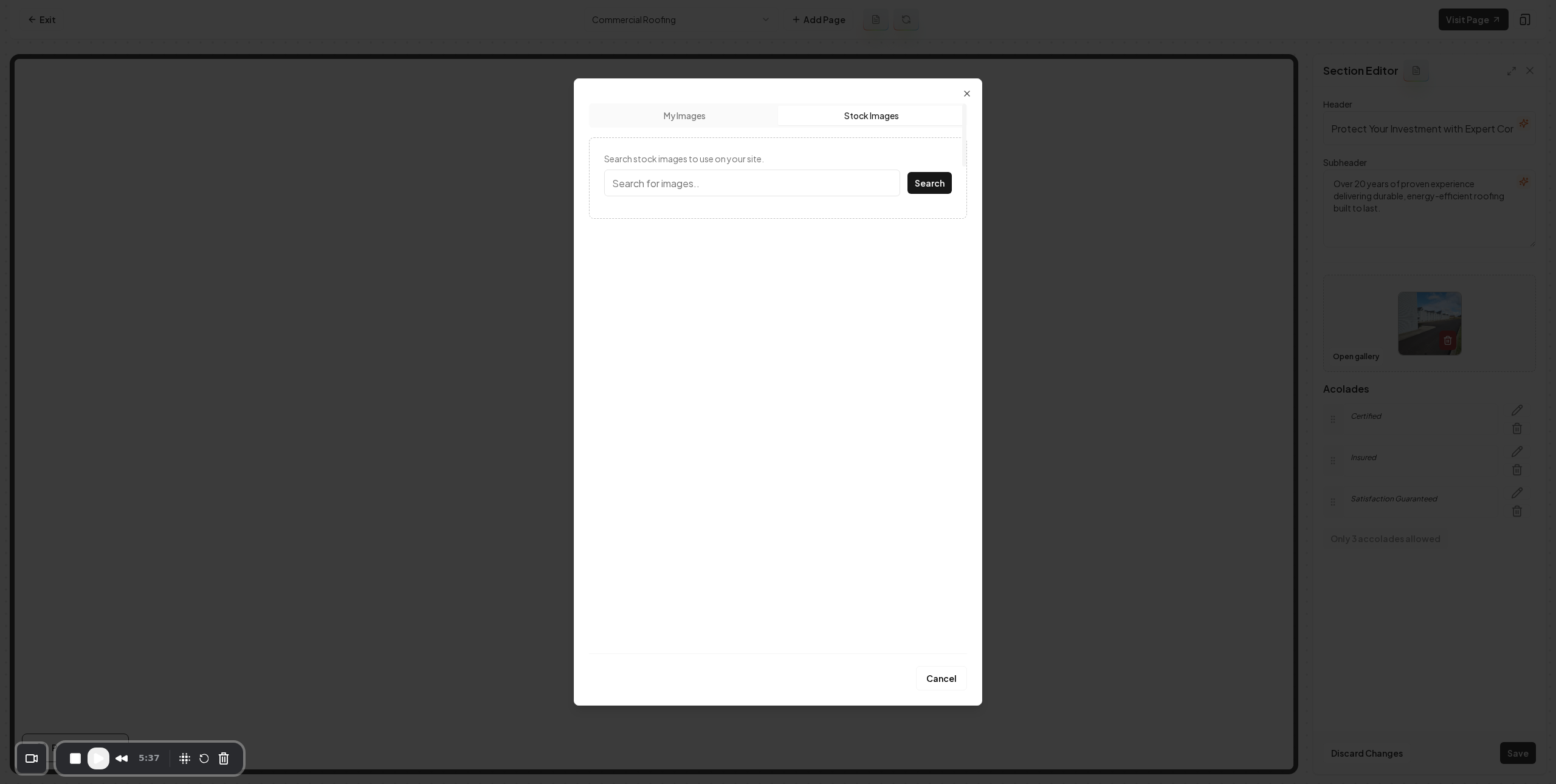
drag, startPoint x: 861, startPoint y: 114, endPoint x: 824, endPoint y: 150, distance: 51.6
click at [861, 113] on button "Stock Images" at bounding box center [872, 115] width 187 height 19
click at [802, 180] on input "Search stock images to use on your site." at bounding box center [752, 183] width 296 height 27
type input "commerical roof"
type input "commercial roof"
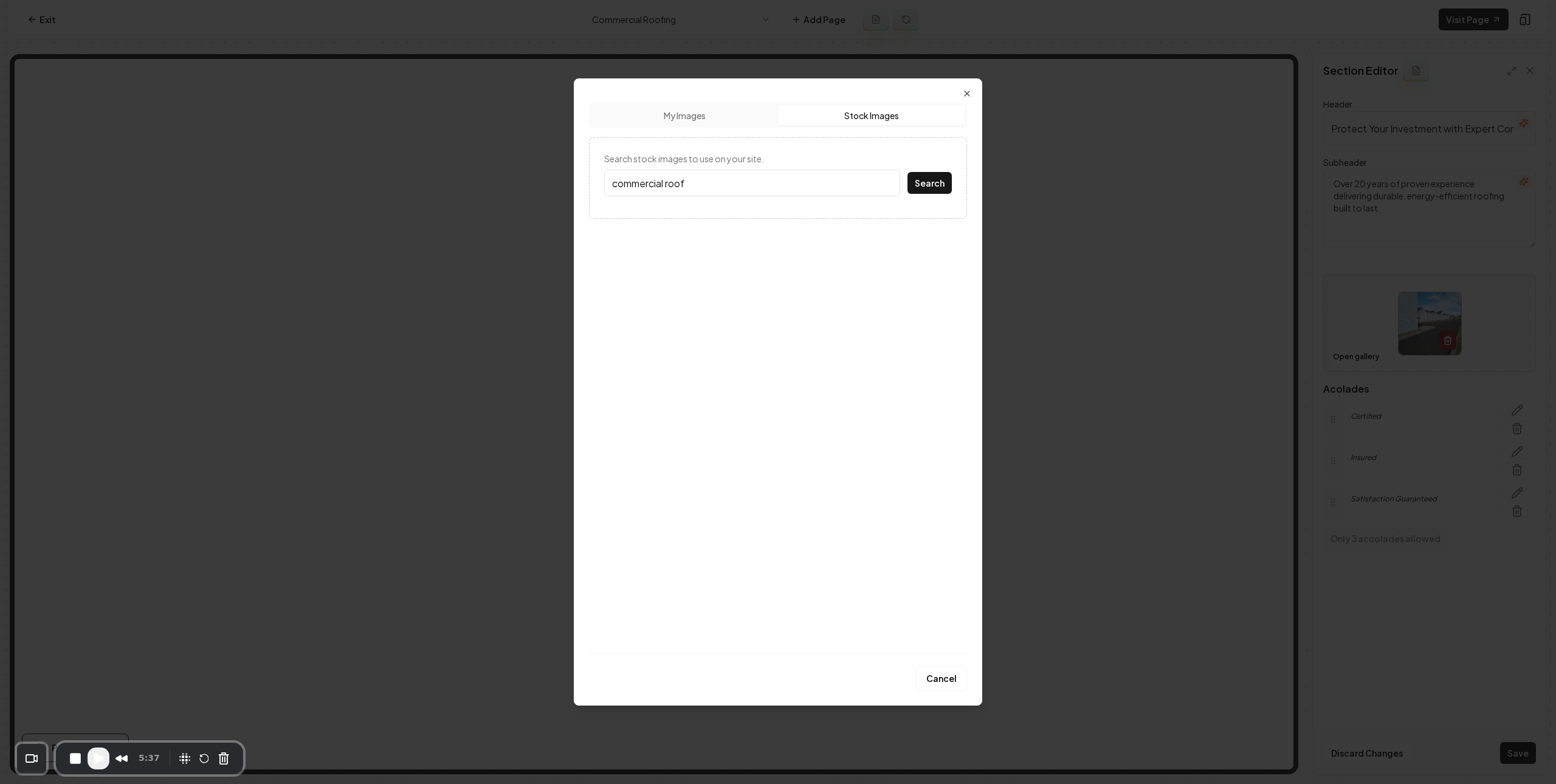
click at [907, 172] on button "Search" at bounding box center [929, 182] width 44 height 22
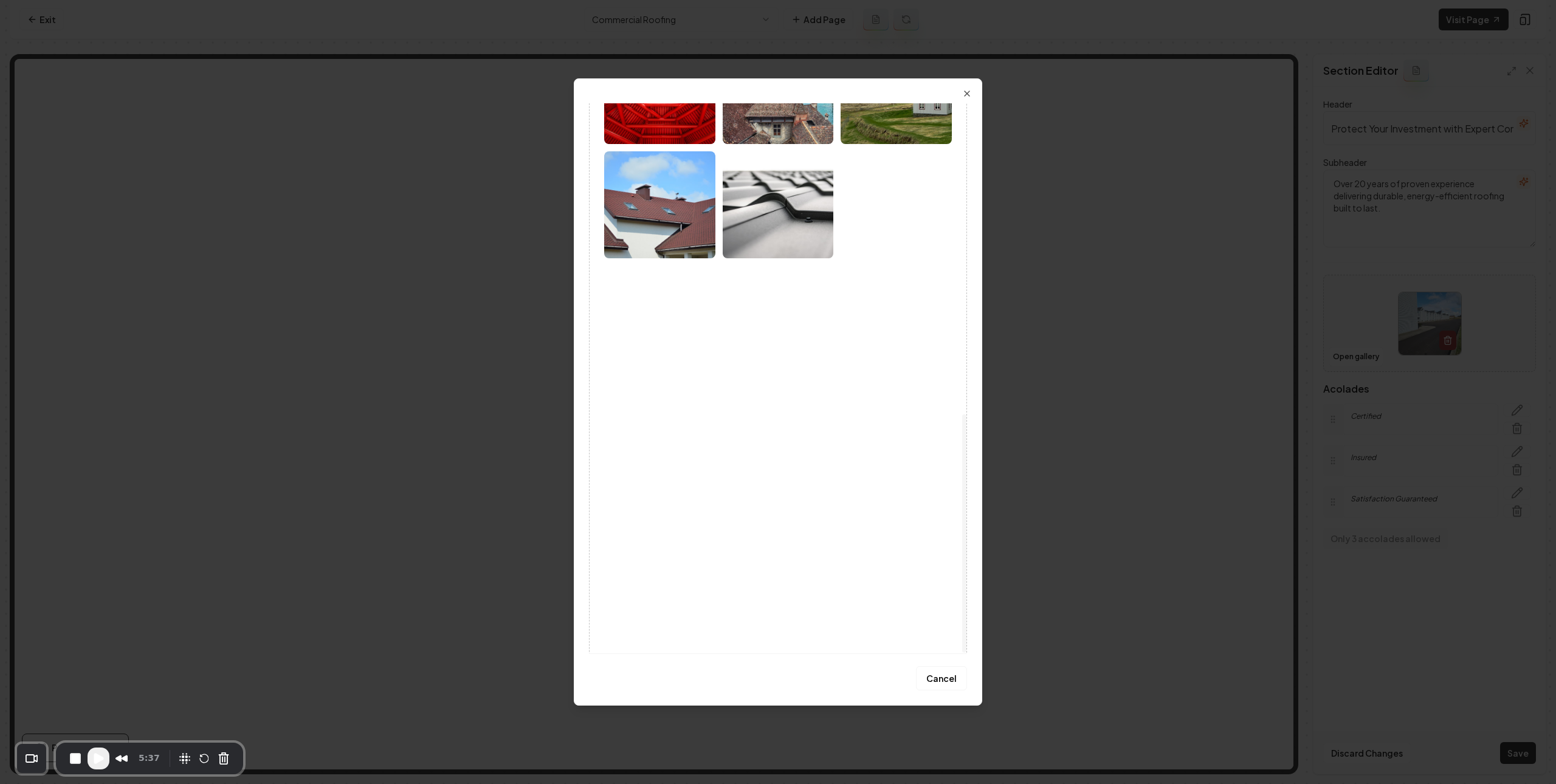
scroll to position [716, 0]
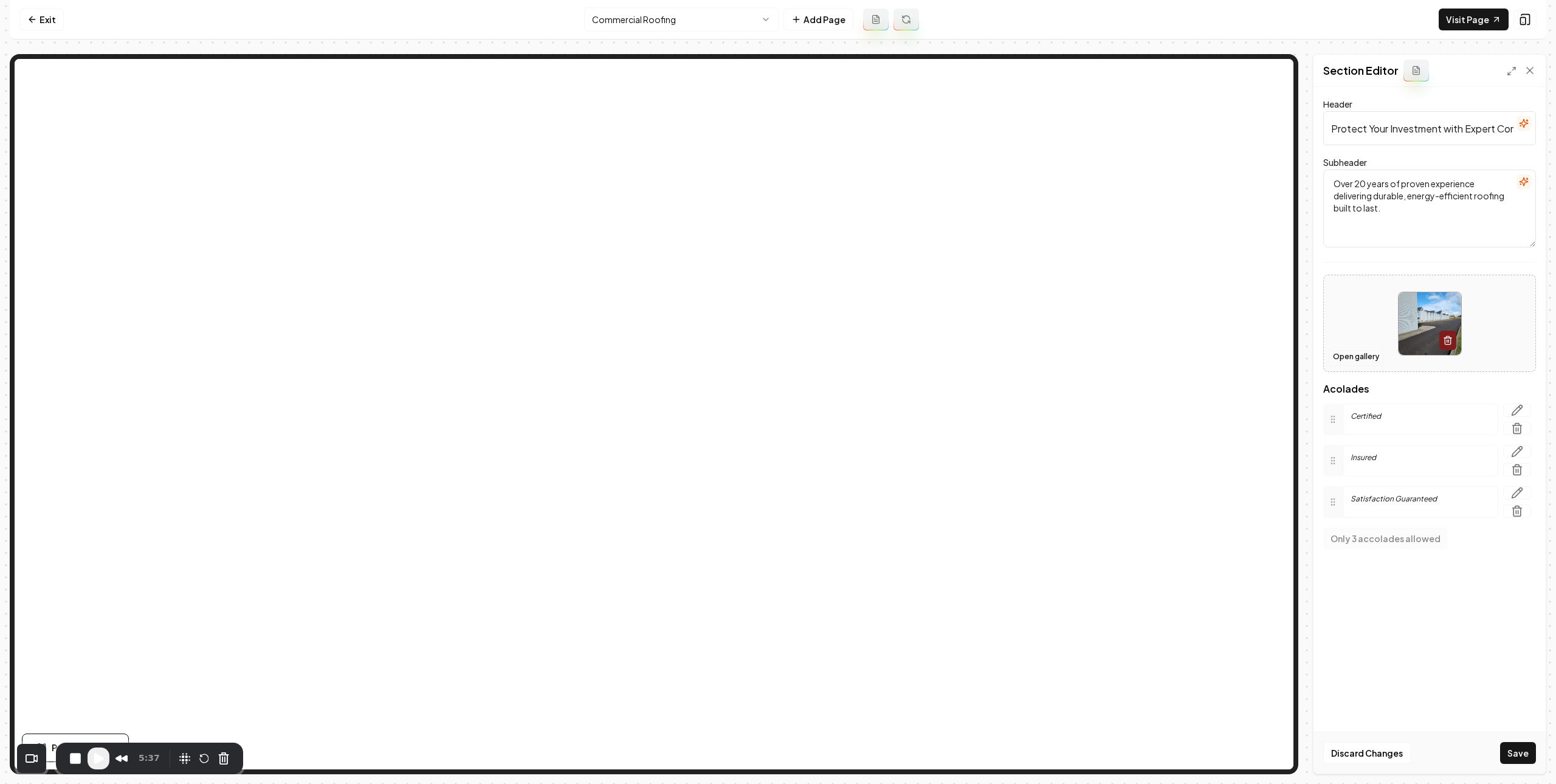
click at [1356, 366] on button "Open gallery" at bounding box center [1356, 356] width 55 height 19
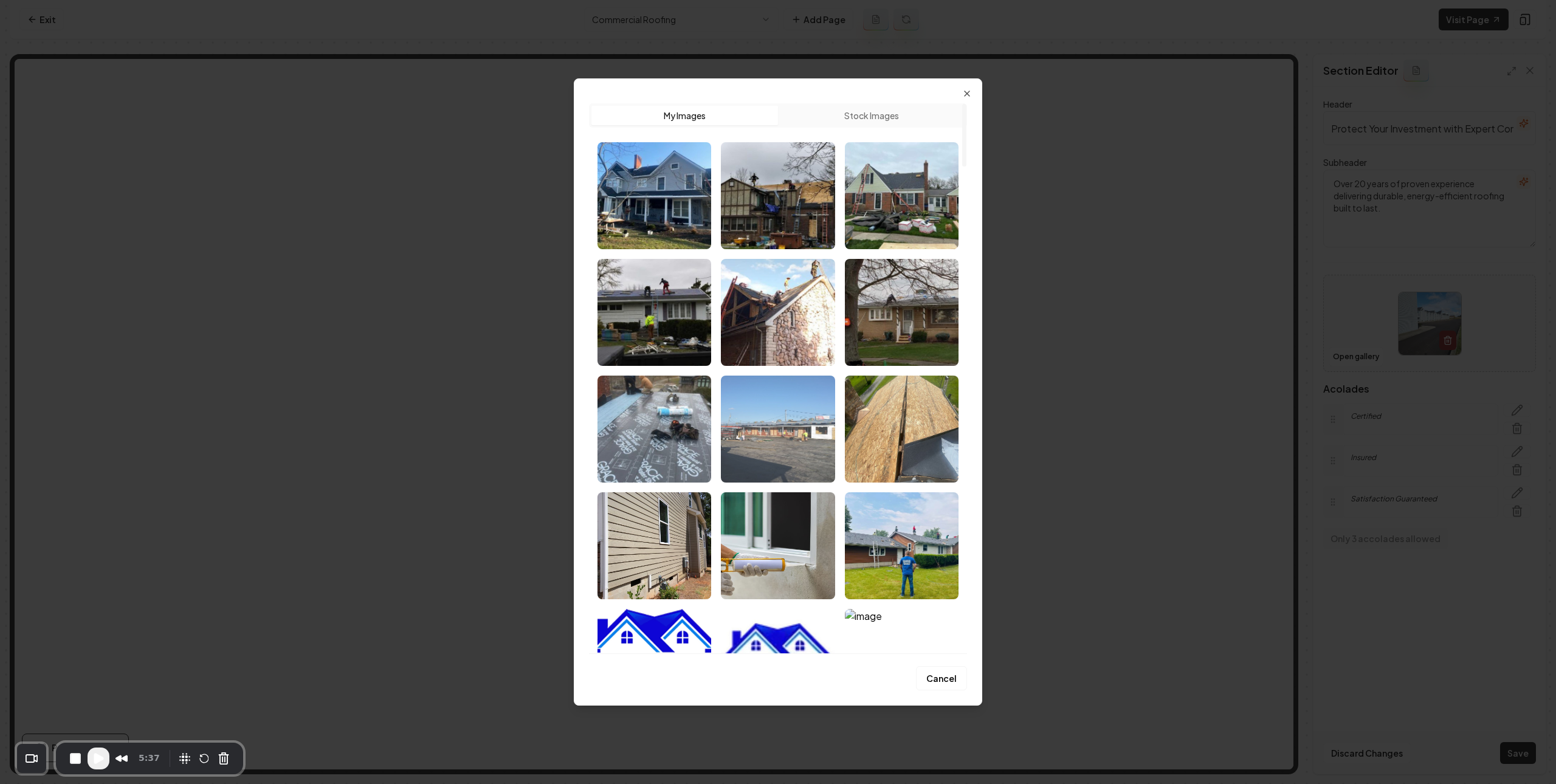
click at [767, 443] on img "Select image image_67d47ba6432c476416204774.jpg" at bounding box center [778, 429] width 113 height 107
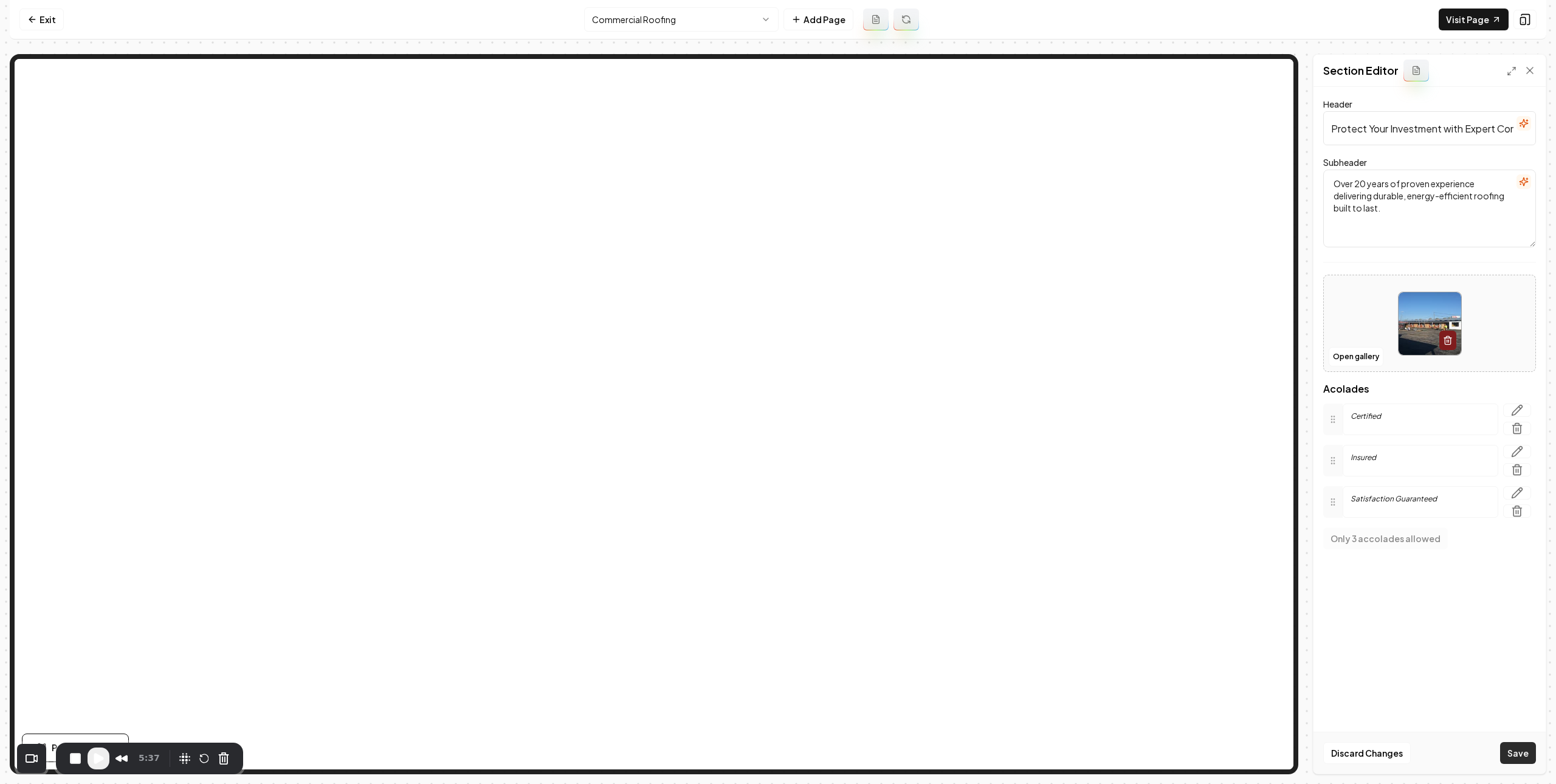
click at [1507, 756] on button "Save" at bounding box center [1518, 753] width 36 height 22
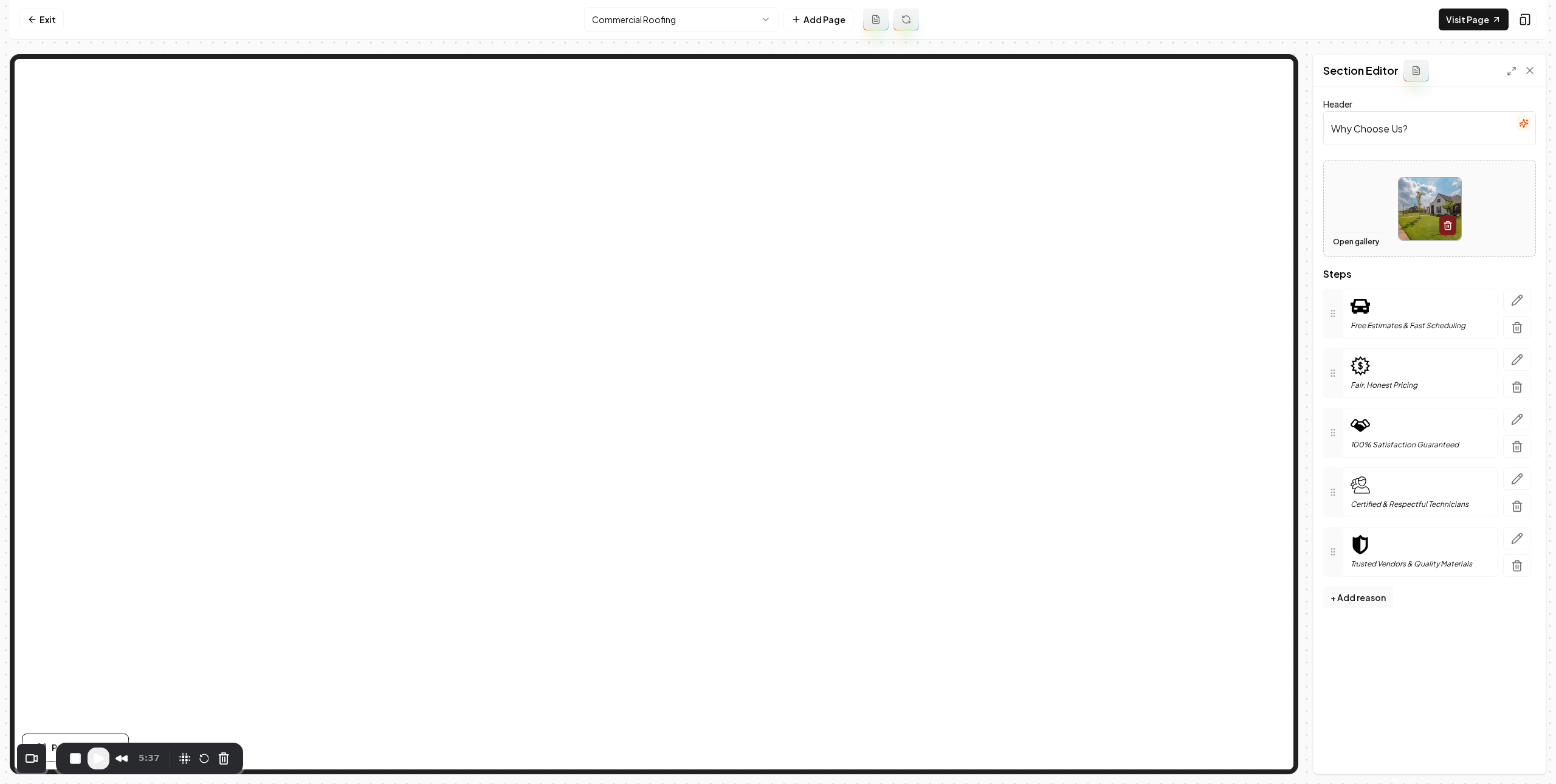
click at [1364, 242] on button "Open gallery" at bounding box center [1356, 242] width 55 height 19
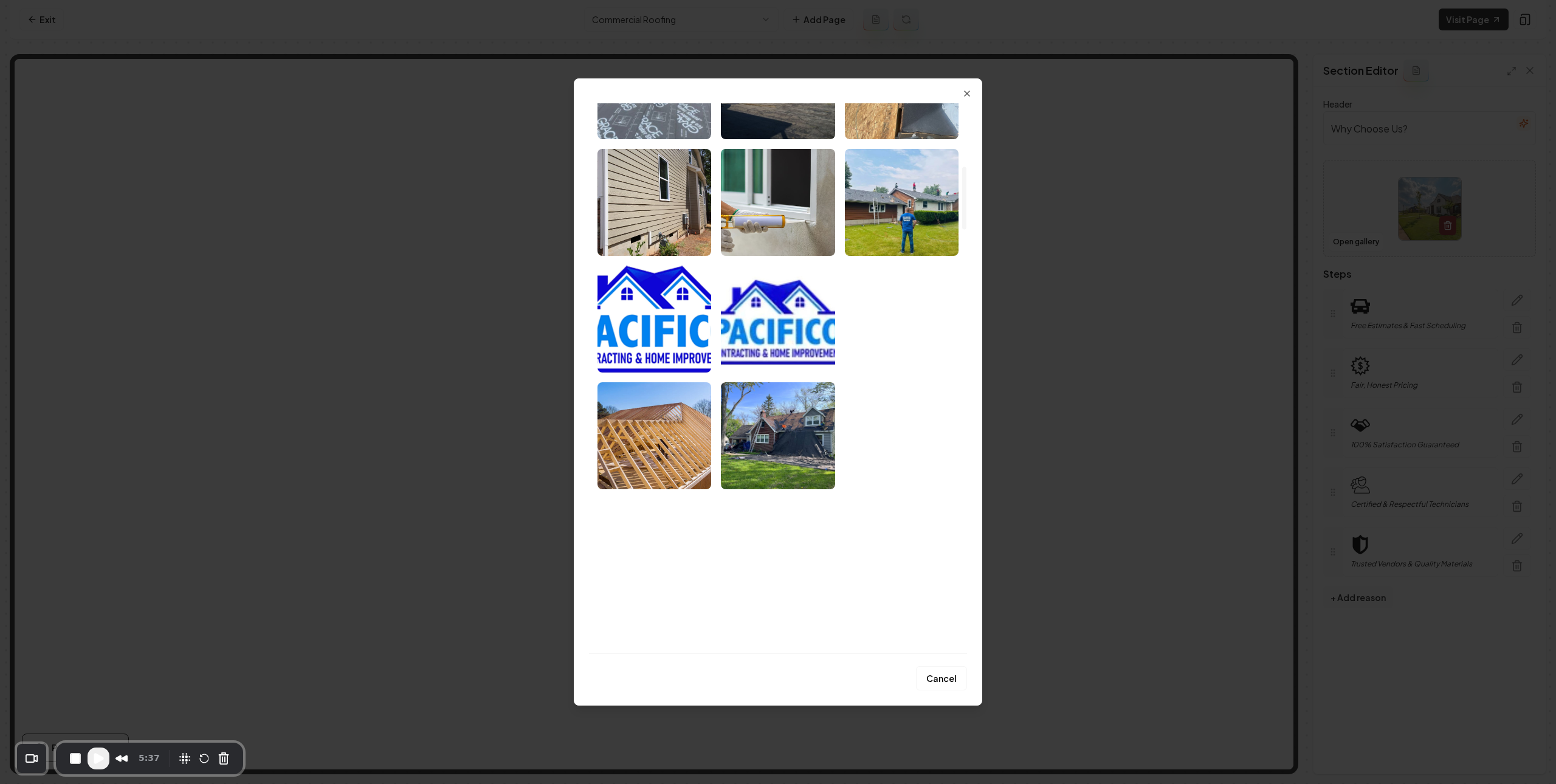
scroll to position [177, 0]
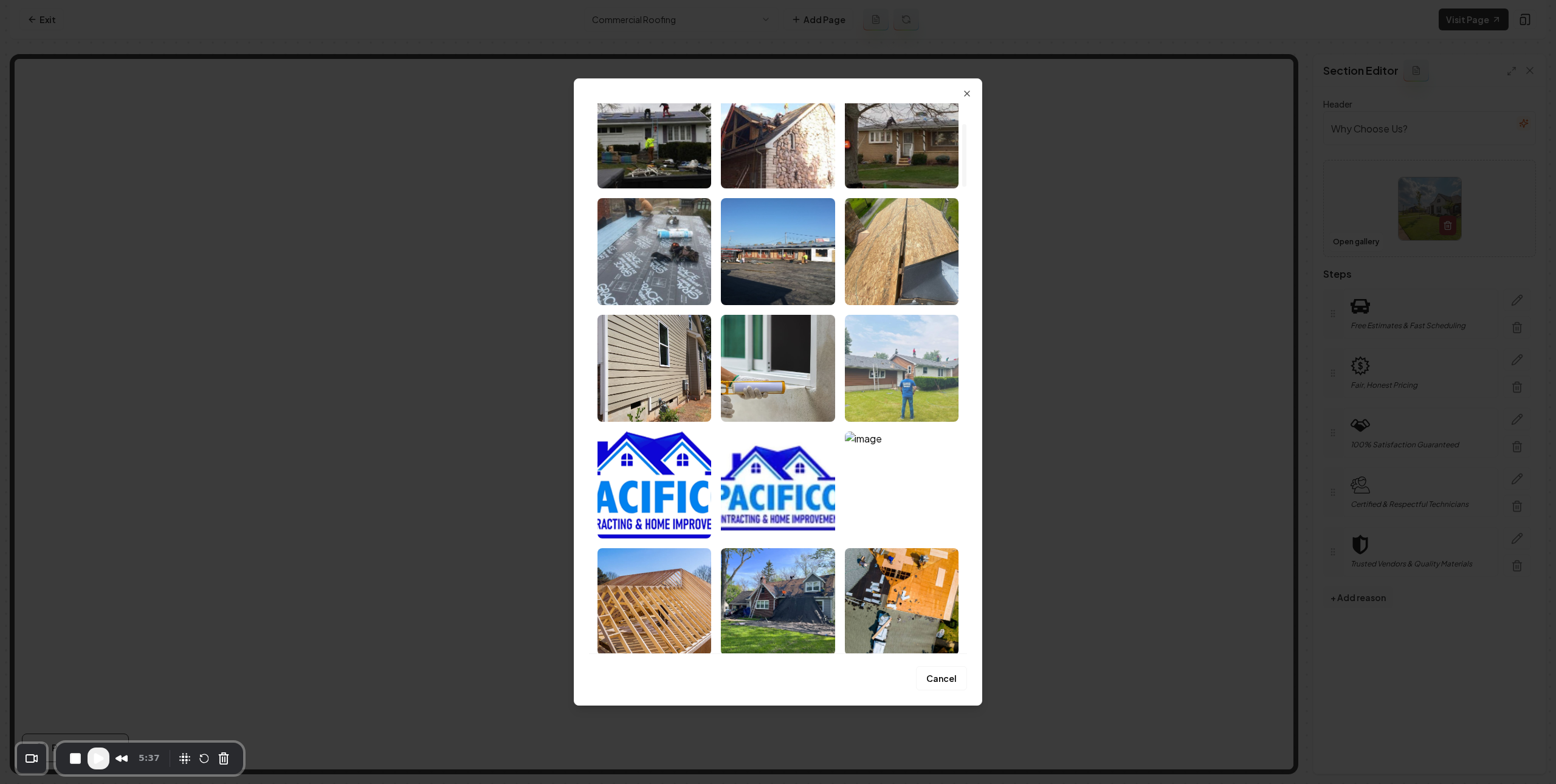
click at [895, 348] on img "Select image image_67d47b1b432c4764161e5554.jpg" at bounding box center [902, 368] width 113 height 107
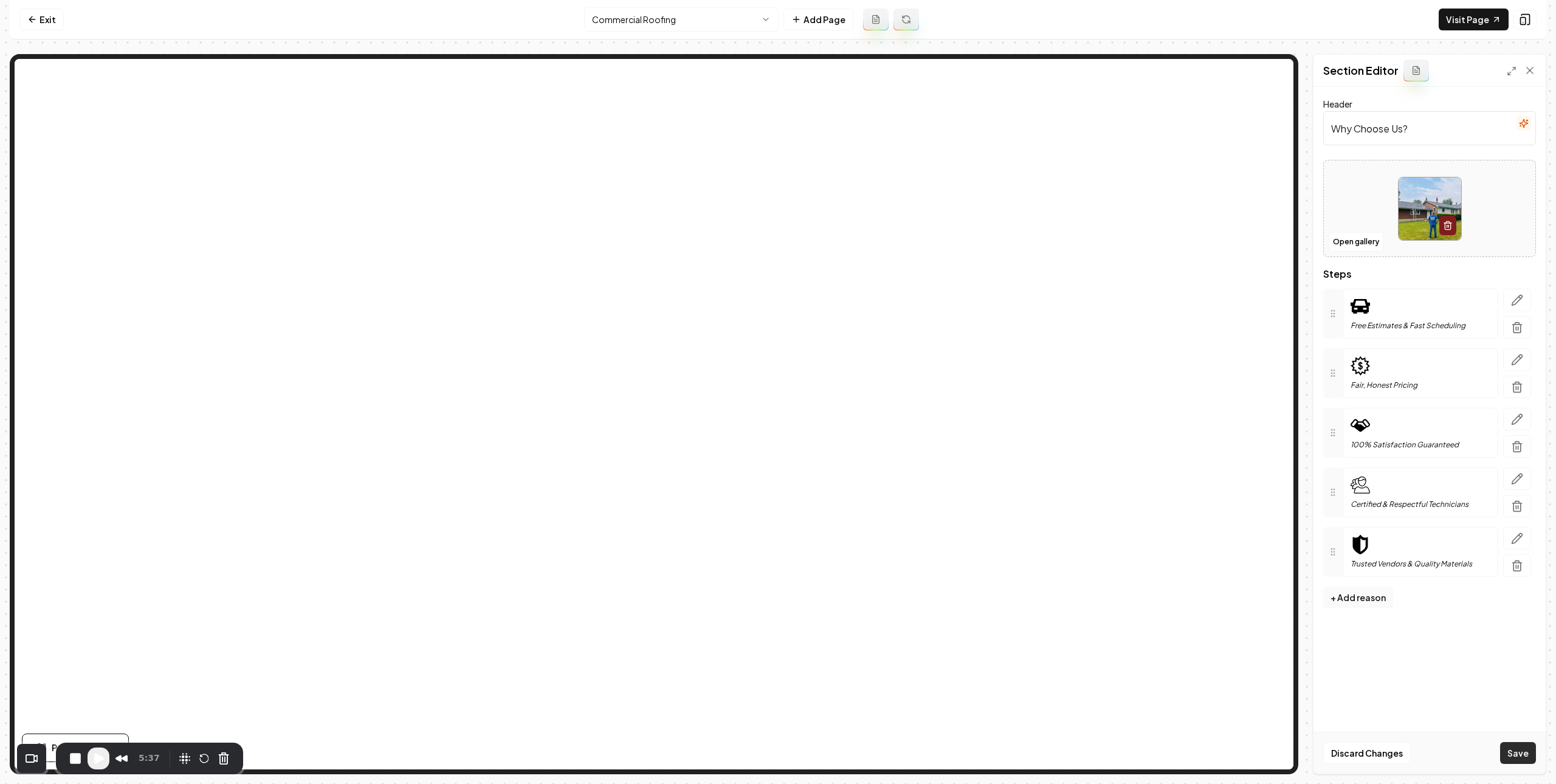
click at [1519, 755] on button "Save" at bounding box center [1518, 753] width 36 height 22
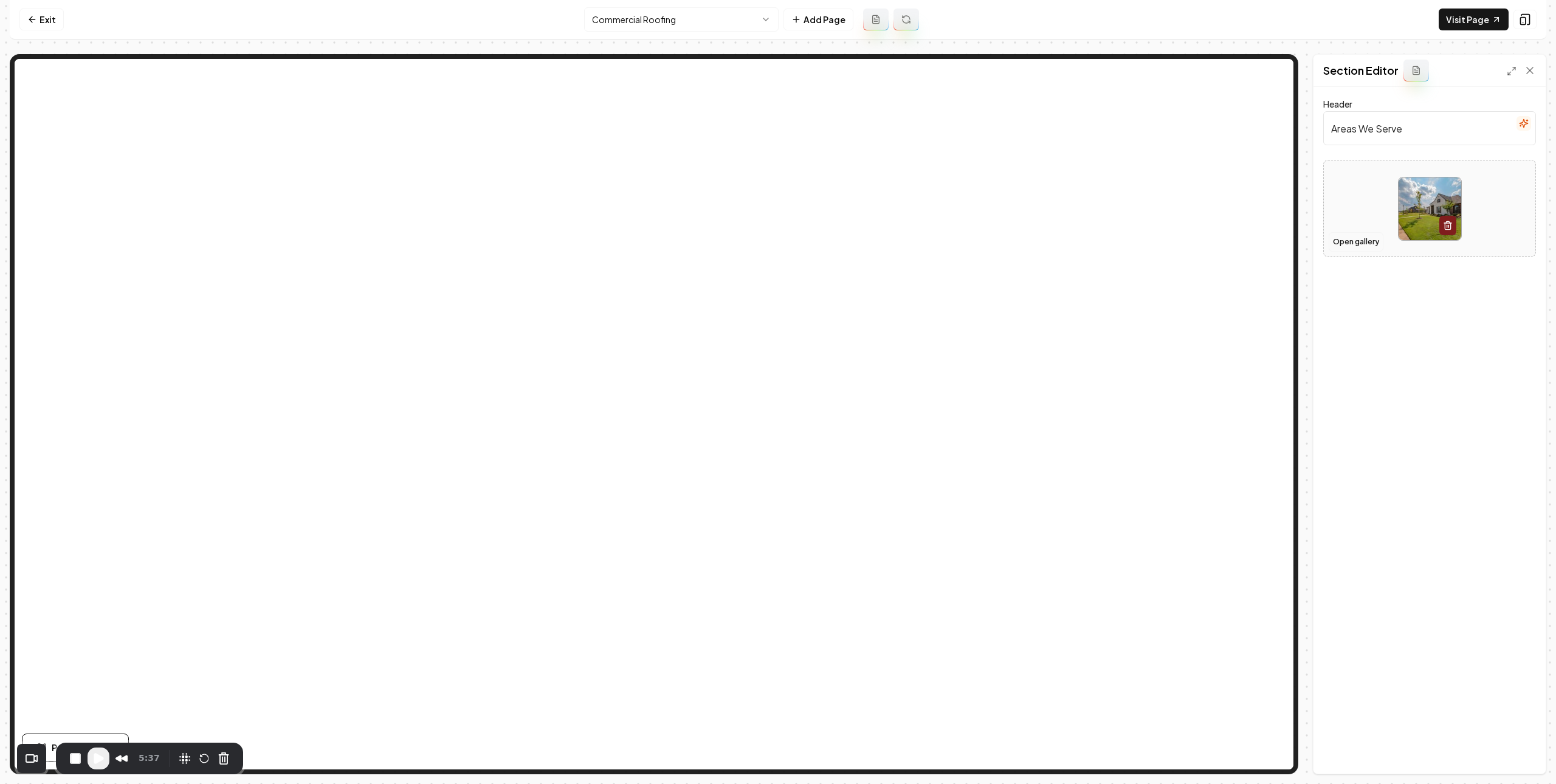
click at [1359, 242] on button "Open gallery" at bounding box center [1356, 242] width 55 height 19
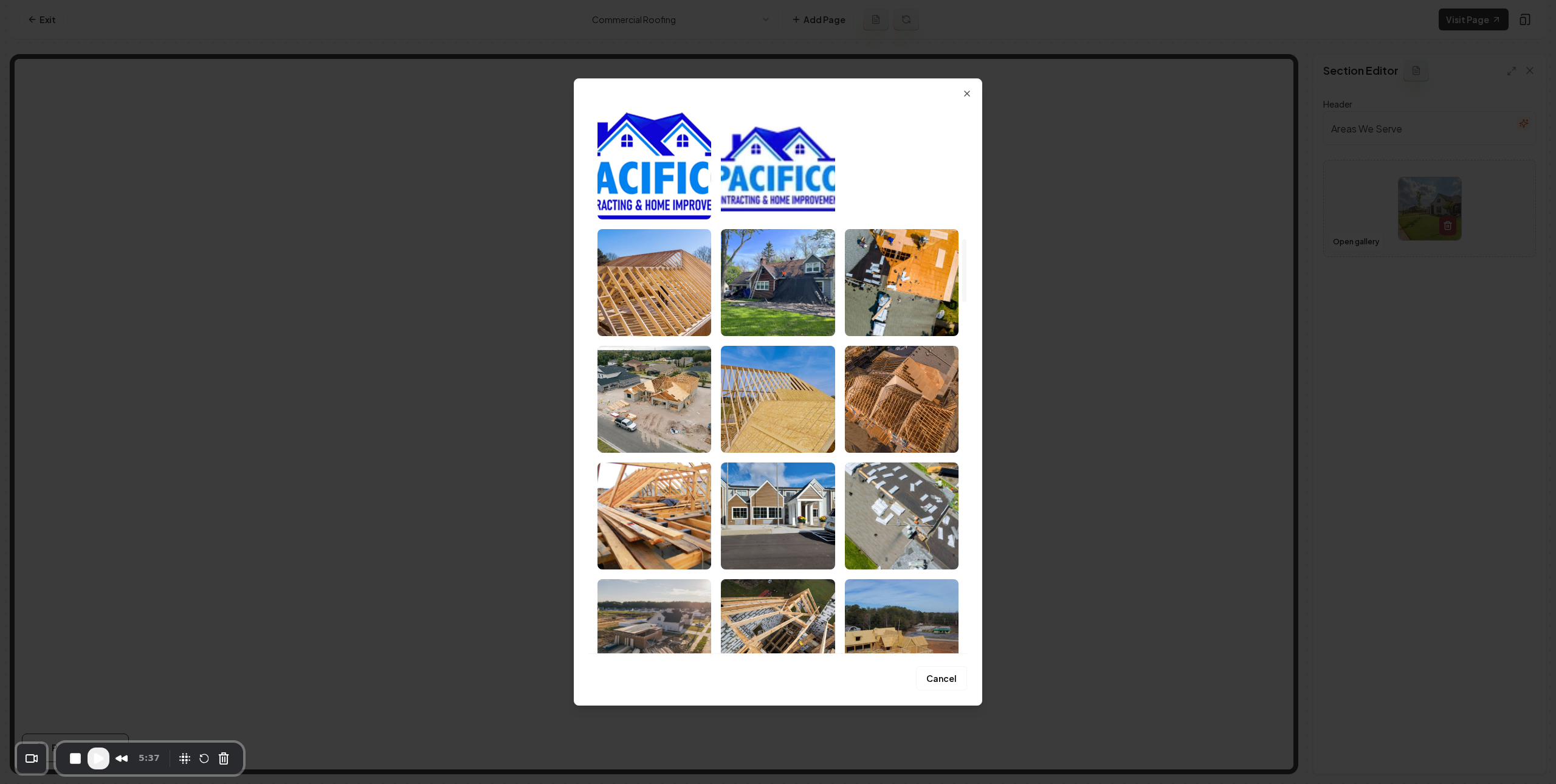
scroll to position [0, 0]
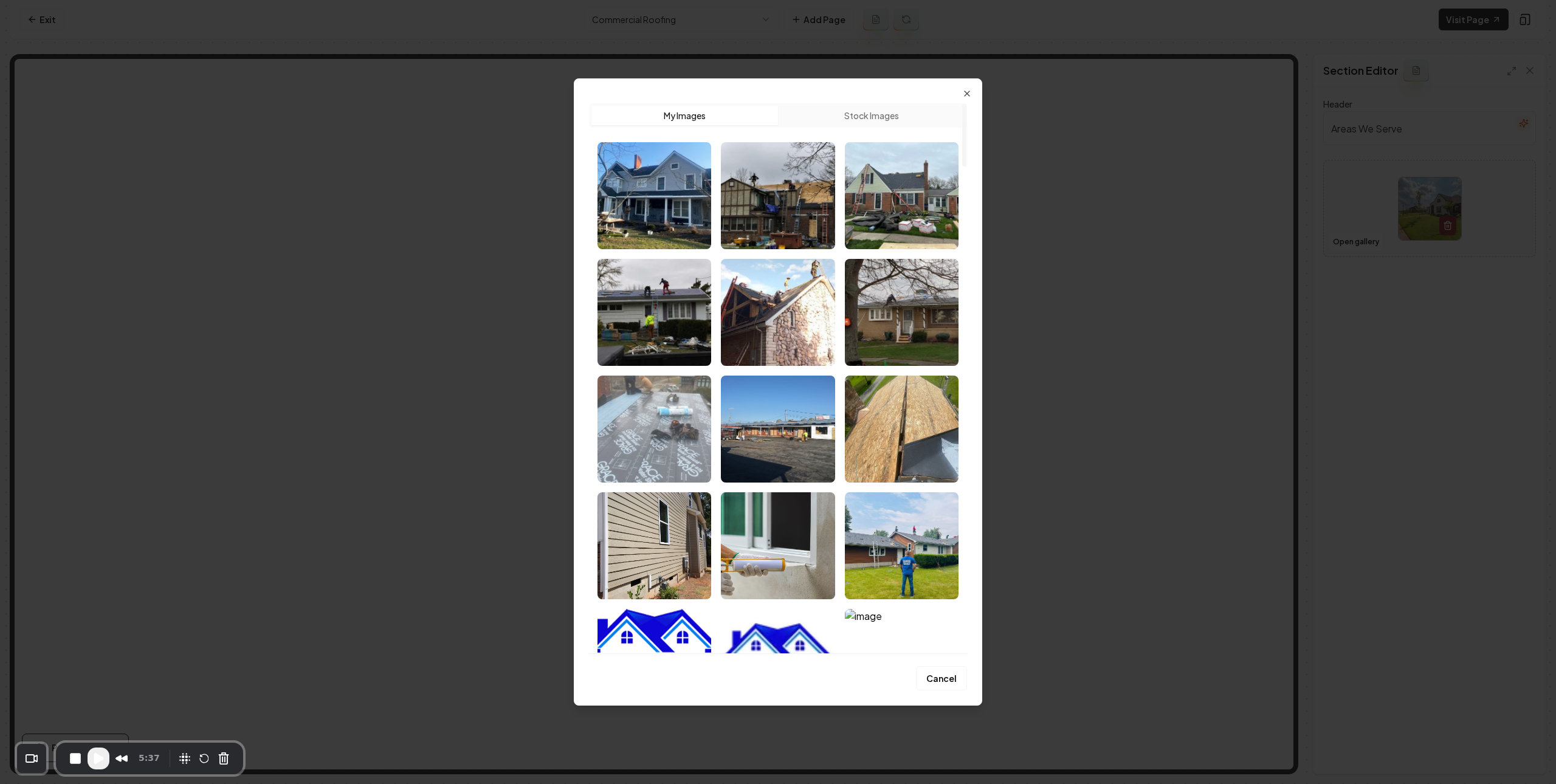
click at [679, 430] on img "Select image image_67f42840432c476416e3932b.jpeg" at bounding box center [654, 429] width 113 height 107
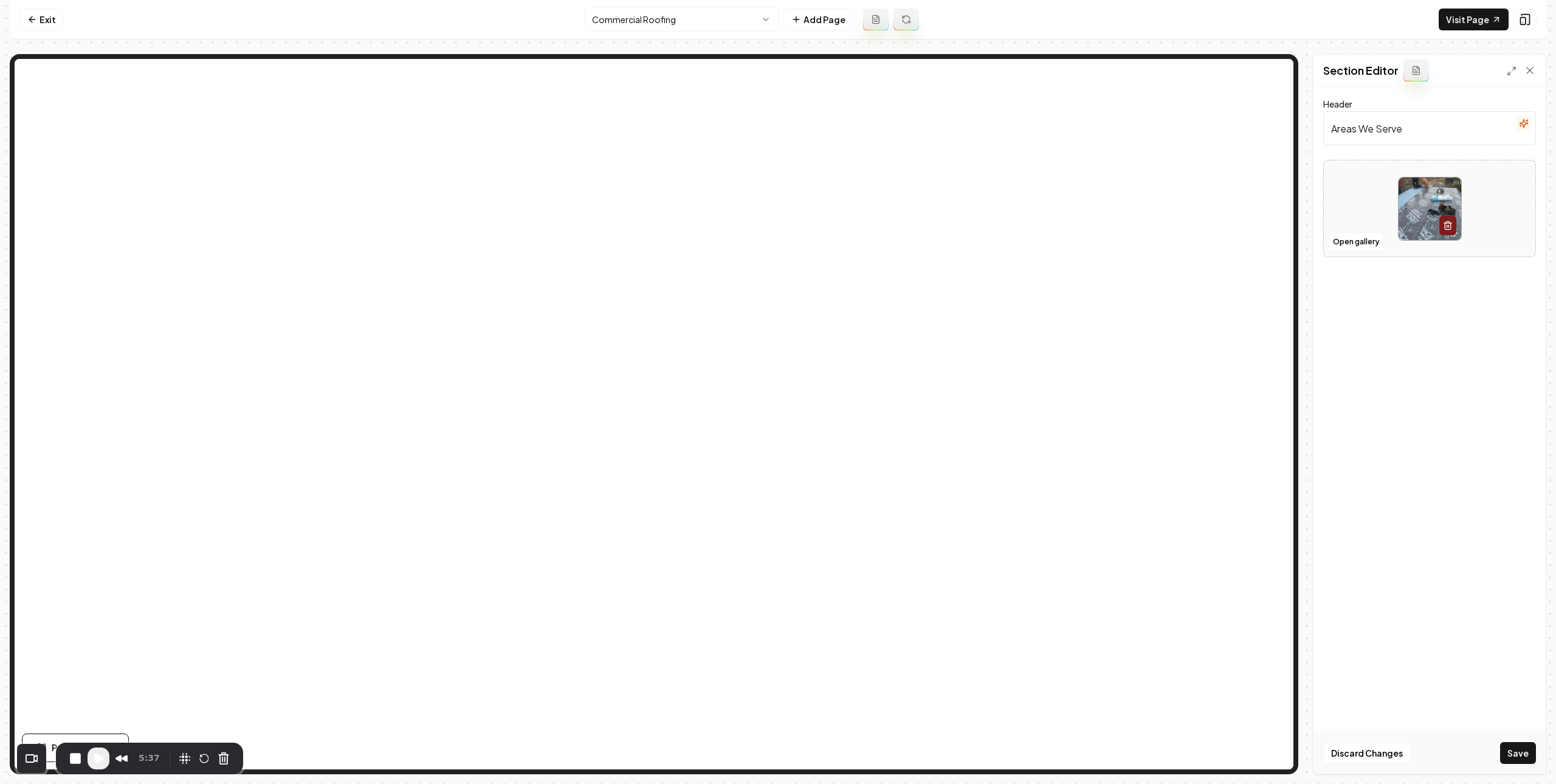
drag, startPoint x: 1520, startPoint y: 753, endPoint x: 1292, endPoint y: 641, distance: 254.0
click at [1520, 753] on button "Save" at bounding box center [1518, 753] width 36 height 22
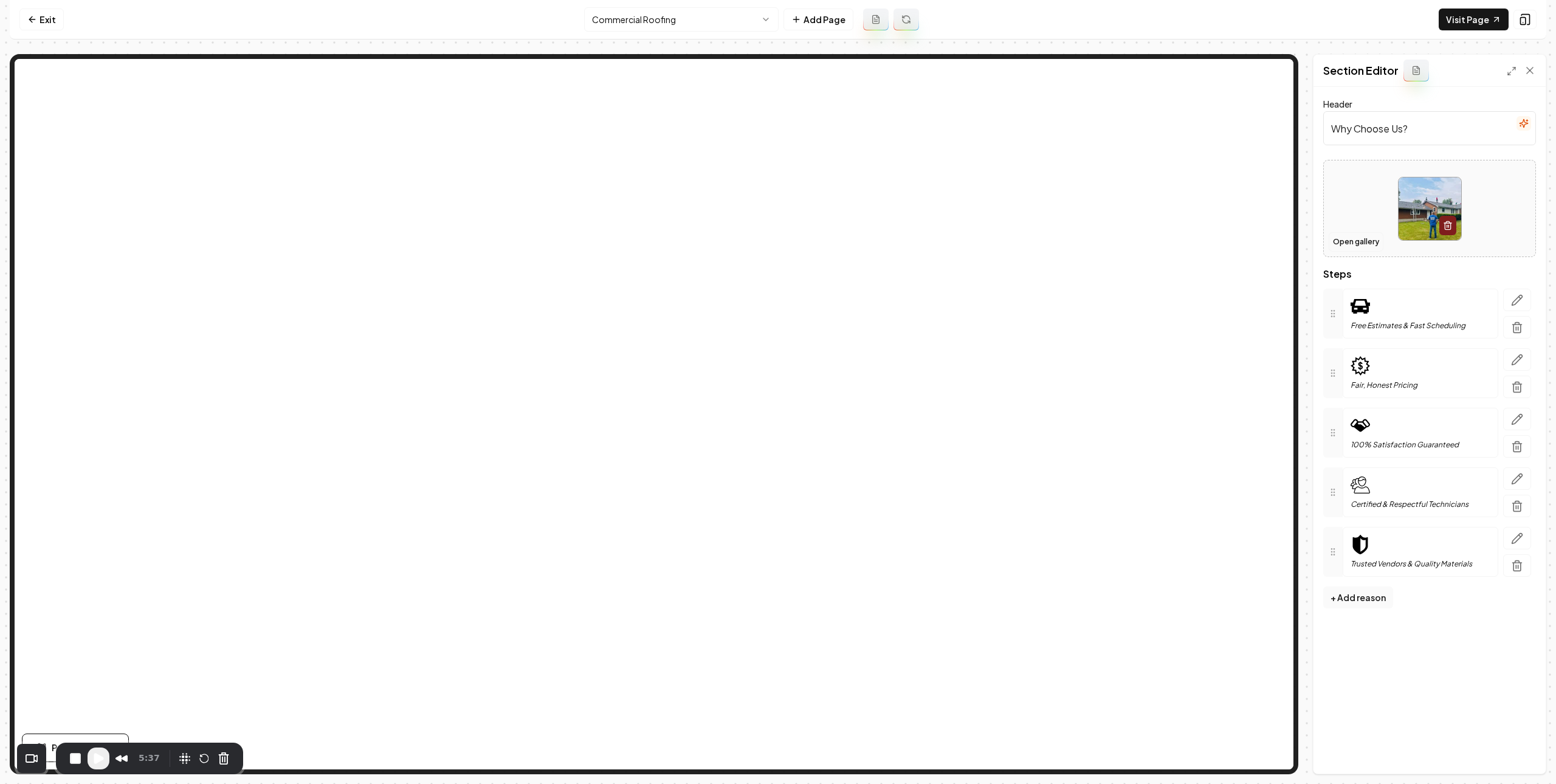
click at [1362, 237] on button "Open gallery" at bounding box center [1356, 242] width 55 height 19
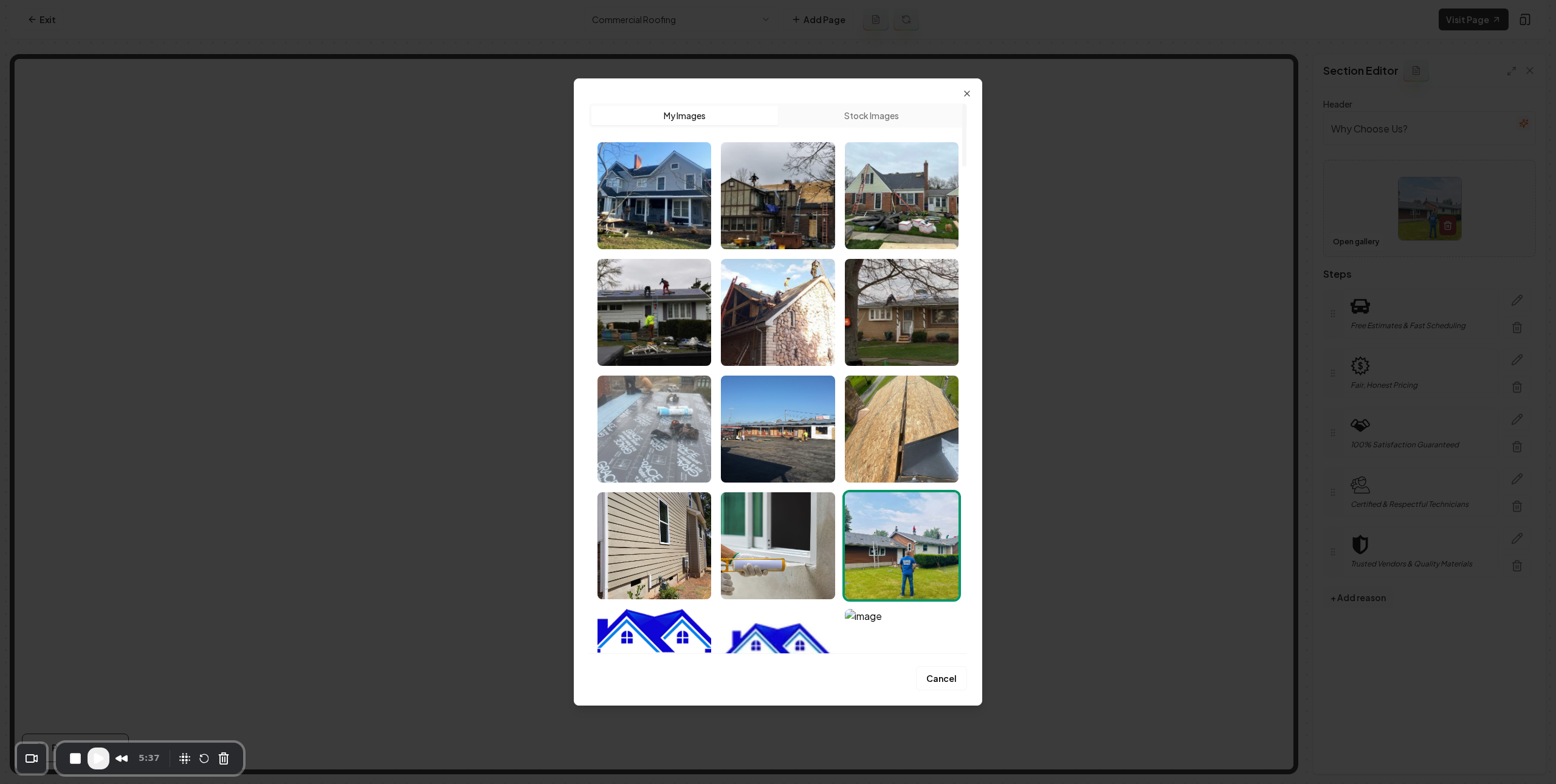
click at [681, 418] on img "Select image image_67f42840432c476416e3932b.jpeg" at bounding box center [654, 429] width 113 height 107
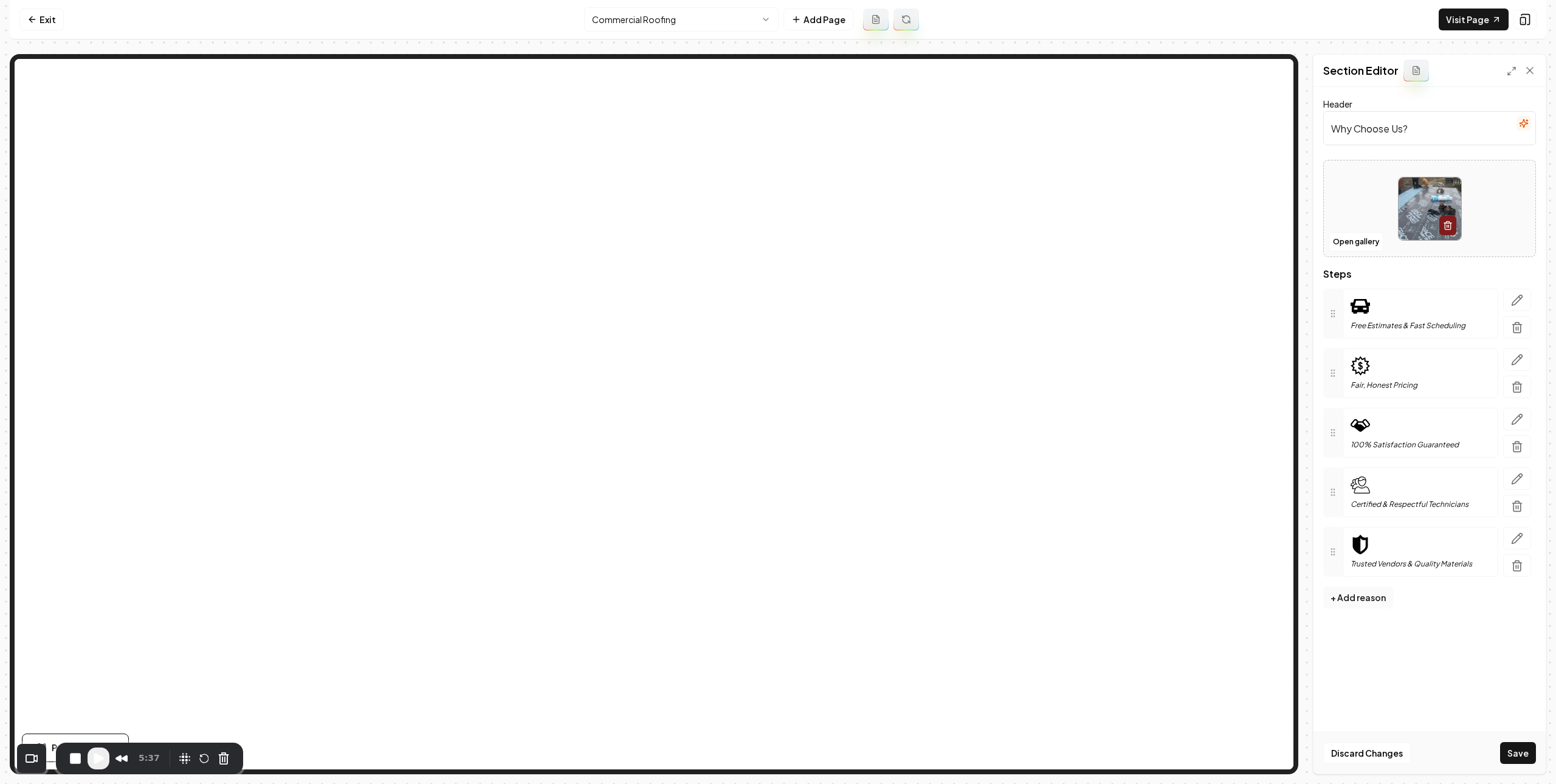
drag, startPoint x: 1519, startPoint y: 746, endPoint x: 1436, endPoint y: 706, distance: 92.1
click at [1519, 746] on button "Save" at bounding box center [1518, 753] width 36 height 22
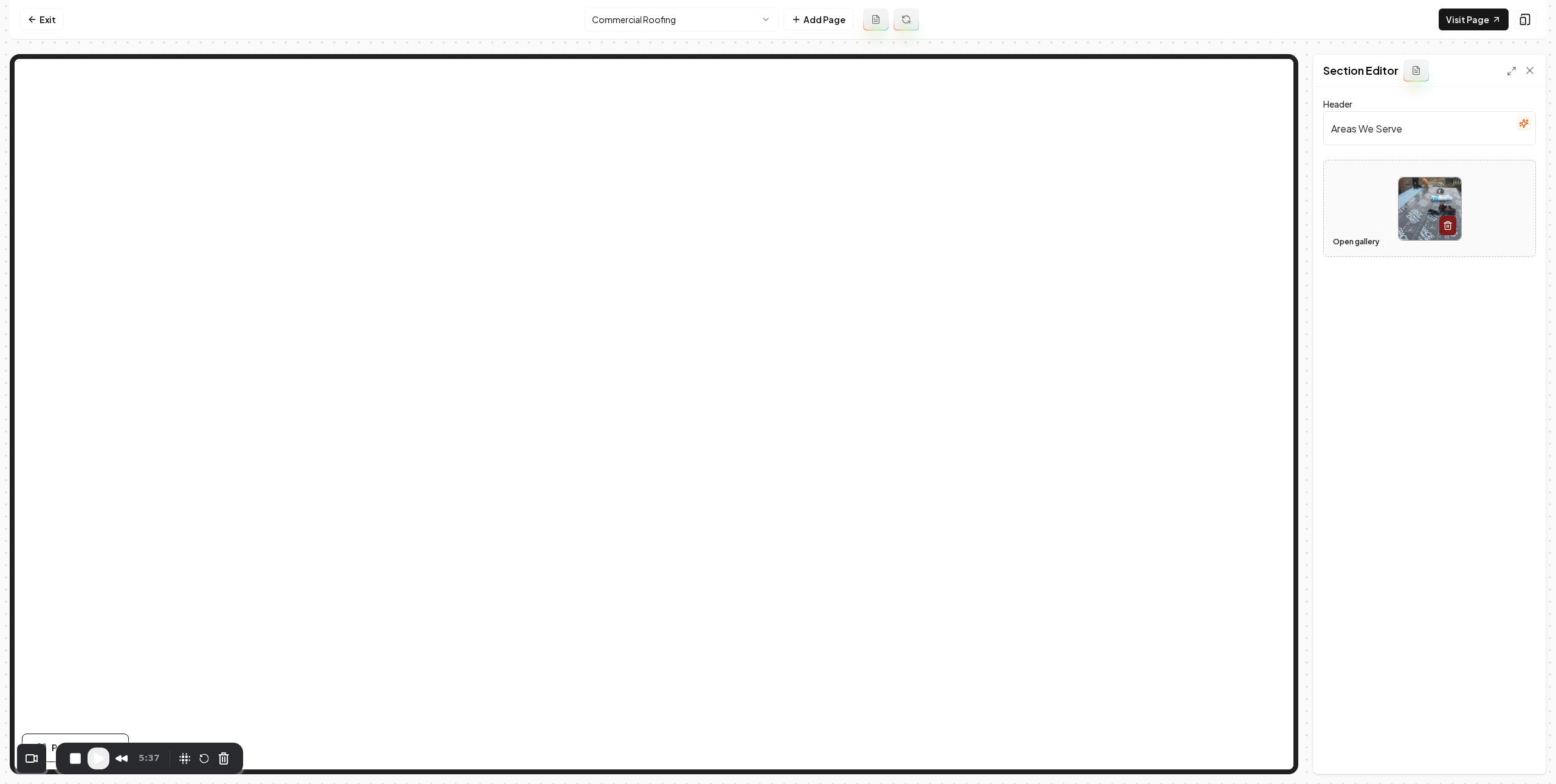
click at [1364, 248] on button "Open gallery" at bounding box center [1356, 242] width 55 height 19
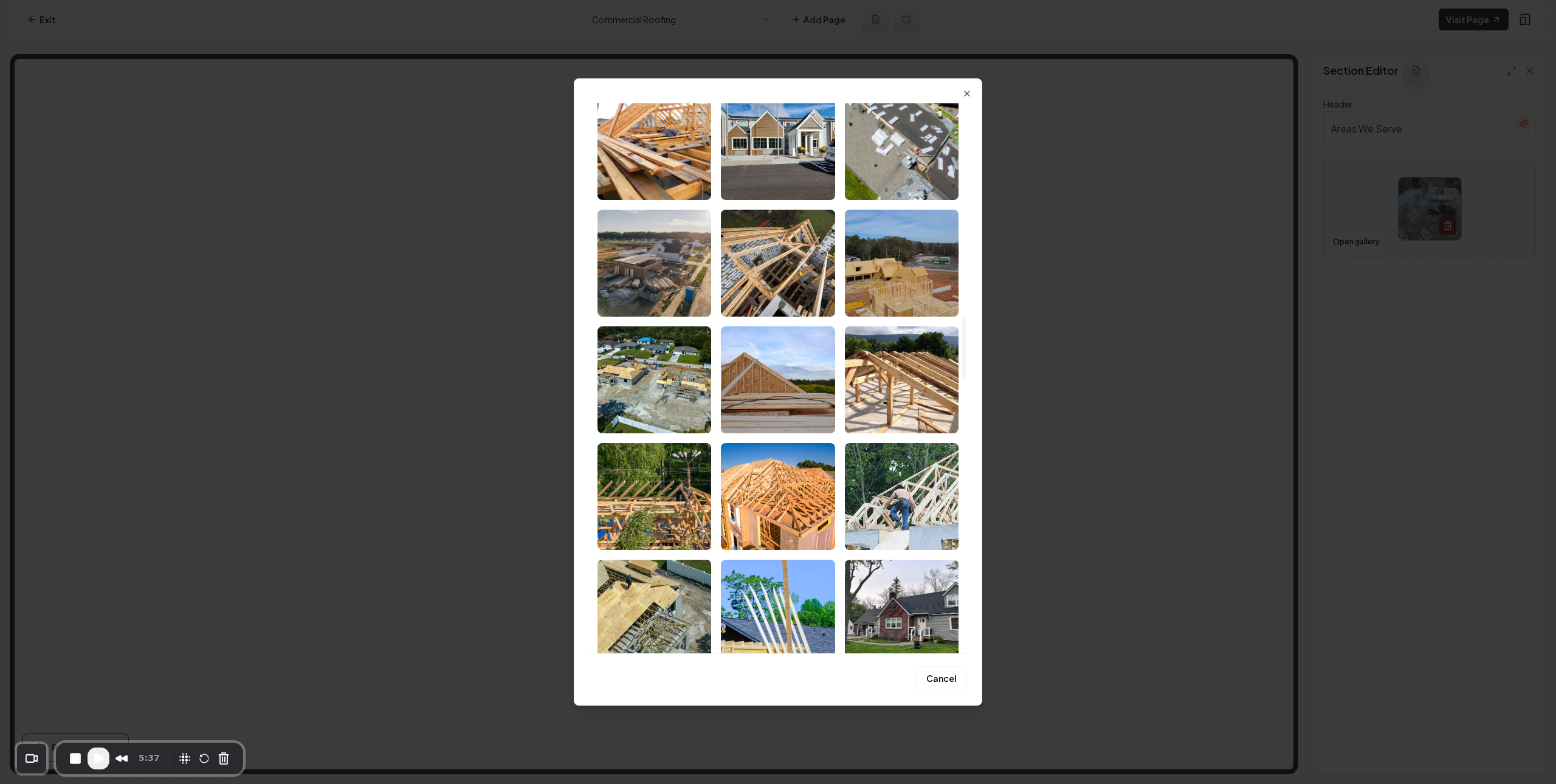
scroll to position [2033, 0]
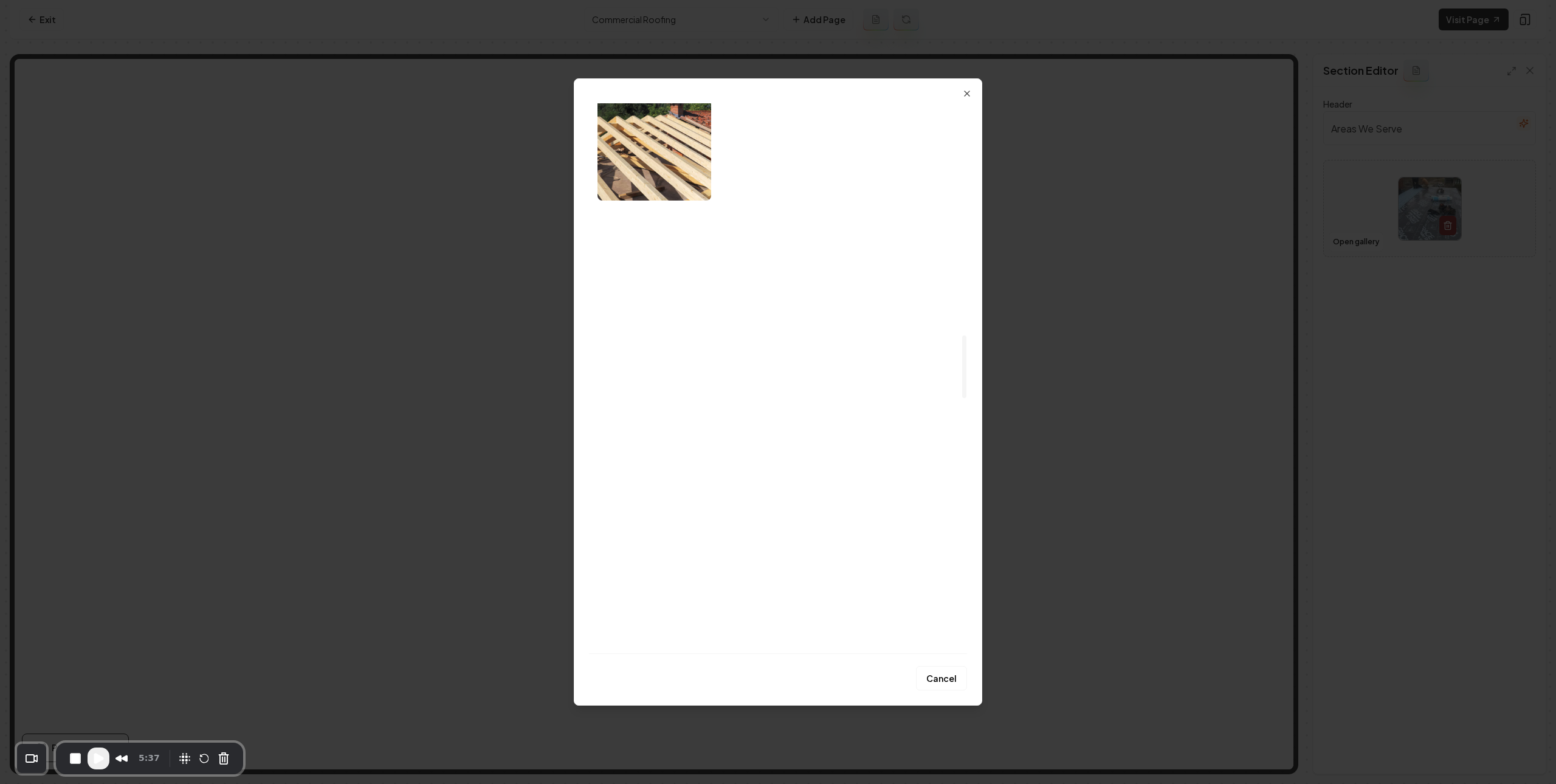
click at [825, 497] on img "Select image image_67d1e4cb432c47641635e3c9.jpeg" at bounding box center [778, 497] width 113 height 107
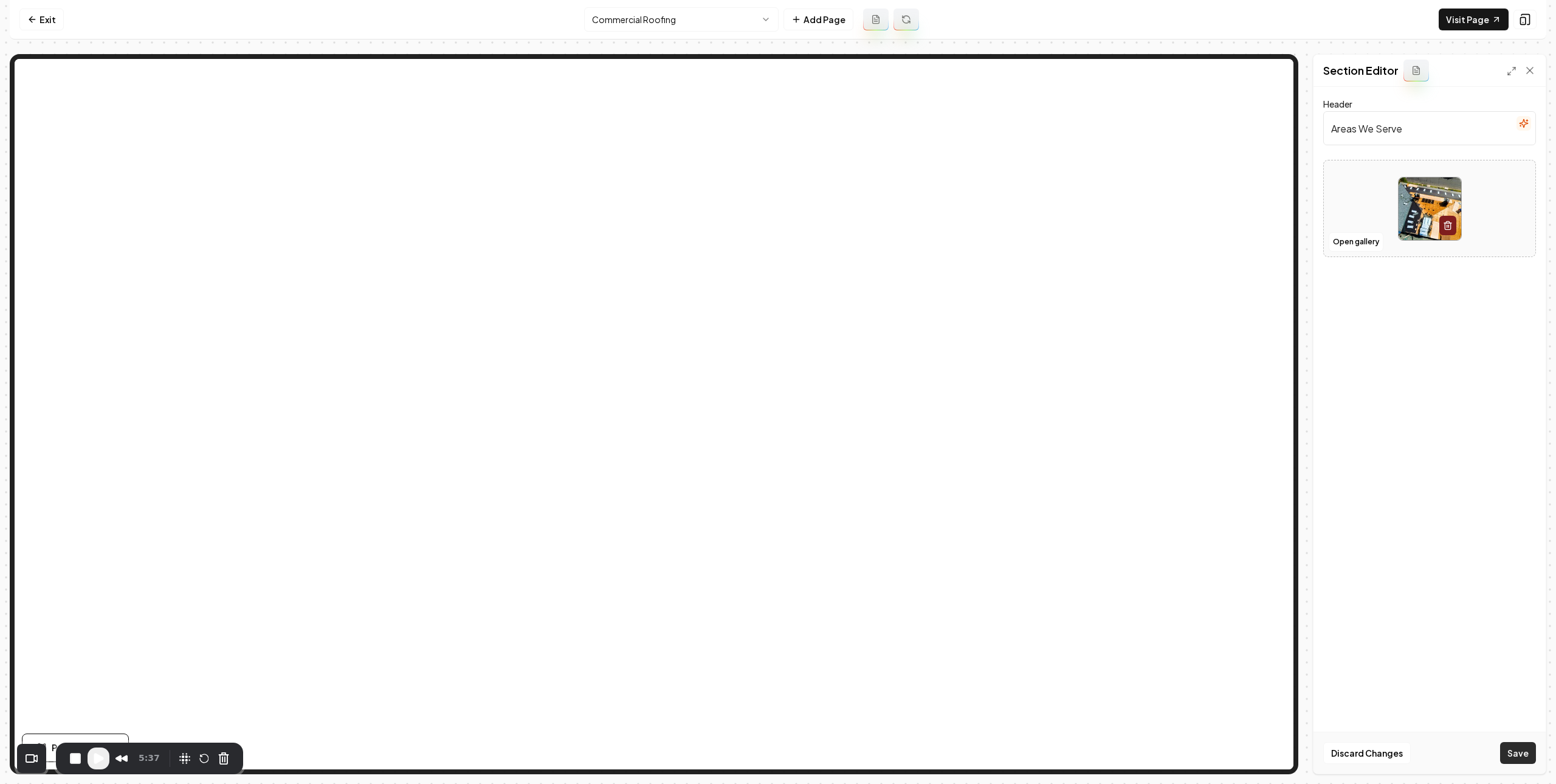
click at [1515, 750] on button "Save" at bounding box center [1518, 753] width 36 height 22
click at [1364, 252] on button "Open gallery" at bounding box center [1356, 254] width 55 height 19
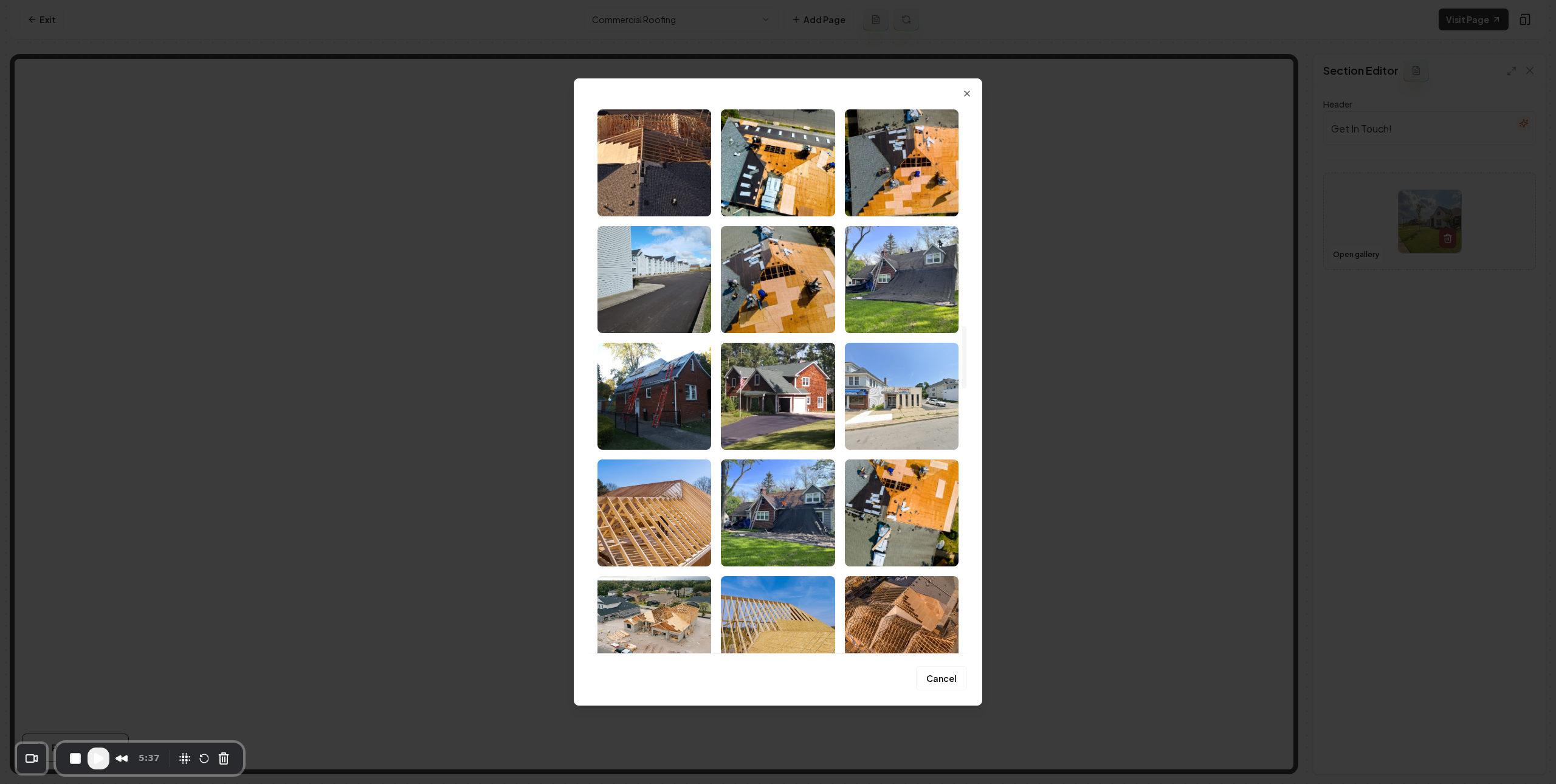
scroll to position [2617, 0]
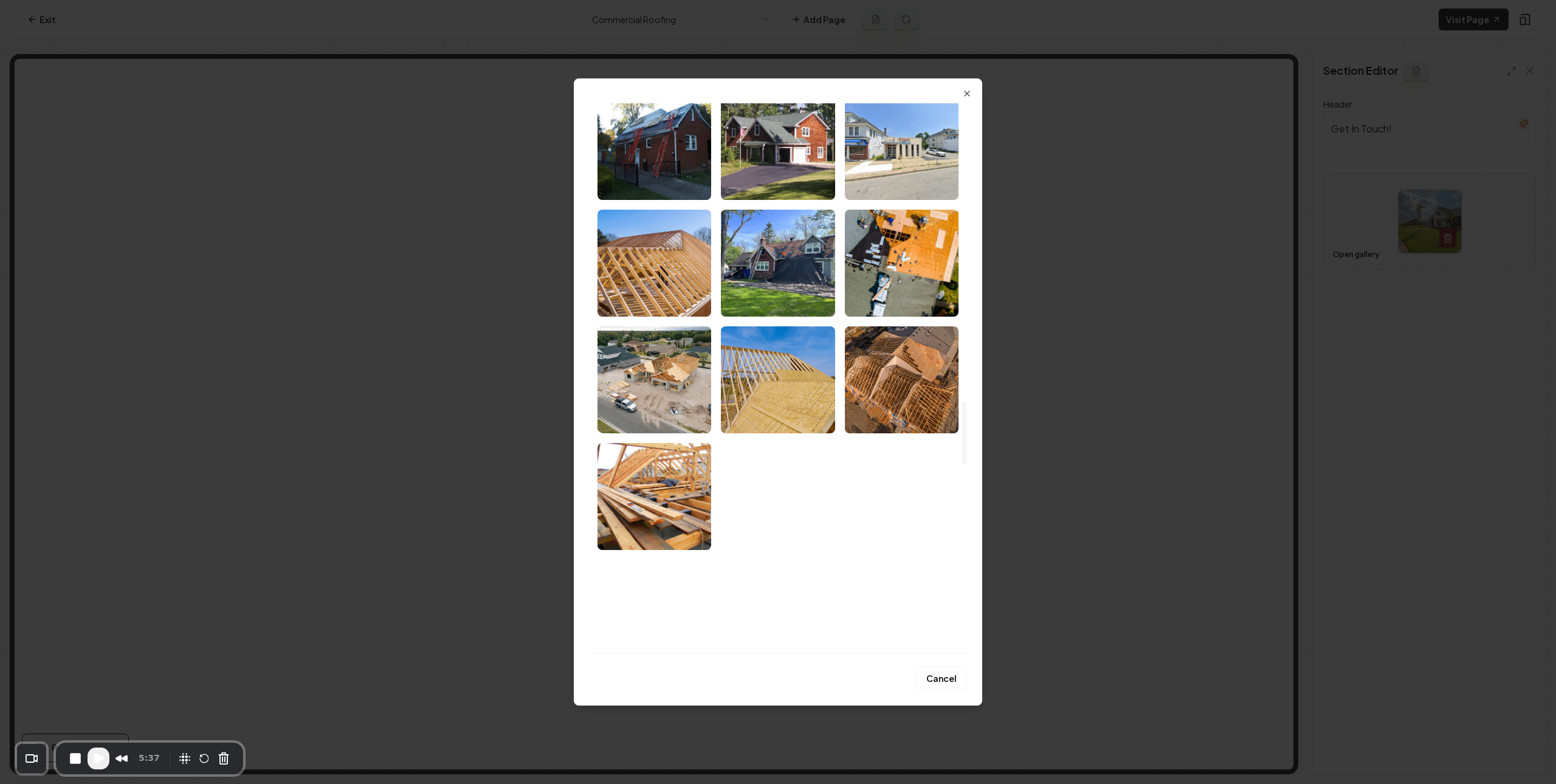
click at [795, 483] on img "Select image image_67d1e4ce432c47641635f420.jpeg" at bounding box center [778, 497] width 113 height 107
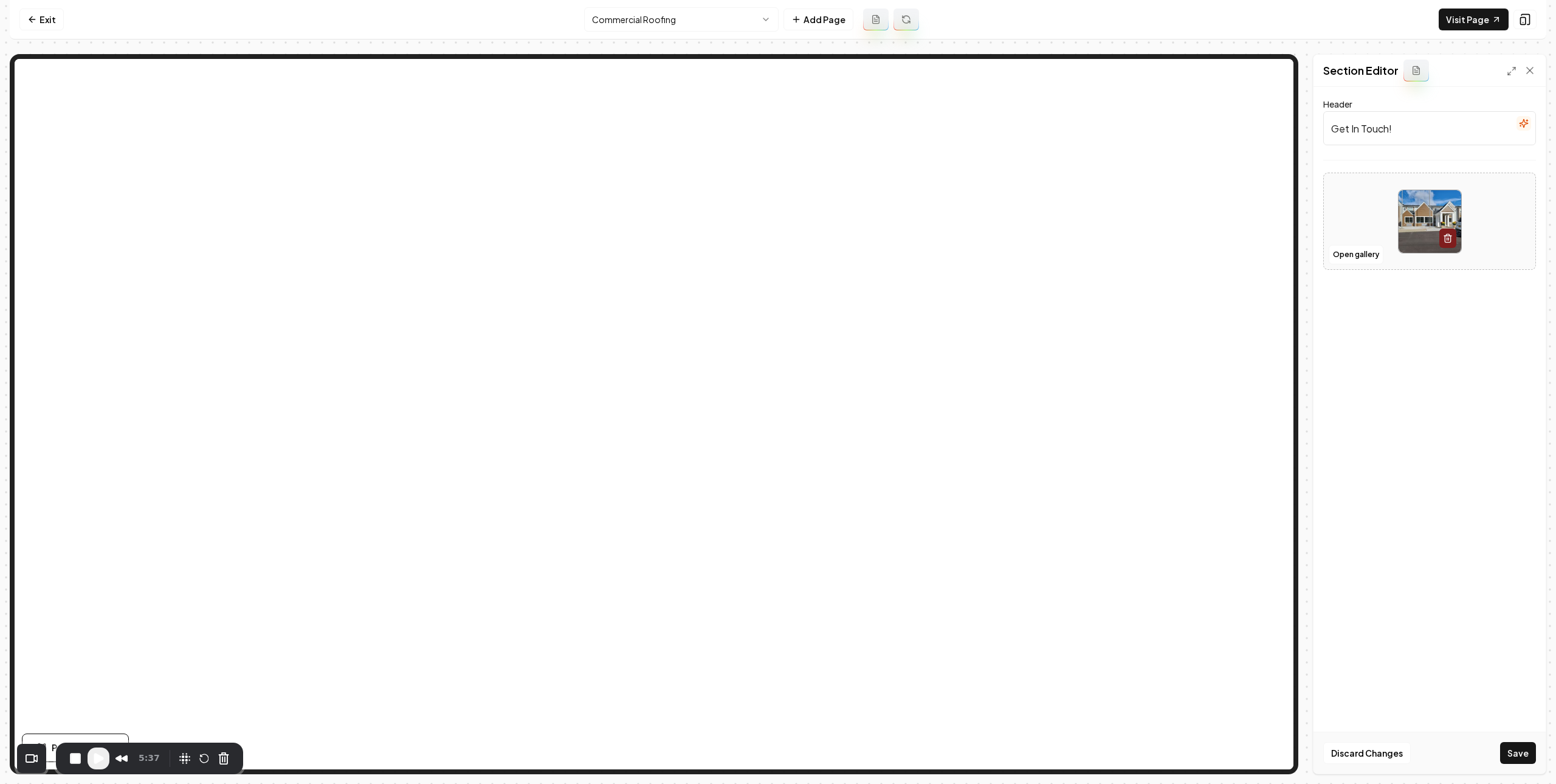
click at [1532, 751] on button "Save" at bounding box center [1518, 753] width 36 height 22
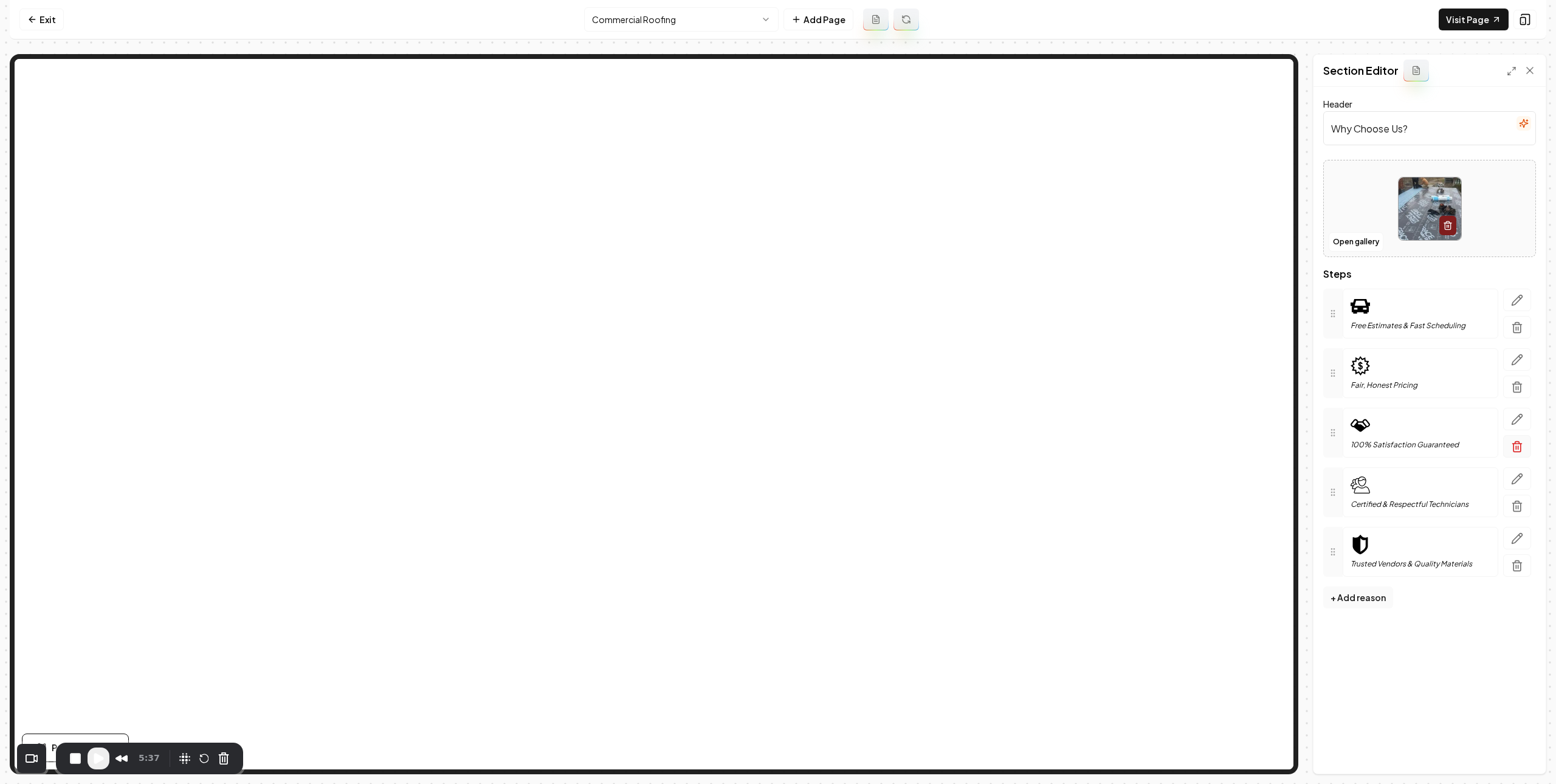
click at [1522, 442] on icon "button" at bounding box center [1517, 446] width 12 height 12
click at [1504, 748] on button "Save" at bounding box center [1518, 753] width 36 height 22
click at [75, 758] on button "End Recording" at bounding box center [75, 758] width 19 height 19
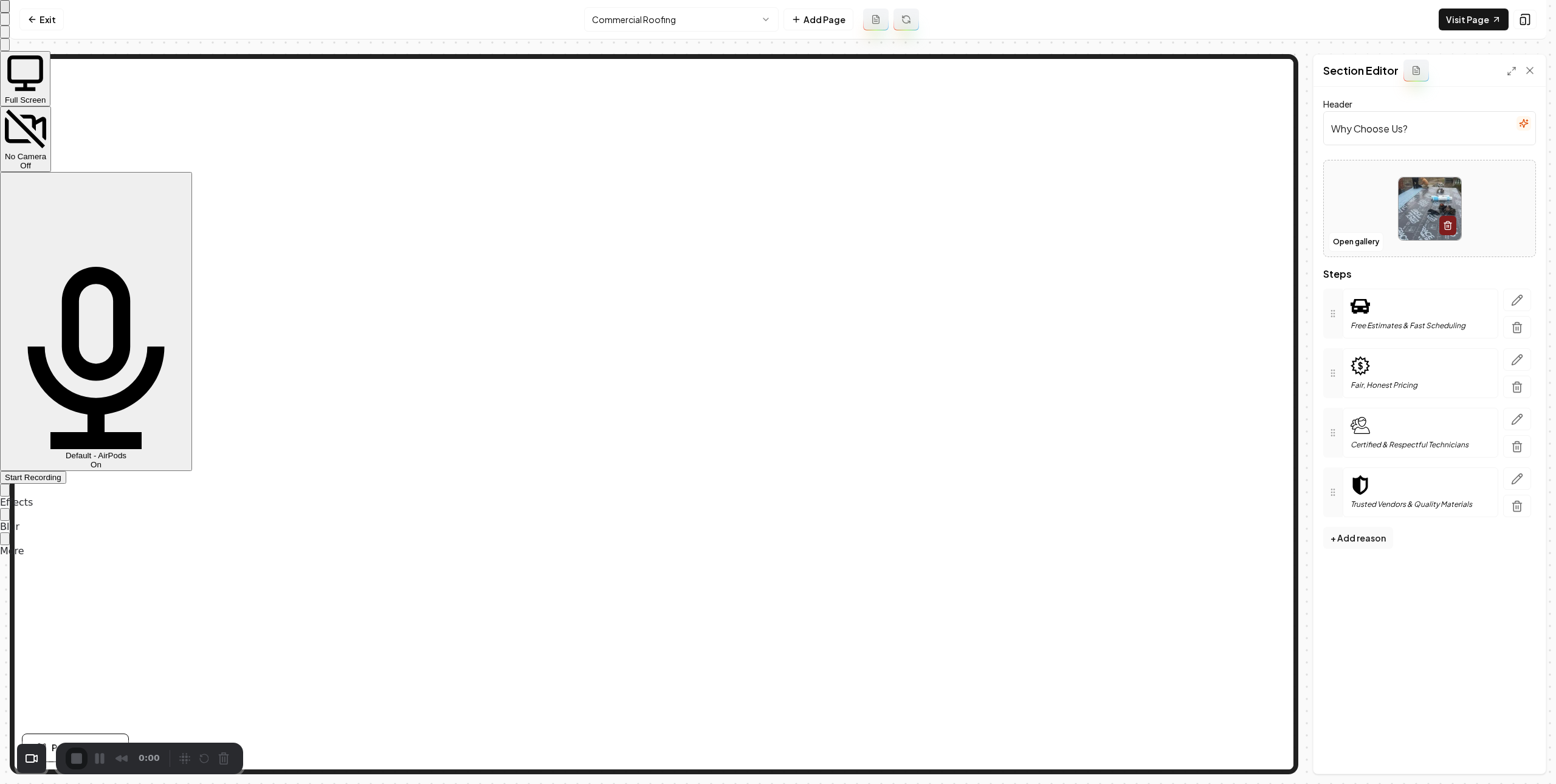
click at [61, 473] on div "Start Recording" at bounding box center [33, 478] width 56 height 9
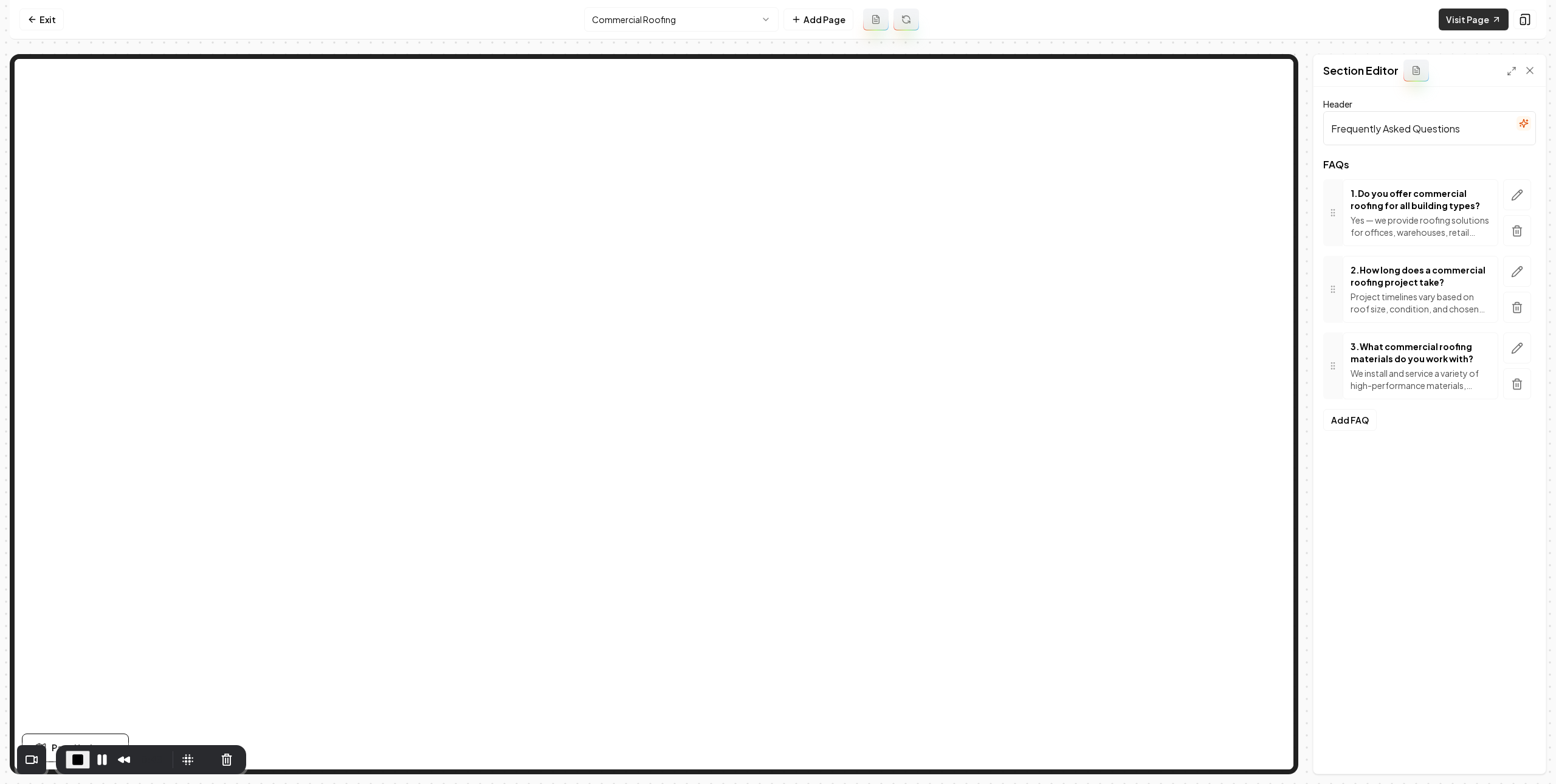
click at [1457, 15] on link "Visit Page" at bounding box center [1474, 19] width 70 height 22
